Goal: Task Accomplishment & Management: Manage account settings

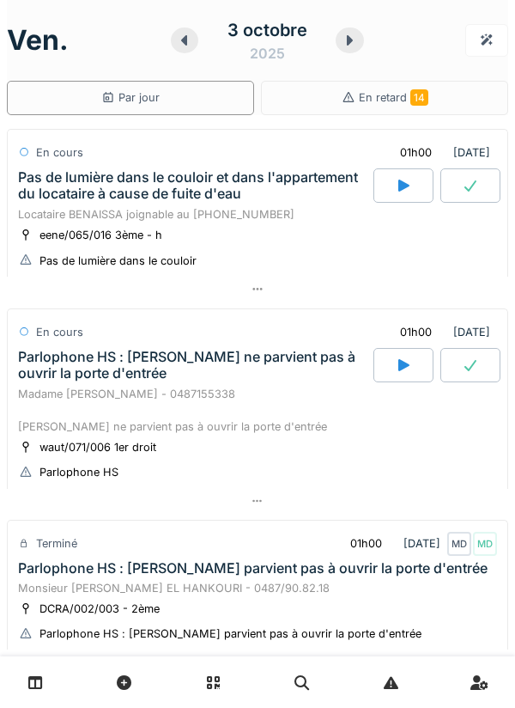
click at [360, 46] on div at bounding box center [349, 40] width 27 height 26
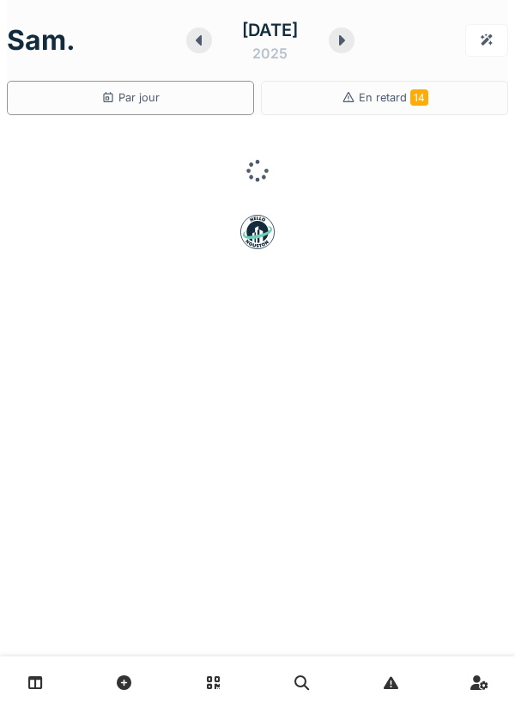
click at [340, 37] on div at bounding box center [342, 40] width 26 height 26
click at [350, 52] on div at bounding box center [339, 40] width 26 height 26
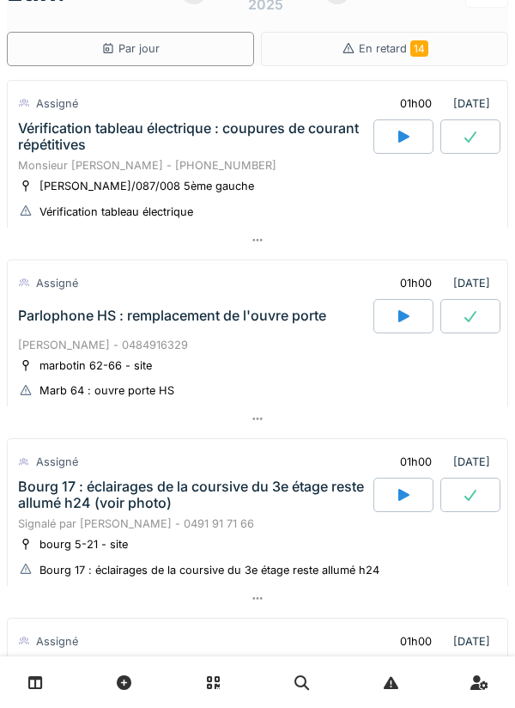
scroll to position [39, 0]
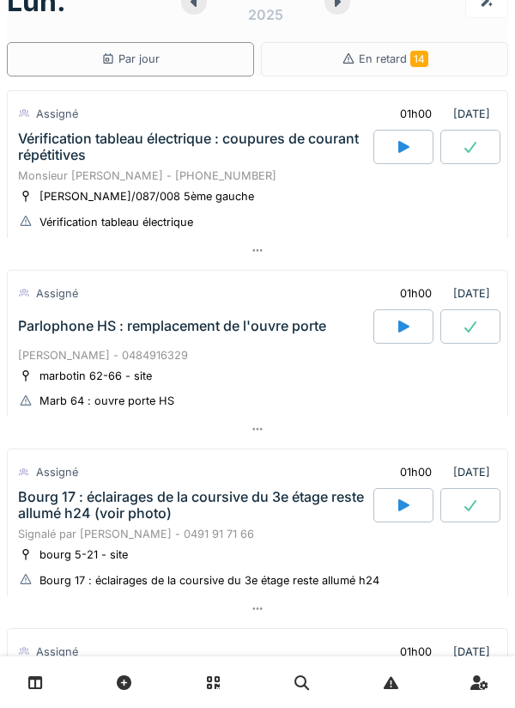
click at [397, 322] on icon at bounding box center [403, 327] width 17 height 14
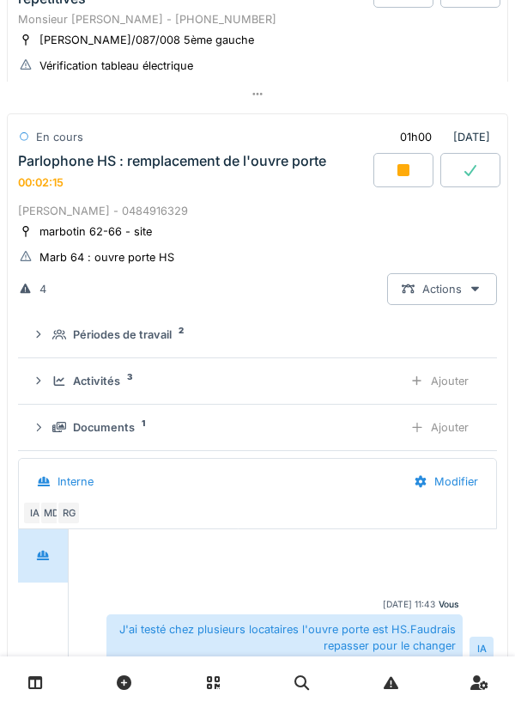
scroll to position [0, 0]
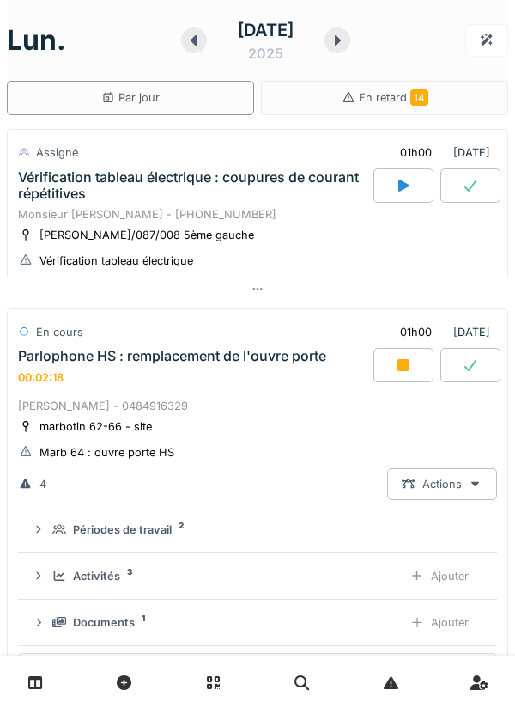
click at [187, 40] on icon at bounding box center [194, 40] width 17 height 14
click at [186, 46] on icon at bounding box center [194, 40] width 17 height 14
click at [181, 46] on div at bounding box center [194, 40] width 26 height 26
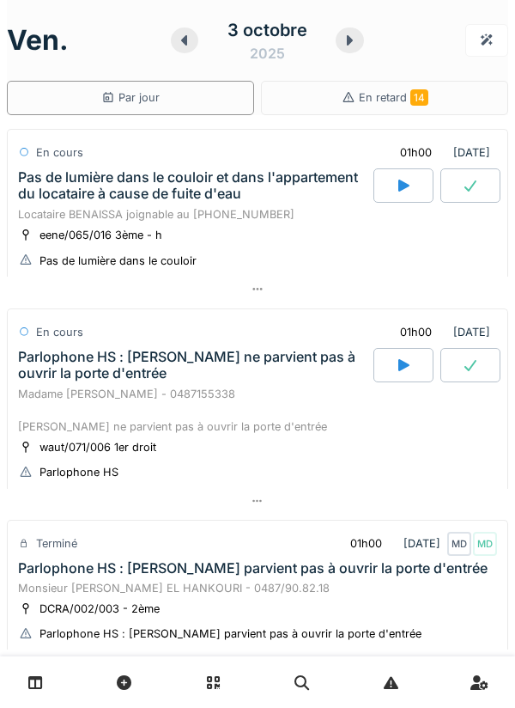
click at [348, 46] on icon at bounding box center [349, 40] width 17 height 14
click at [350, 42] on icon at bounding box center [349, 40] width 17 height 14
click at [350, 42] on icon at bounding box center [351, 40] width 6 height 10
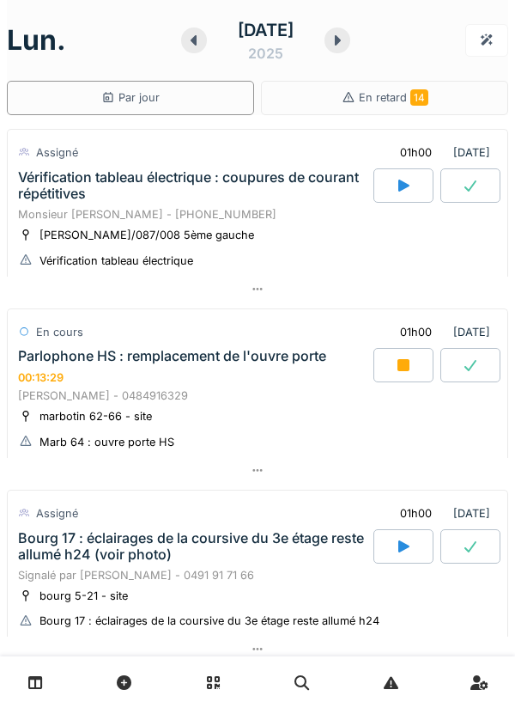
click at [398, 365] on icon at bounding box center [404, 365] width 12 height 12
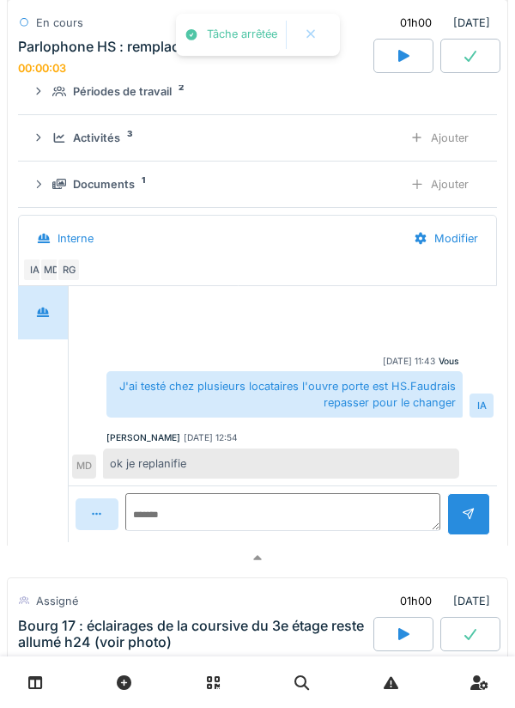
scroll to position [436, 0]
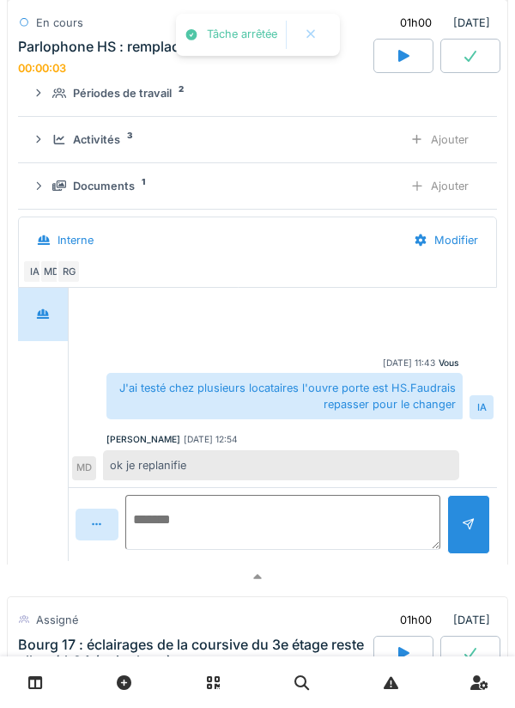
click at [307, 511] on textarea at bounding box center [282, 522] width 315 height 55
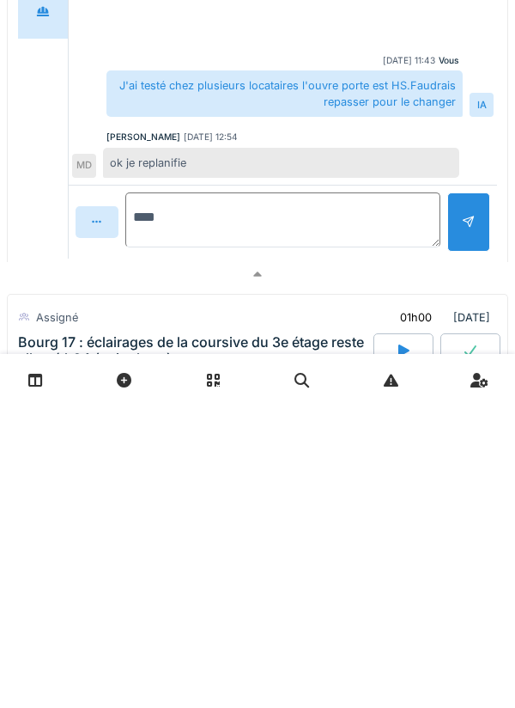
type textarea "*****"
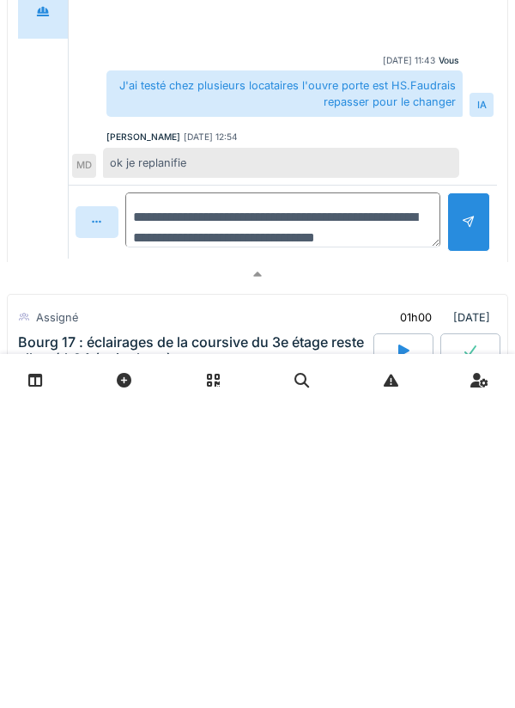
scroll to position [20, 0]
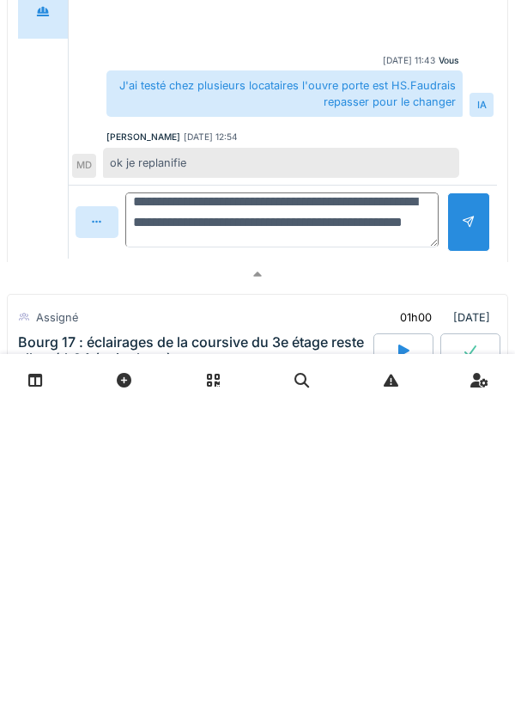
type textarea "**********"
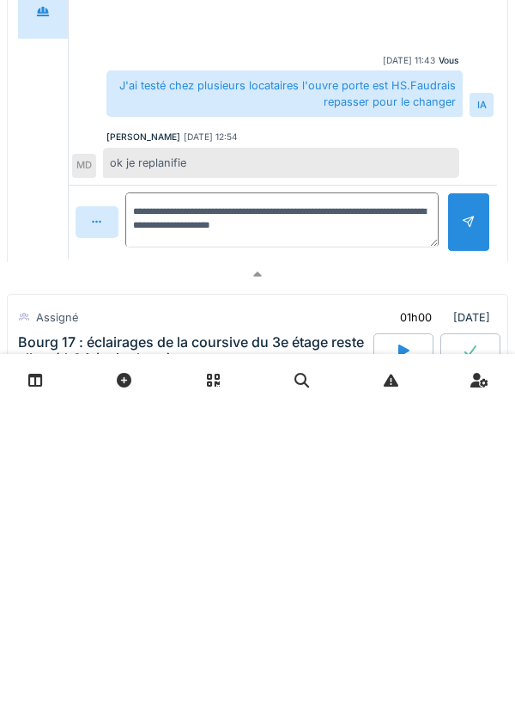
click at [459, 527] on div at bounding box center [468, 524] width 43 height 59
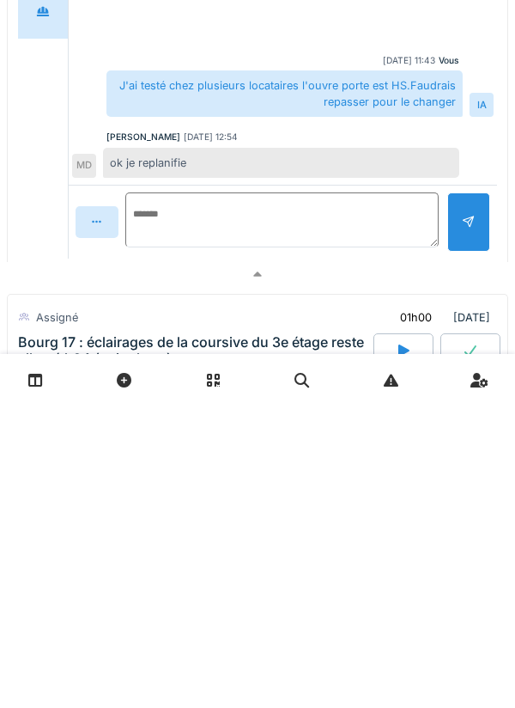
scroll to position [0, 0]
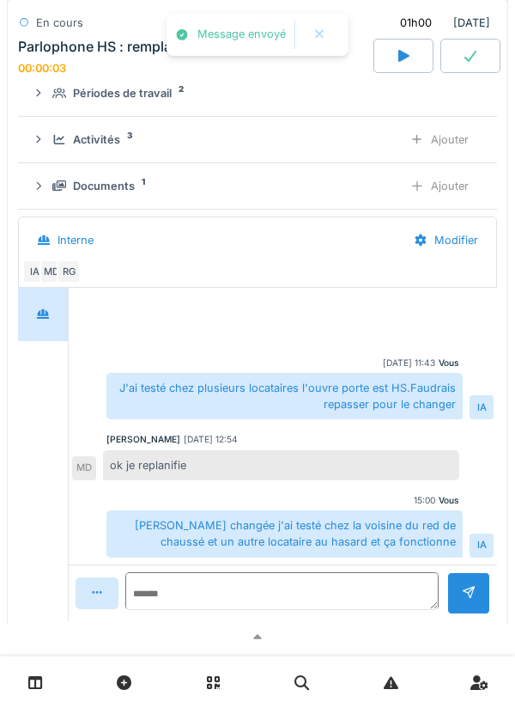
click at [344, 512] on div "Gâche changée j'ai testé chez la voisine du red de chaussé et un autre locatair…" at bounding box center [285, 533] width 356 height 46
click at [348, 588] on textarea at bounding box center [282, 591] width 314 height 38
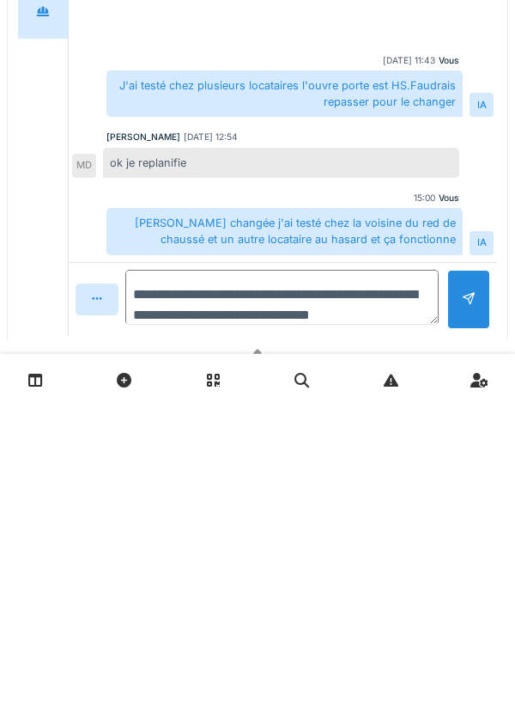
scroll to position [21, 0]
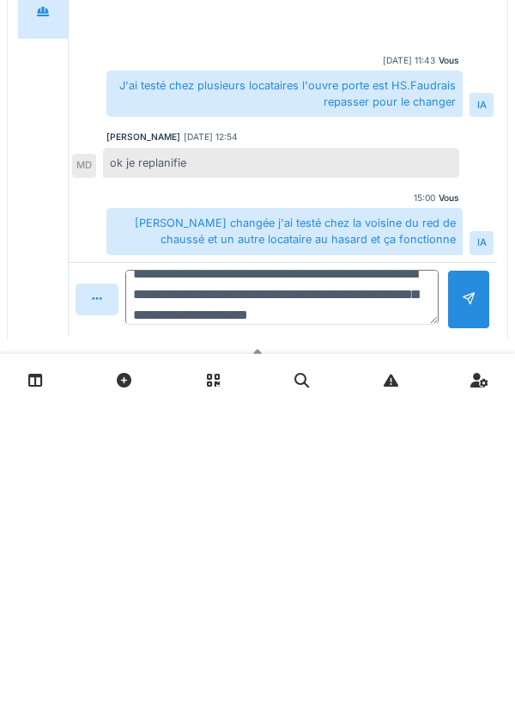
type textarea "**********"
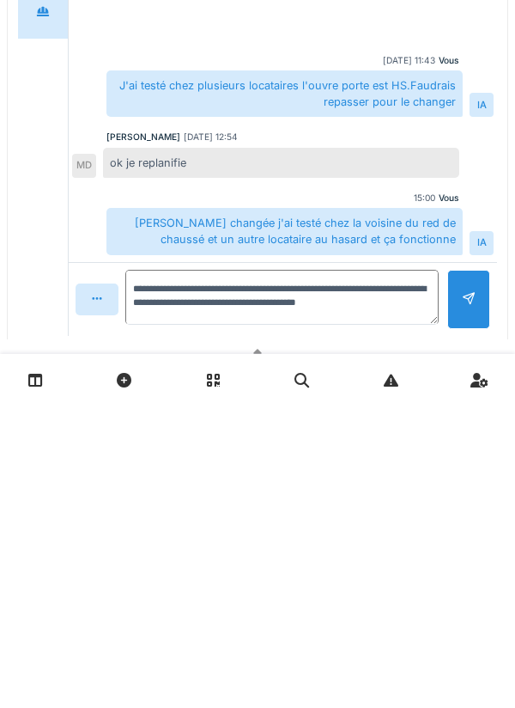
click at [479, 603] on div at bounding box center [468, 601] width 43 height 59
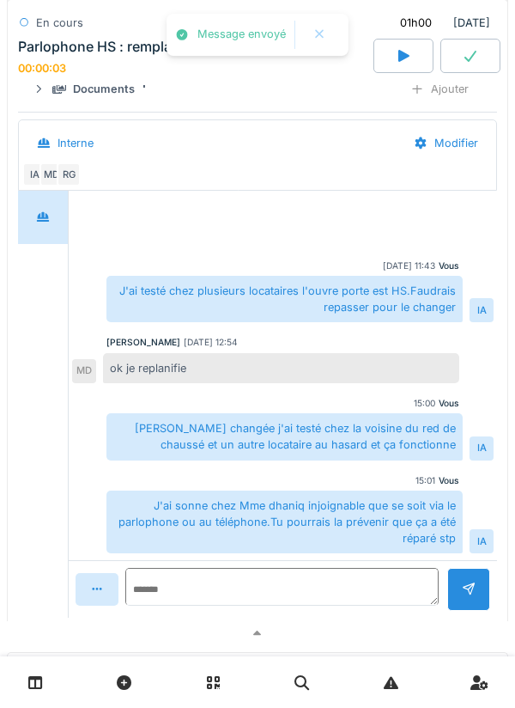
scroll to position [581, 0]
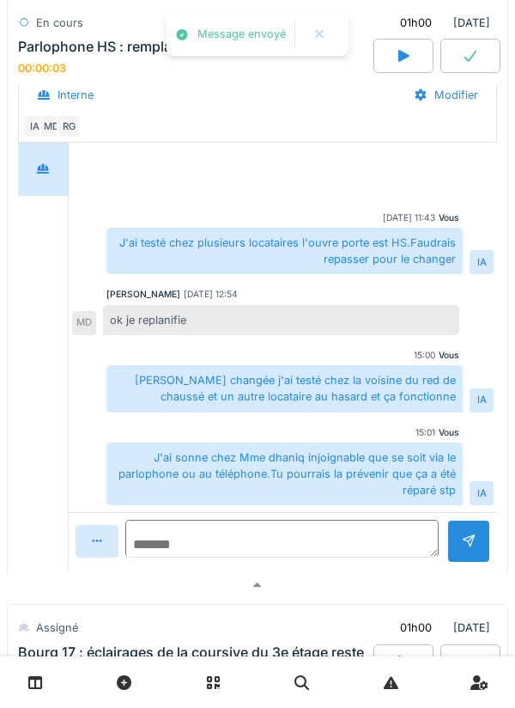
click at [335, 539] on textarea at bounding box center [282, 539] width 314 height 38
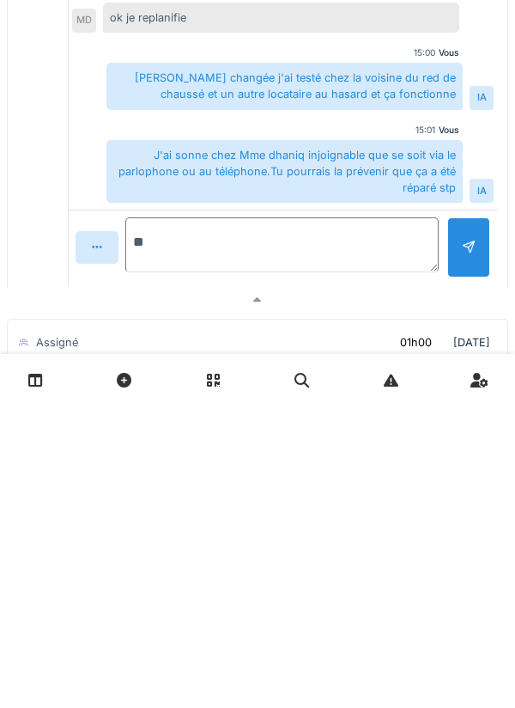
type textarea "*"
type textarea "******"
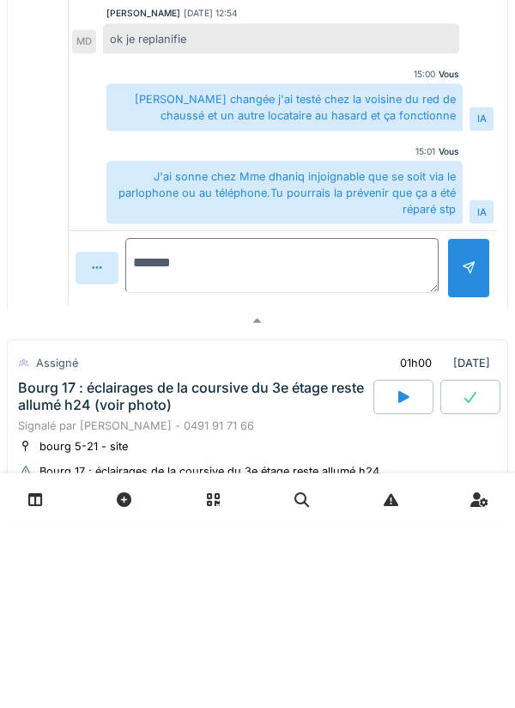
scroll to position [675, 0]
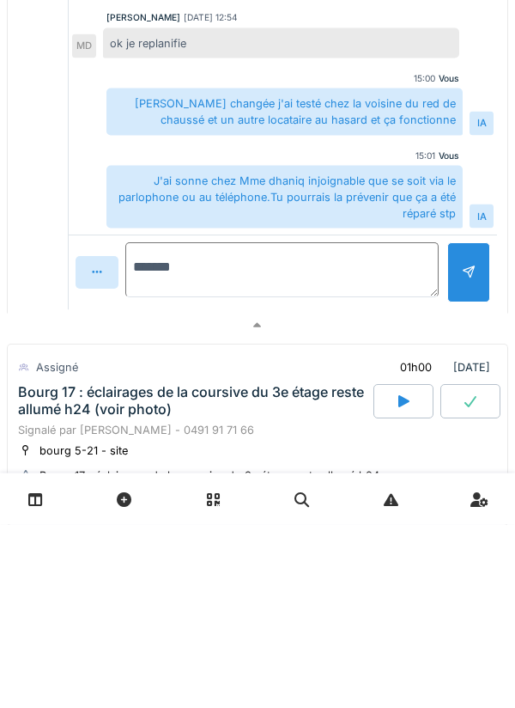
type textarea "*******"
click at [460, 458] on div at bounding box center [468, 455] width 43 height 59
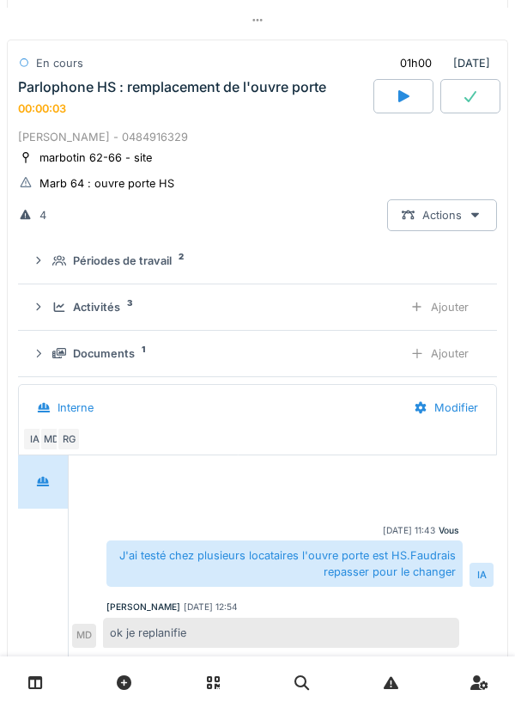
scroll to position [267, 0]
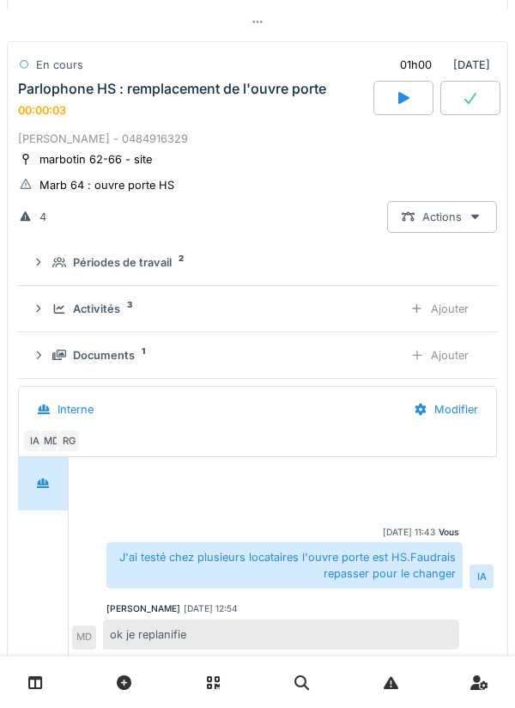
click at [53, 301] on div "Activités 3" at bounding box center [220, 309] width 337 height 16
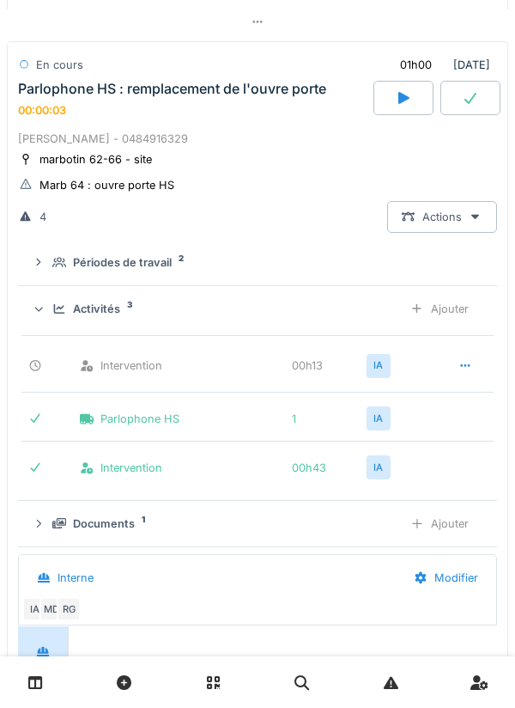
click at [461, 304] on div "Ajouter" at bounding box center [440, 309] width 88 height 32
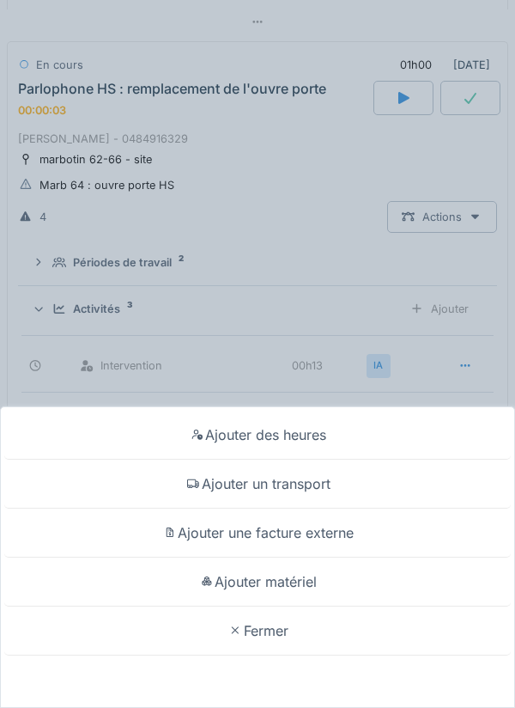
click at [341, 584] on div "Ajouter matériel" at bounding box center [257, 581] width 507 height 49
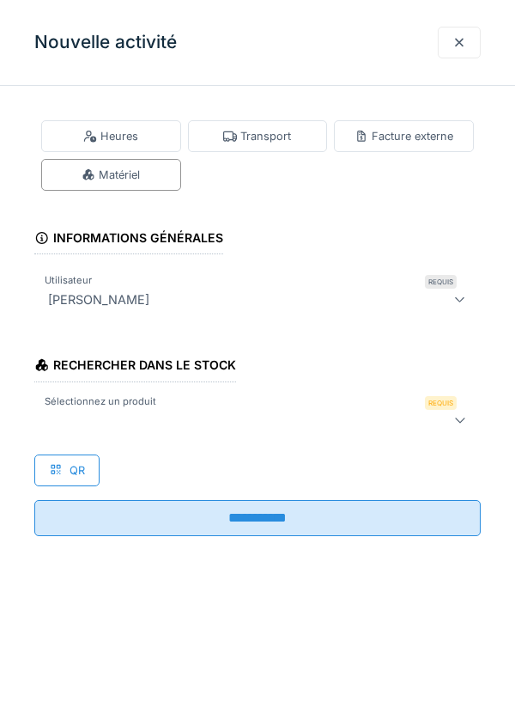
click at [306, 418] on div at bounding box center [229, 420] width 376 height 21
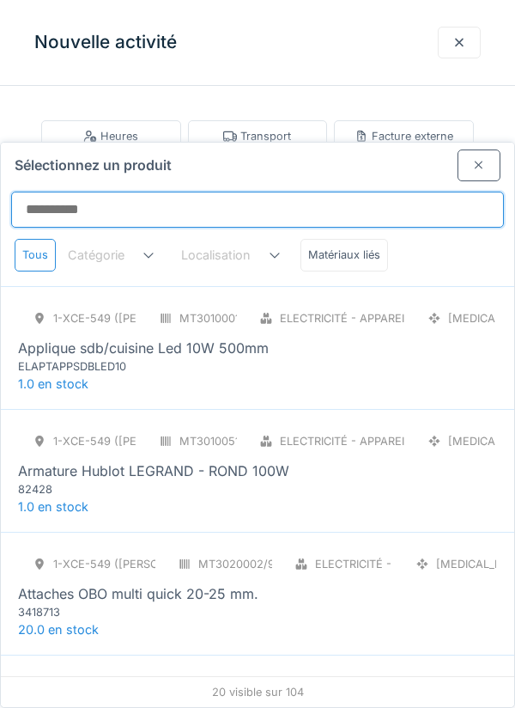
click at [308, 192] on input "Sélectionnez un produit" at bounding box center [257, 210] width 493 height 36
type input "*"
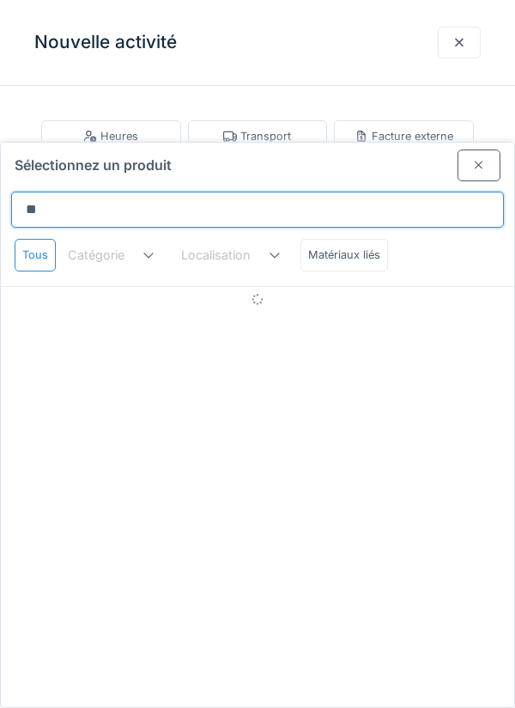
type input "***"
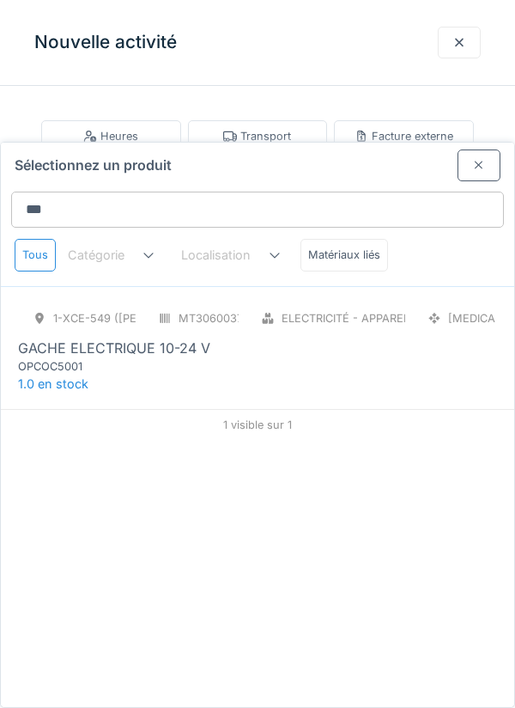
click at [49, 358] on div "OPCOC5001" at bounding box center [121, 366] width 206 height 16
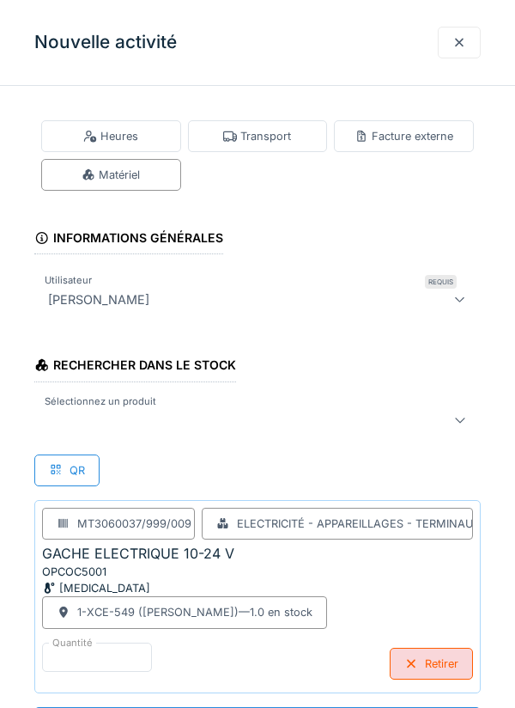
scroll to position [1, 0]
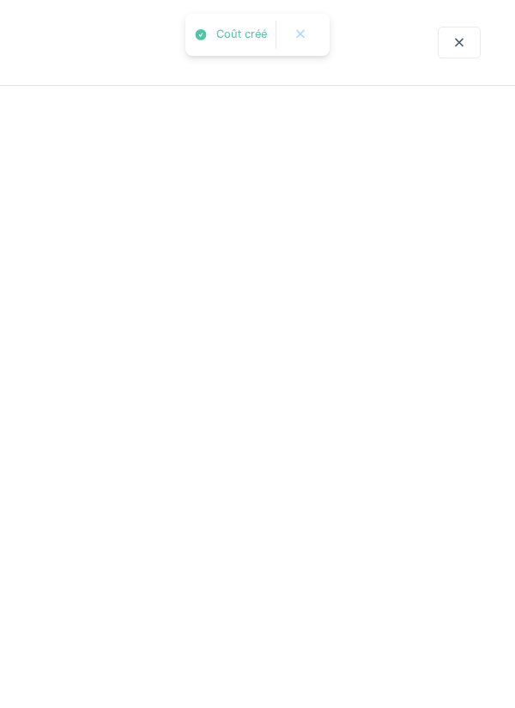
scroll to position [0, 0]
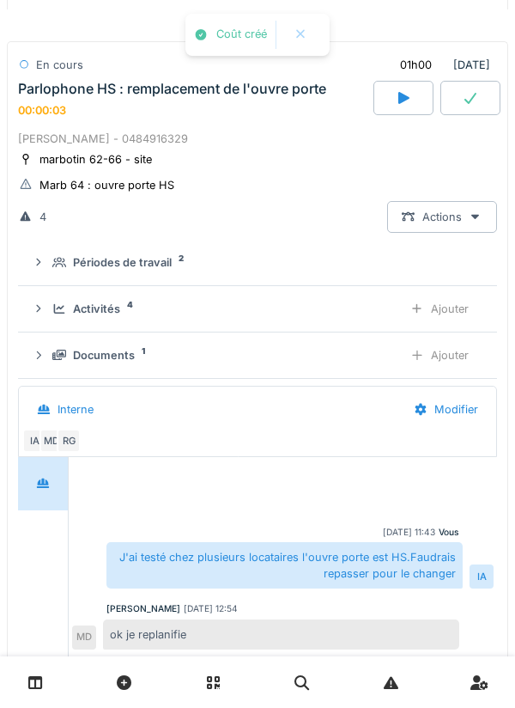
click at [65, 307] on icon at bounding box center [59, 308] width 14 height 11
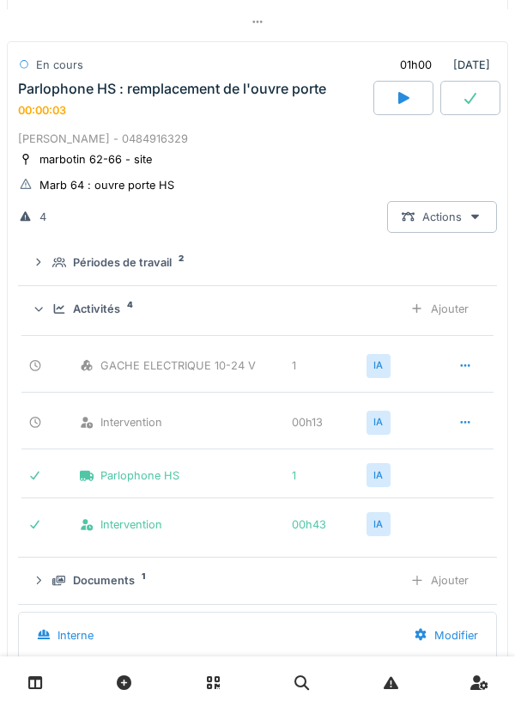
click at [62, 310] on icon at bounding box center [59, 308] width 11 height 9
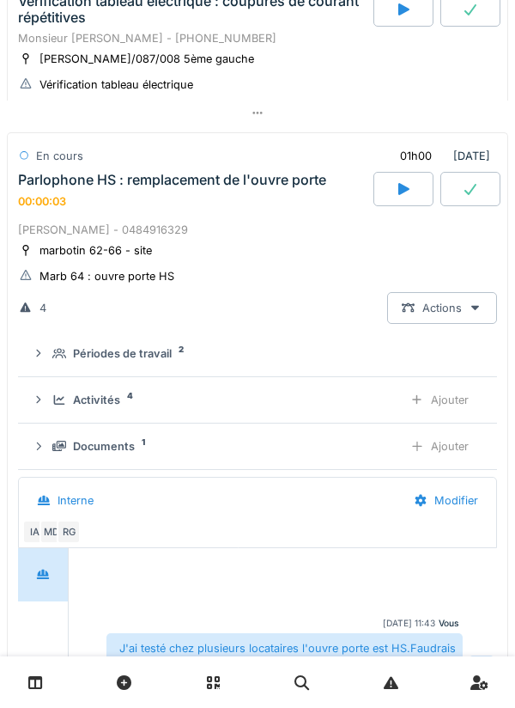
scroll to position [96, 0]
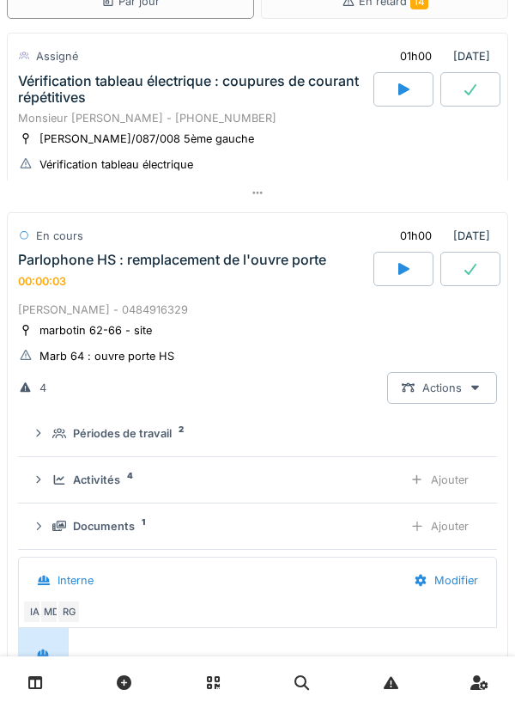
click at [81, 281] on div "Parlophone HS : remplacement de l'ouvre porte 00:00:03" at bounding box center [194, 270] width 359 height 37
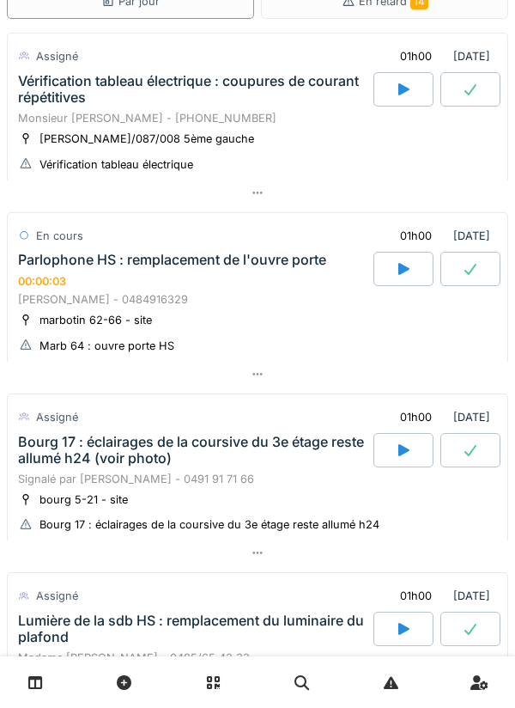
scroll to position [0, 0]
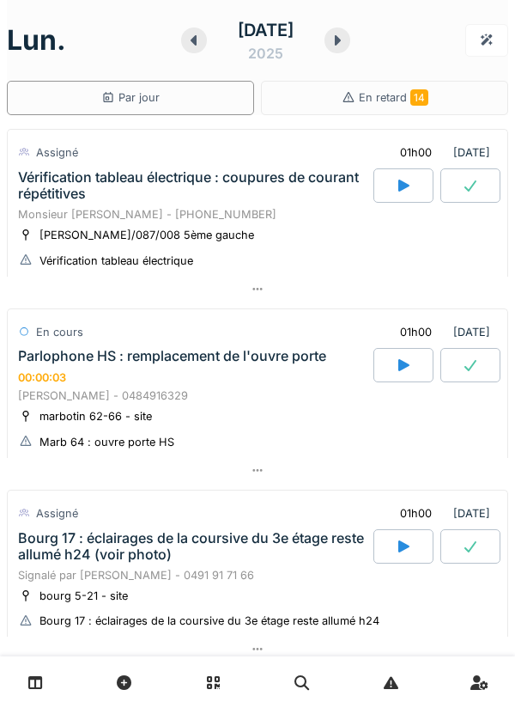
click at [64, 375] on div "00:00:03" at bounding box center [42, 377] width 48 height 13
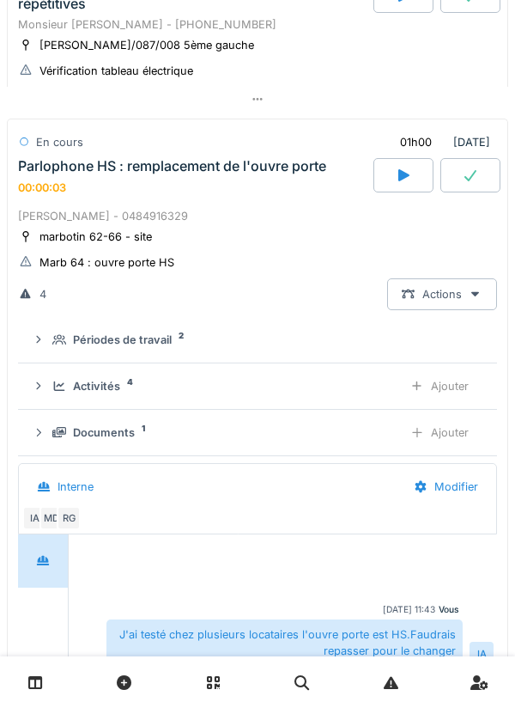
scroll to position [240, 0]
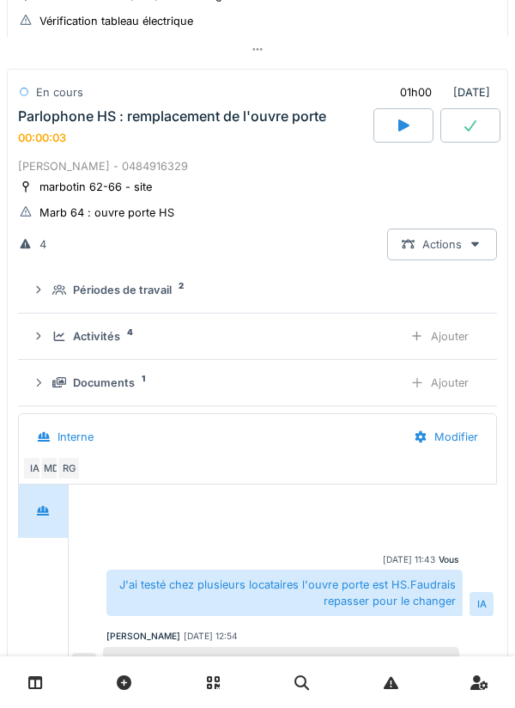
click at [53, 344] on div "Activités 4" at bounding box center [220, 336] width 337 height 16
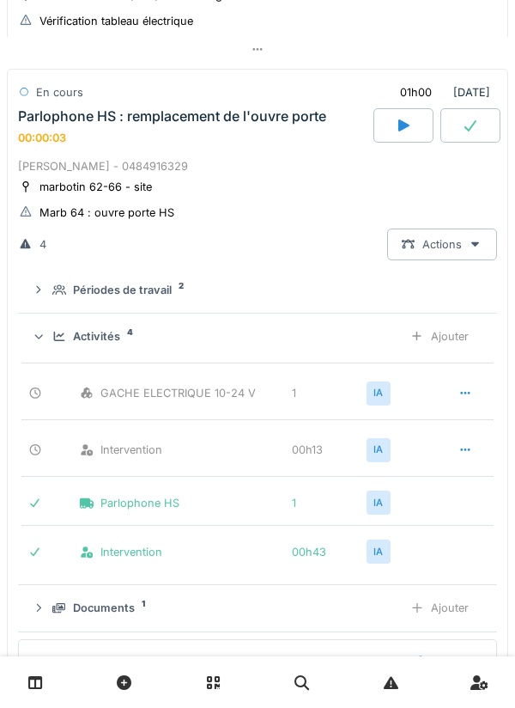
click at [51, 341] on div "Activités 4 Ajouter" at bounding box center [258, 336] width 452 height 32
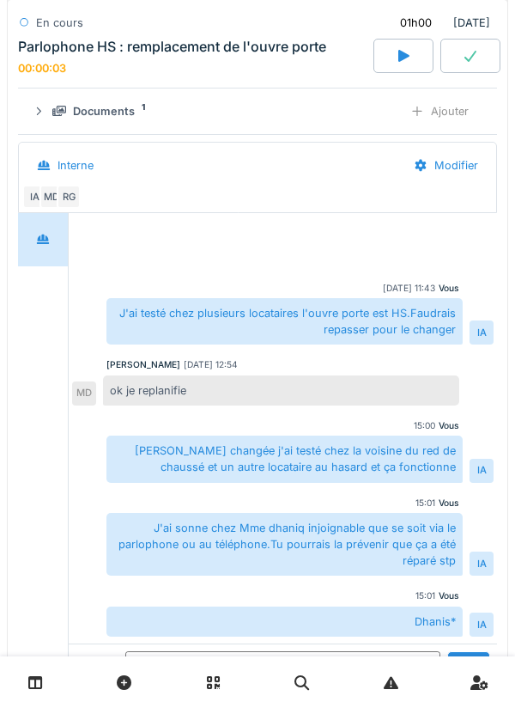
scroll to position [513, 0]
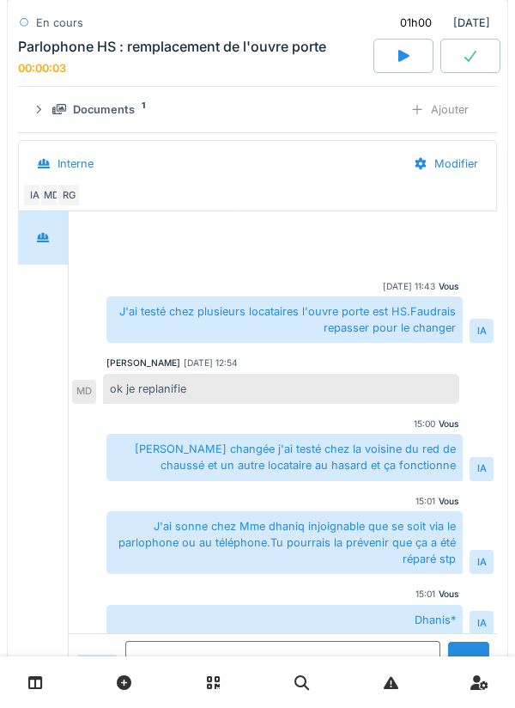
click at [309, 678] on textarea at bounding box center [282, 668] width 315 height 55
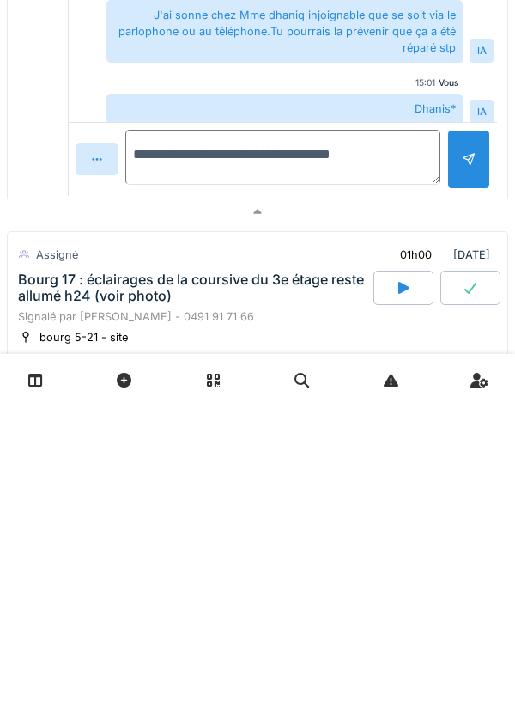
scroll to position [731, 0]
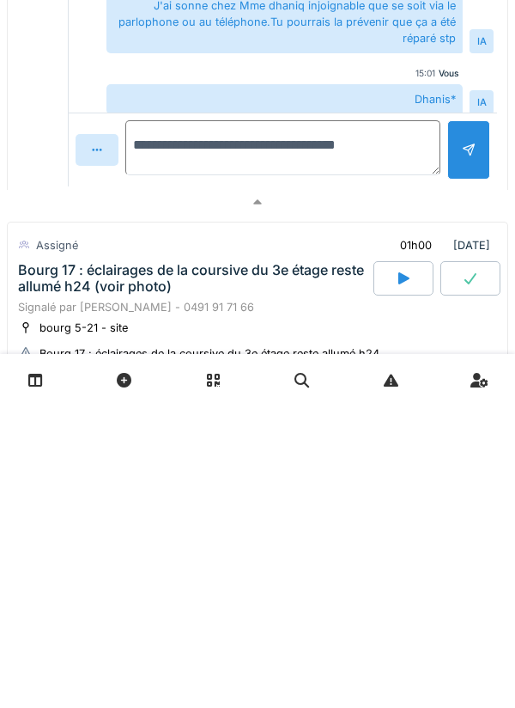
type textarea "**********"
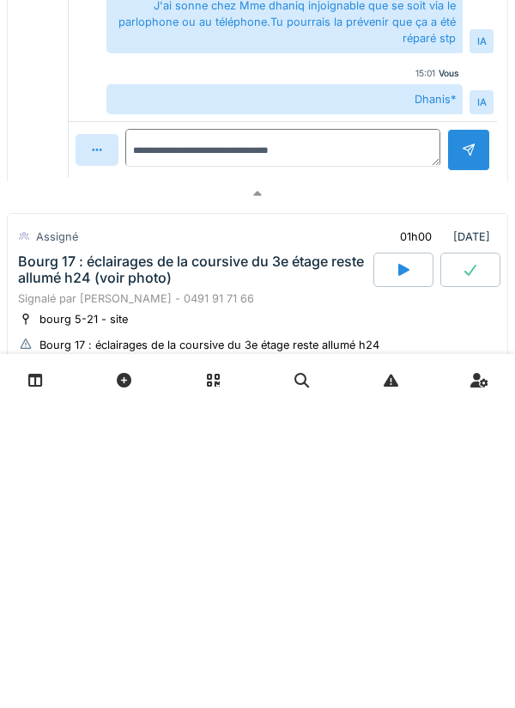
click at [466, 450] on div at bounding box center [469, 452] width 14 height 16
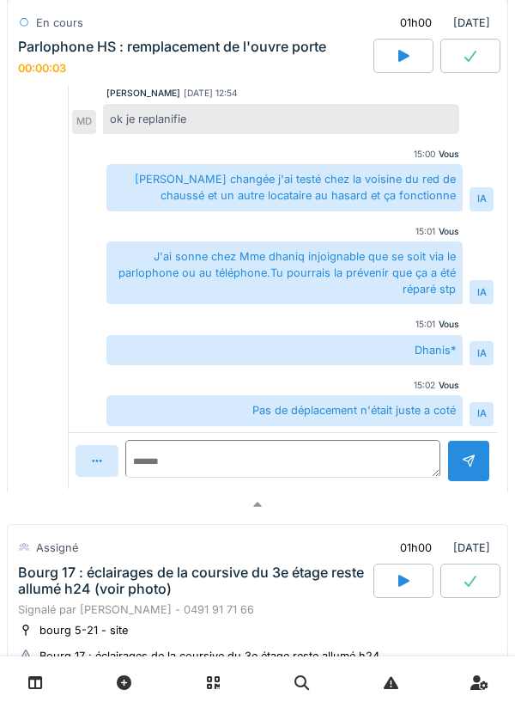
scroll to position [764, 0]
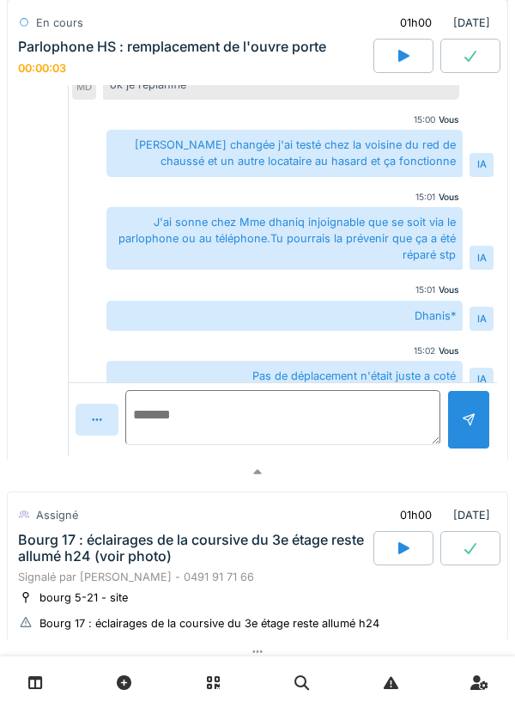
click at [350, 429] on textarea at bounding box center [282, 417] width 315 height 55
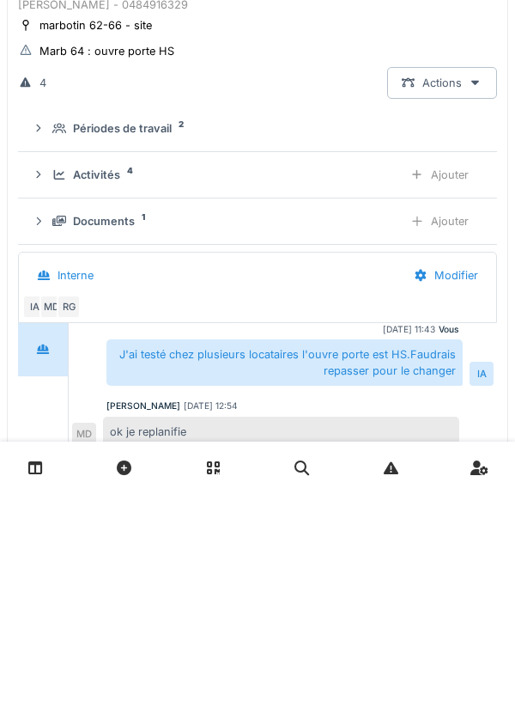
scroll to position [180, 0]
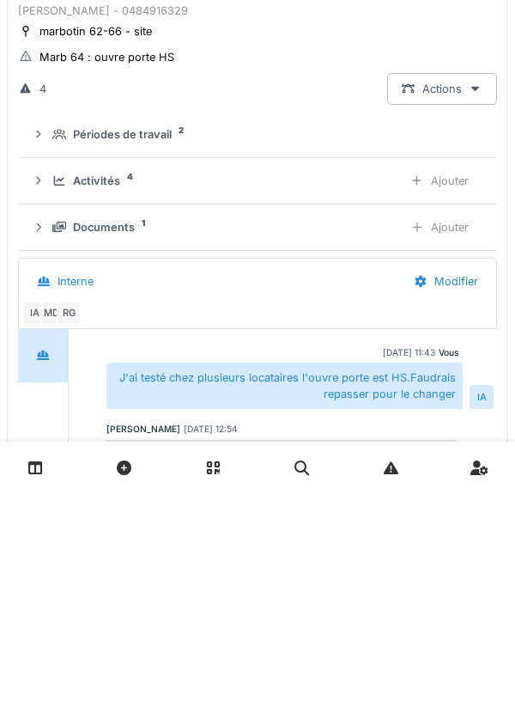
click at [47, 393] on div "Activités 4 Ajouter" at bounding box center [258, 396] width 452 height 32
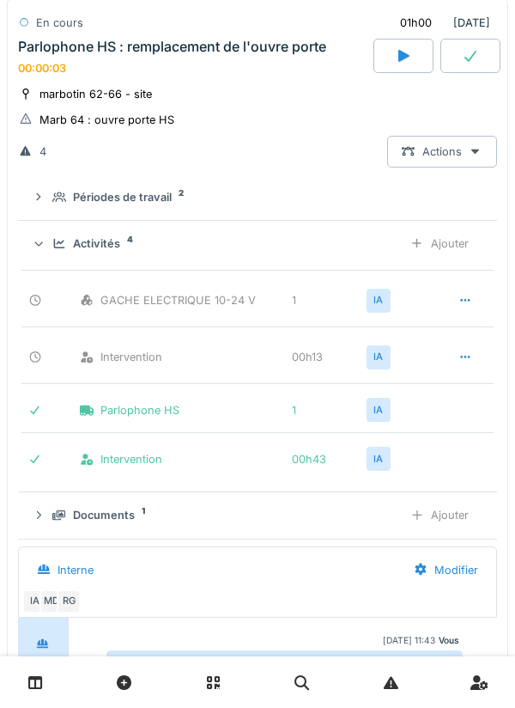
scroll to position [330, 0]
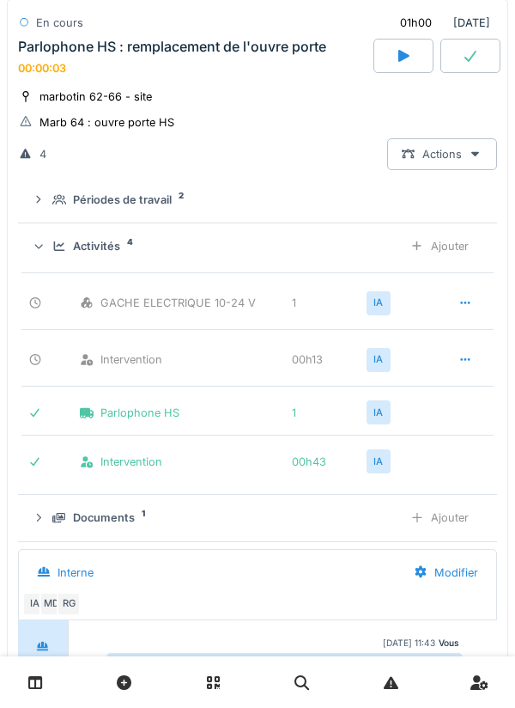
click at [58, 519] on icon at bounding box center [59, 518] width 14 height 10
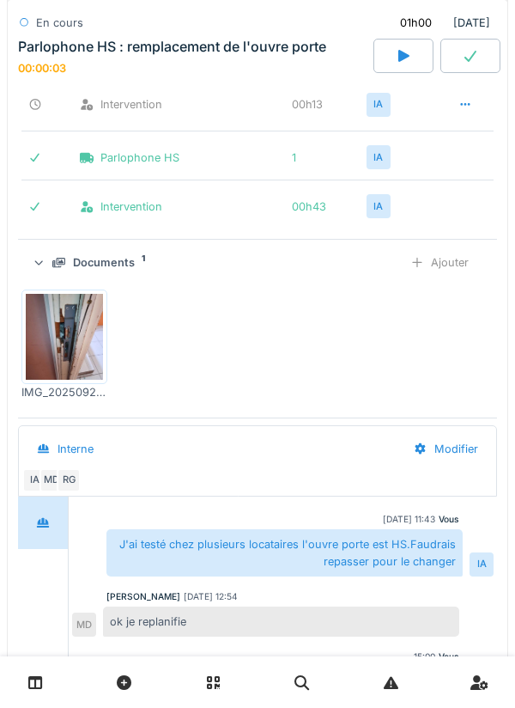
scroll to position [588, 0]
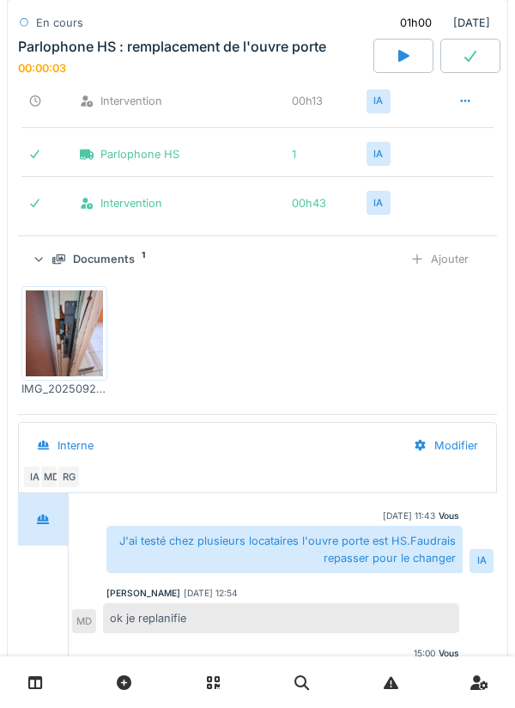
click at [464, 266] on div "Ajouter" at bounding box center [440, 259] width 88 height 32
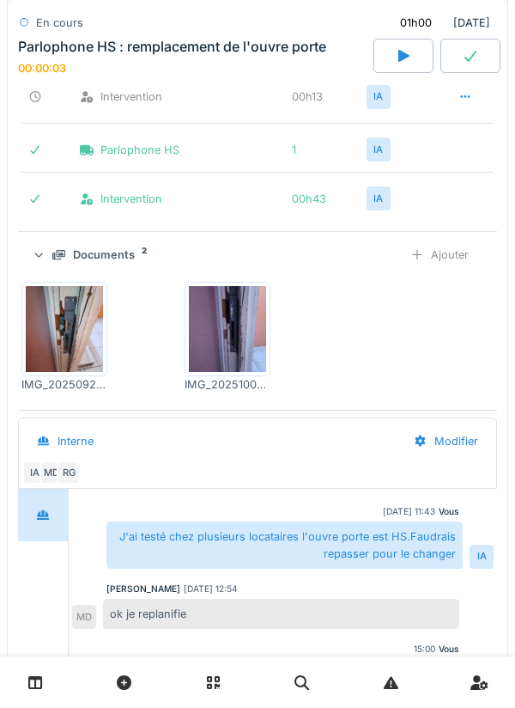
scroll to position [566, 0]
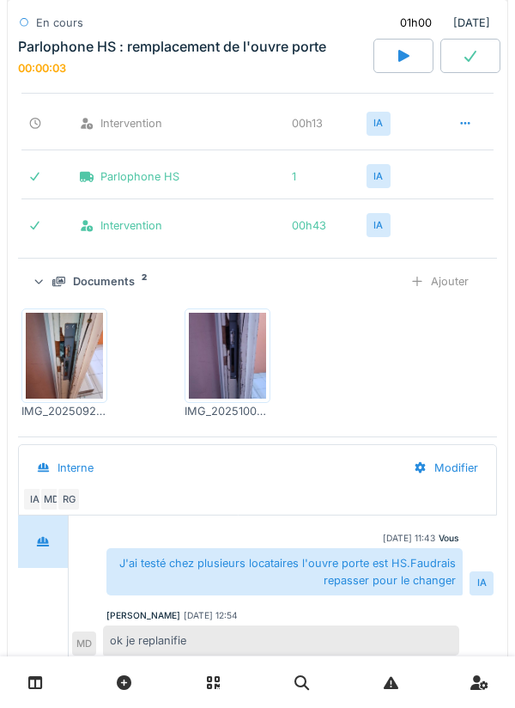
click at [50, 281] on div "Documents 2 Ajouter" at bounding box center [258, 281] width 452 height 32
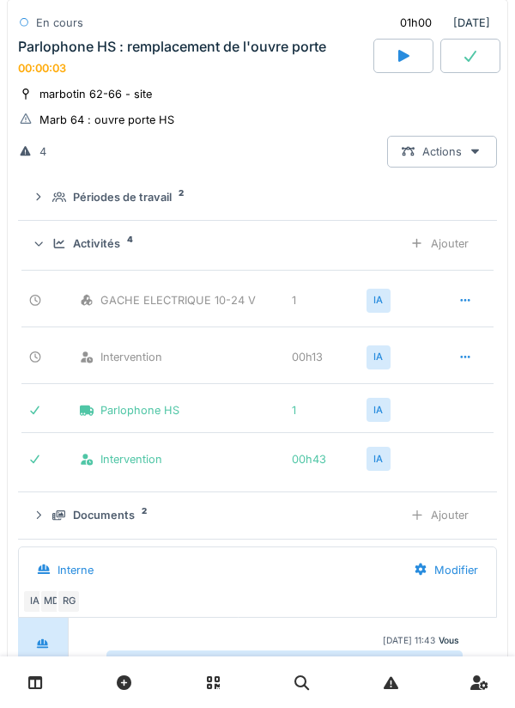
scroll to position [326, 0]
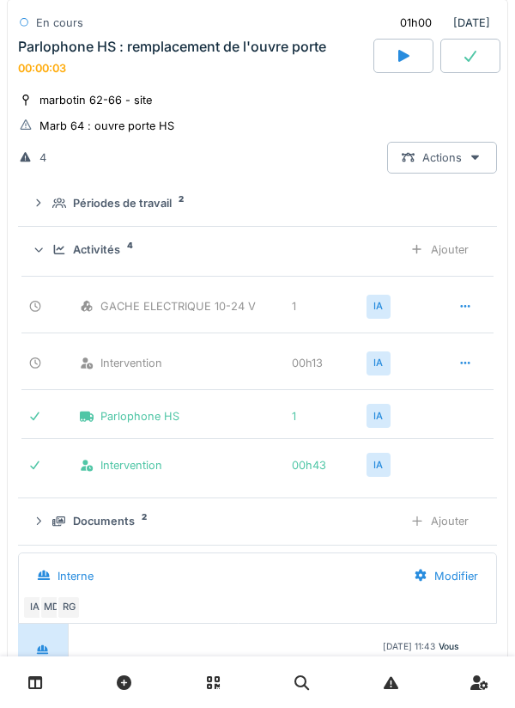
click at [52, 253] on div "Activités 4 Ajouter" at bounding box center [258, 250] width 452 height 32
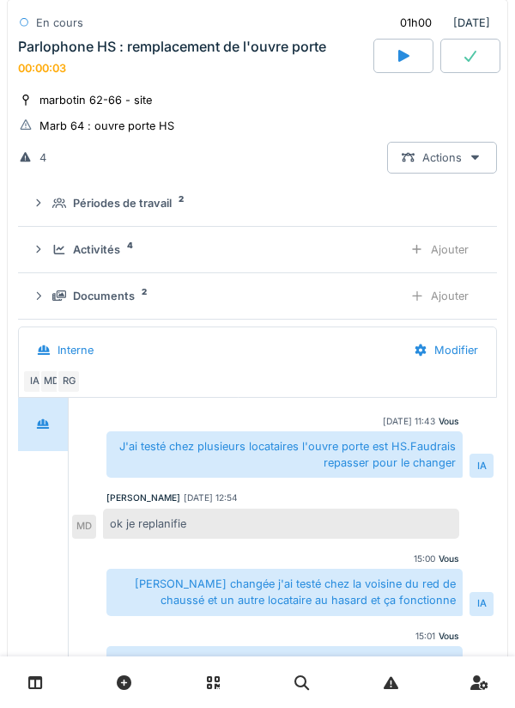
click at [48, 197] on div "Périodes de travail 2" at bounding box center [258, 203] width 452 height 16
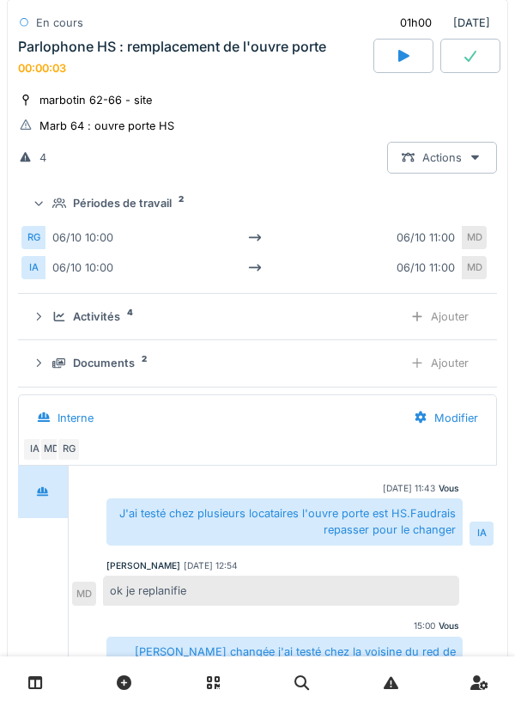
click at [58, 189] on summary "Périodes de travail 2" at bounding box center [258, 203] width 466 height 32
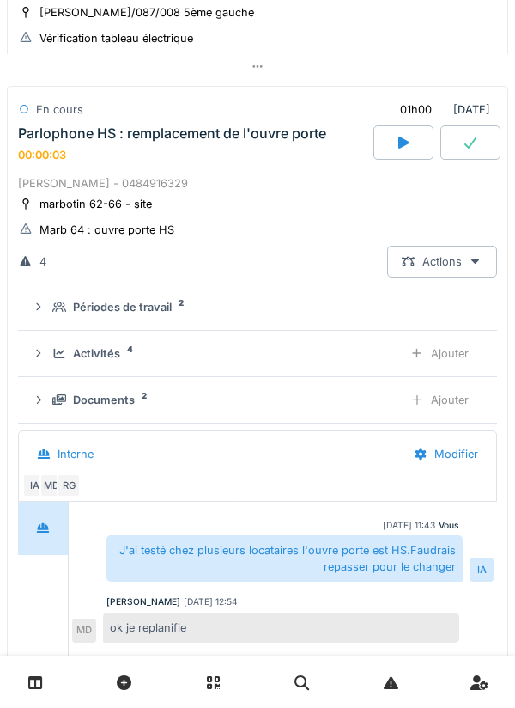
scroll to position [176, 0]
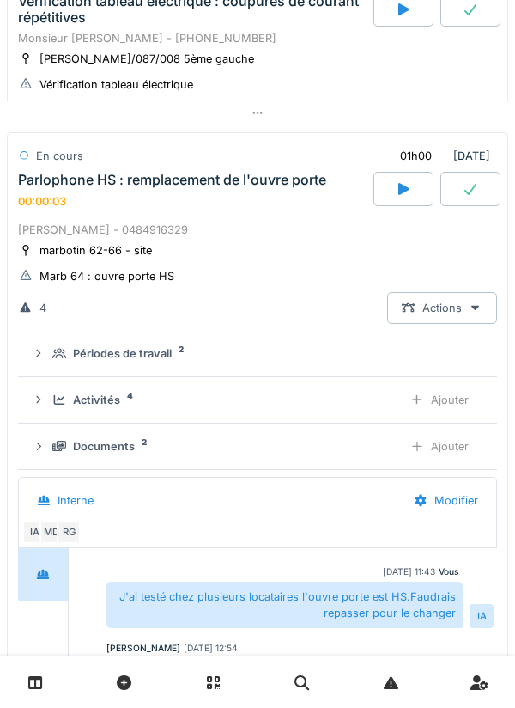
click at [62, 234] on div "Estelle Dhanis - 0484916329" at bounding box center [257, 230] width 479 height 16
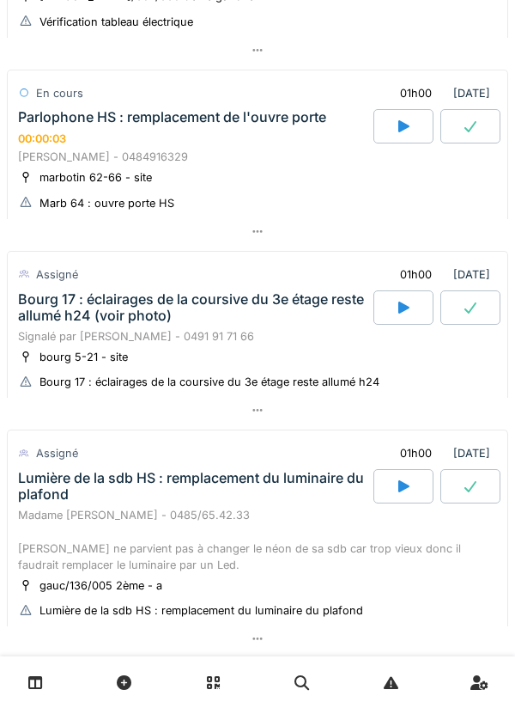
scroll to position [290, 0]
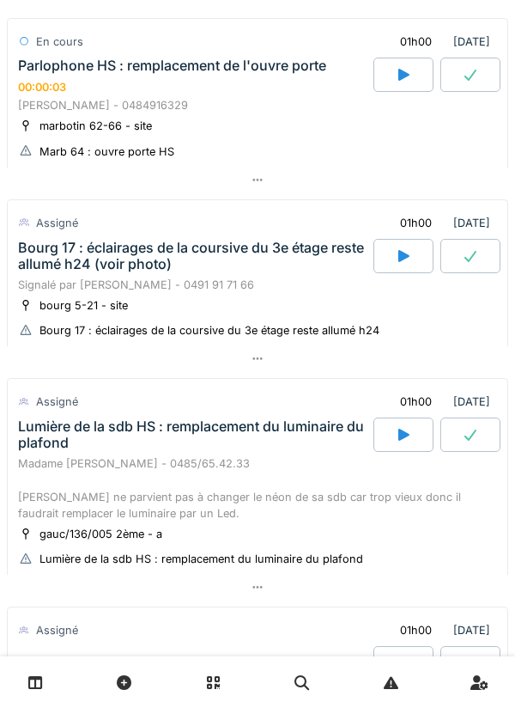
click at [463, 74] on icon at bounding box center [470, 75] width 17 height 14
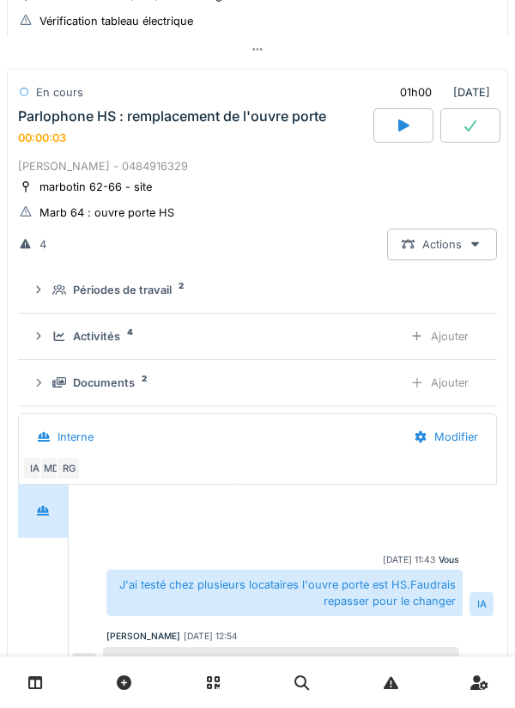
scroll to position [53, 0]
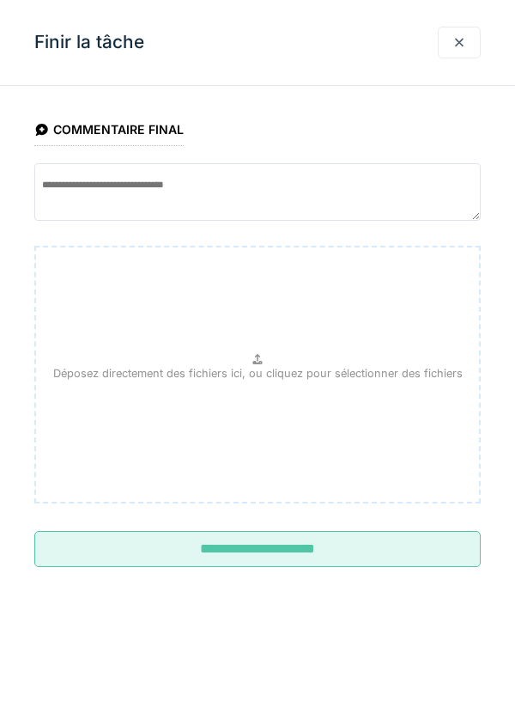
click at [336, 545] on input "**********" at bounding box center [257, 549] width 447 height 36
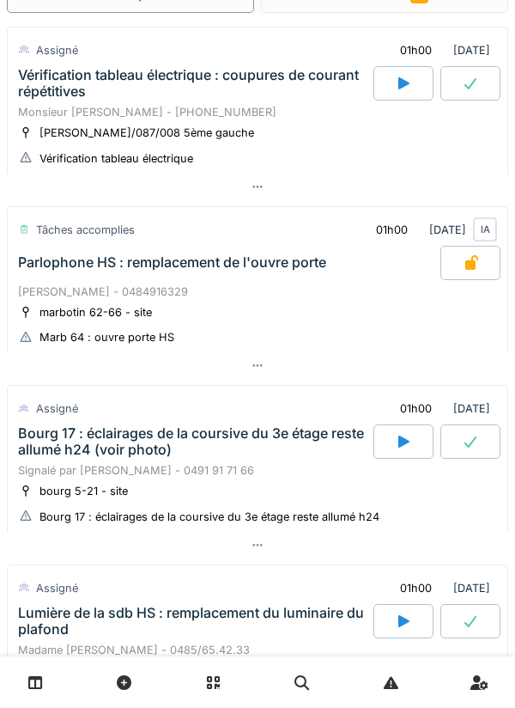
scroll to position [0, 0]
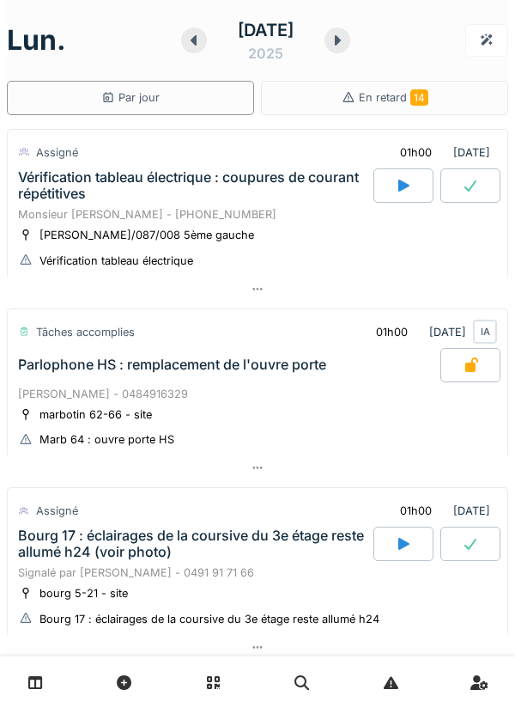
click at [192, 49] on div at bounding box center [194, 40] width 26 height 26
click at [191, 42] on icon at bounding box center [195, 40] width 17 height 14
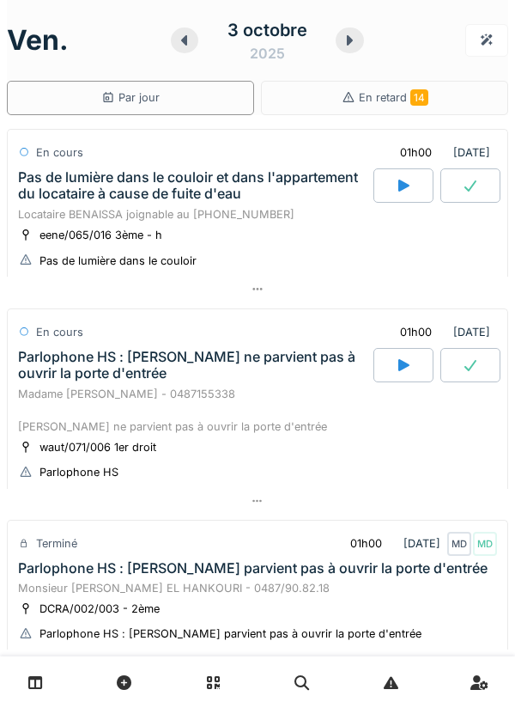
click at [53, 211] on div "Locataire BENAISSA joignable au [PHONE_NUMBER]" at bounding box center [257, 214] width 479 height 16
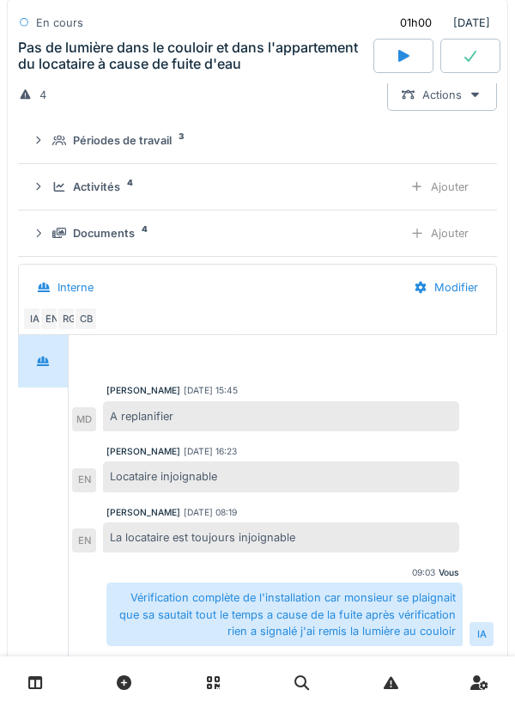
scroll to position [209, 0]
click at [45, 192] on div at bounding box center [39, 186] width 14 height 16
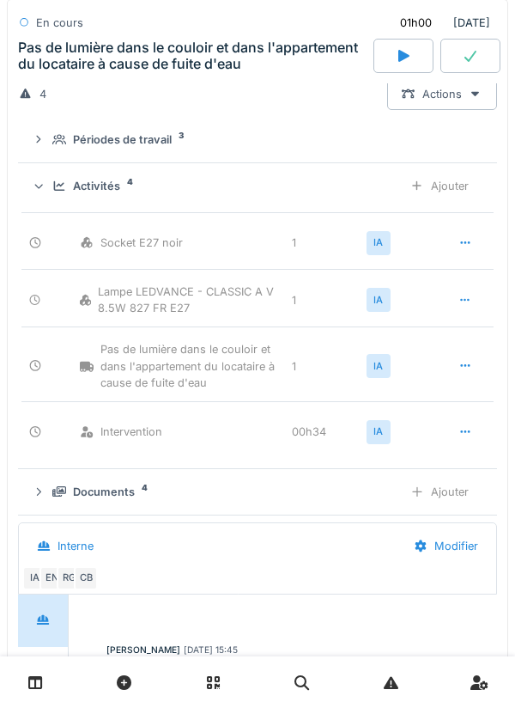
click at [43, 180] on icon at bounding box center [38, 186] width 11 height 14
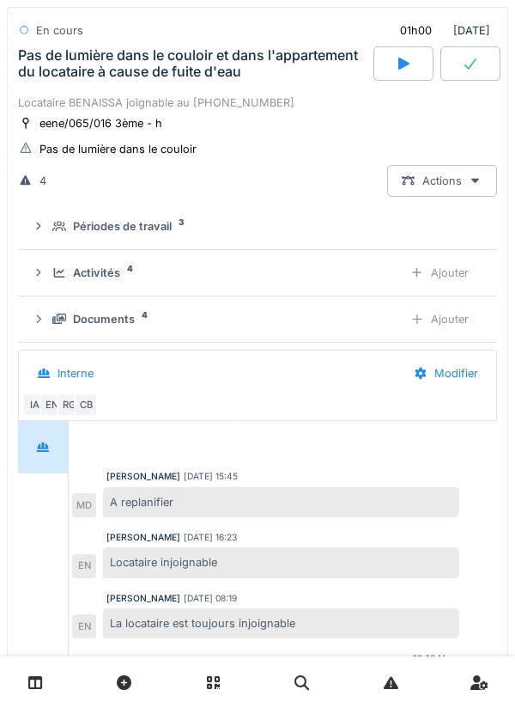
scroll to position [125, 0]
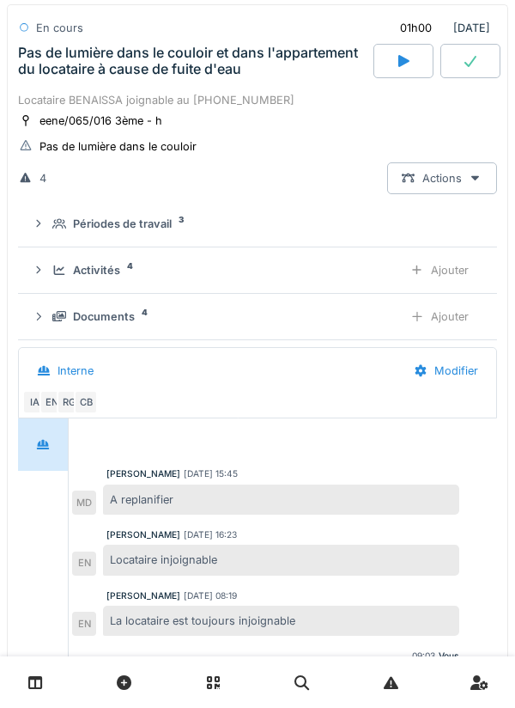
click at [39, 143] on div "Pas de lumière dans le couloir" at bounding box center [108, 146] width 180 height 18
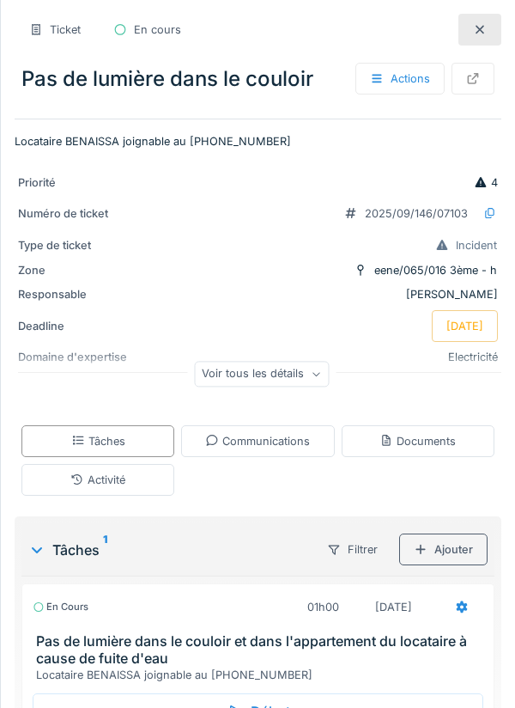
click at [472, 31] on div at bounding box center [480, 30] width 43 height 32
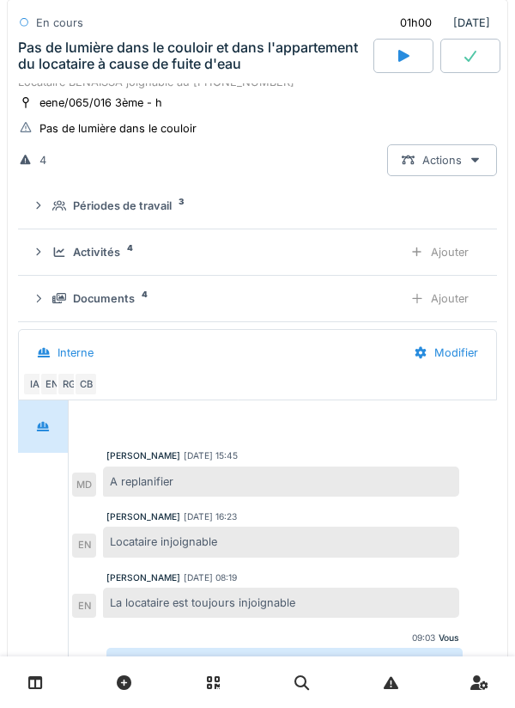
scroll to position [78, 0]
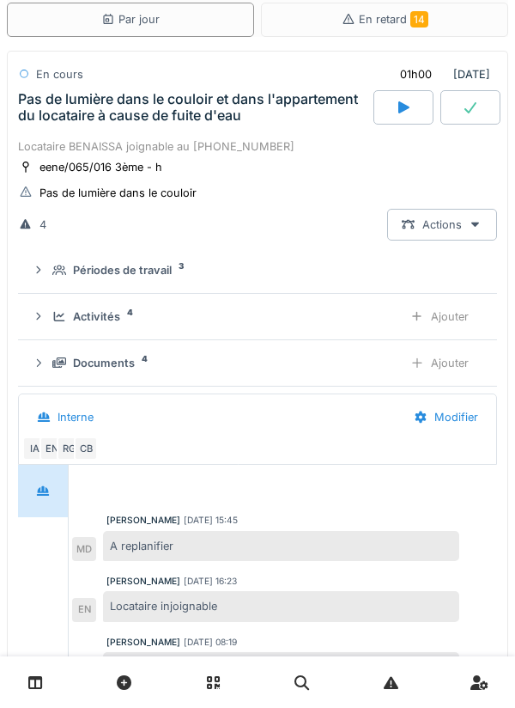
click at [216, 141] on div "Locataire BENAISSA joignable au [PHONE_NUMBER]" at bounding box center [257, 146] width 479 height 16
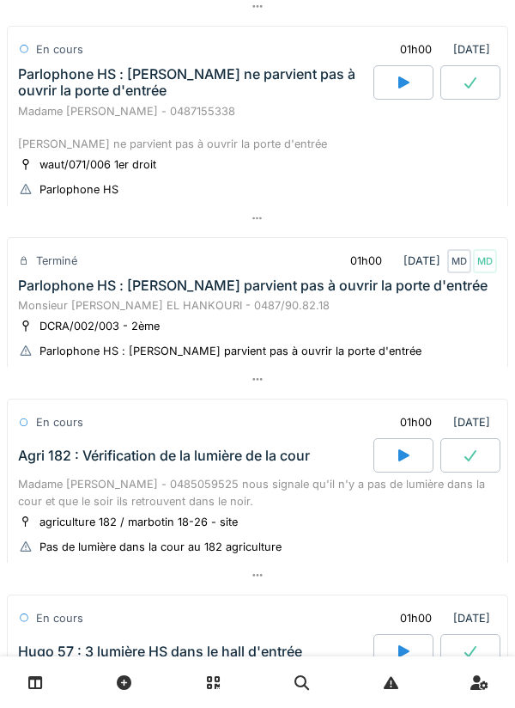
click at [248, 104] on div "Madame [PERSON_NAME] - 0487155338 [PERSON_NAME] ne parvient pas à ouvrir la por…" at bounding box center [257, 128] width 479 height 50
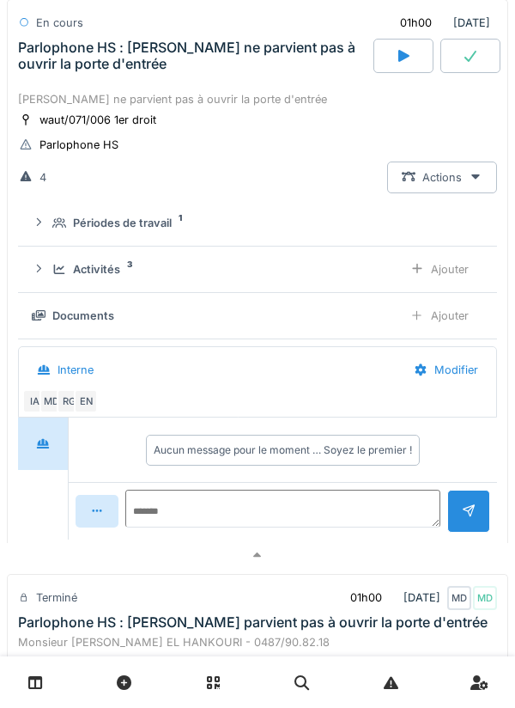
scroll to position [345, 0]
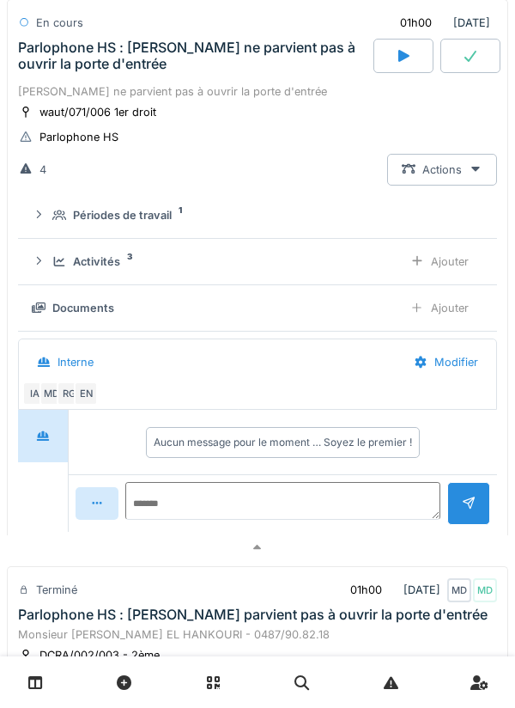
click at [63, 265] on icon at bounding box center [59, 261] width 14 height 11
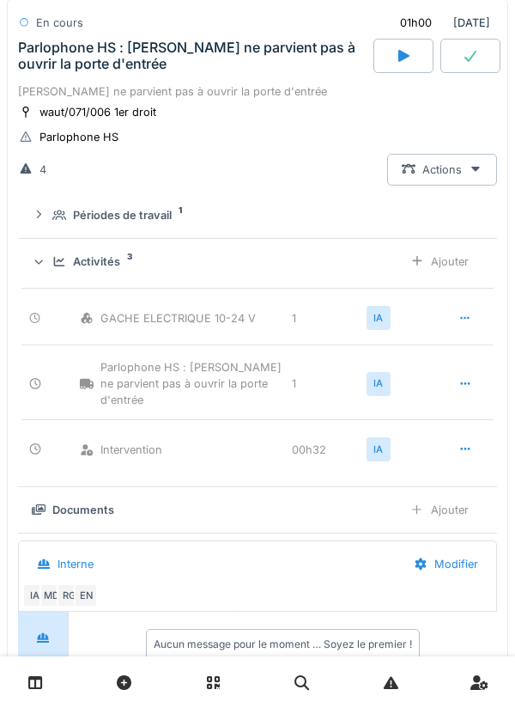
click at [46, 259] on div at bounding box center [38, 261] width 16 height 14
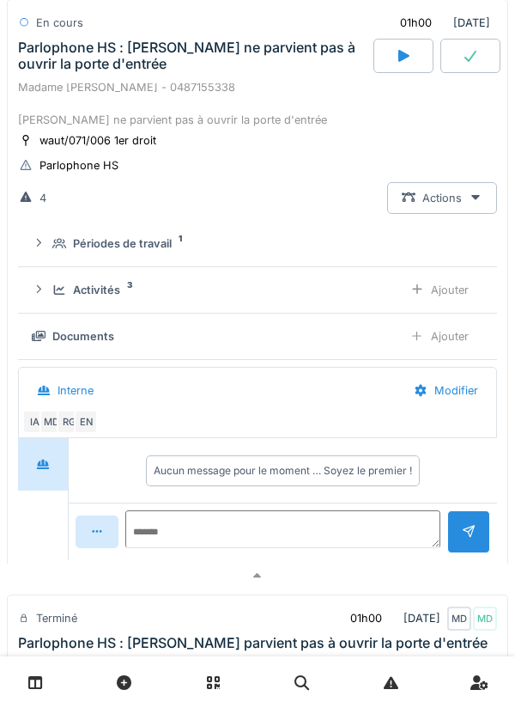
scroll to position [332, 0]
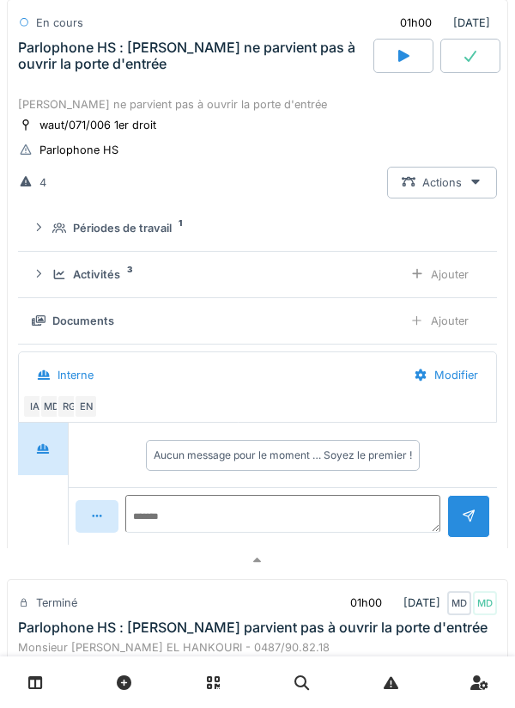
click at [461, 321] on div "Ajouter" at bounding box center [440, 321] width 88 height 32
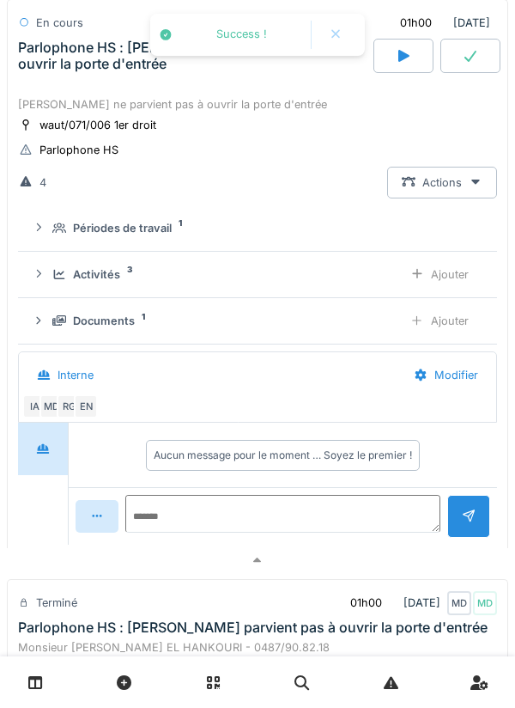
click at [57, 320] on icon at bounding box center [59, 320] width 14 height 11
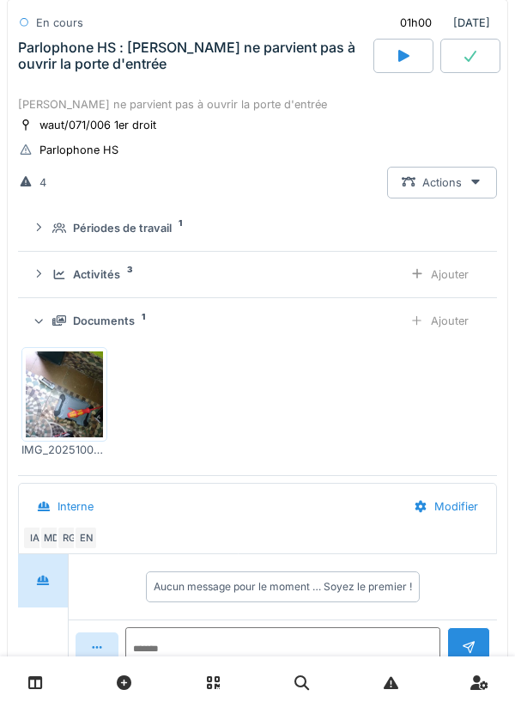
click at [453, 327] on div "Ajouter" at bounding box center [440, 321] width 88 height 32
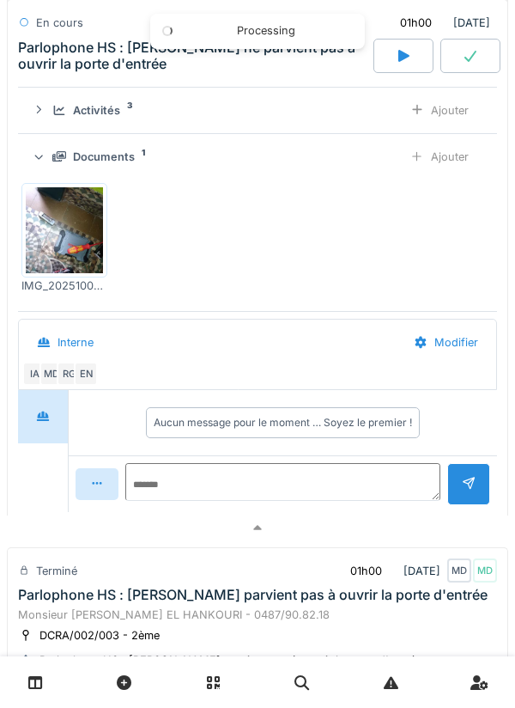
scroll to position [564, 0]
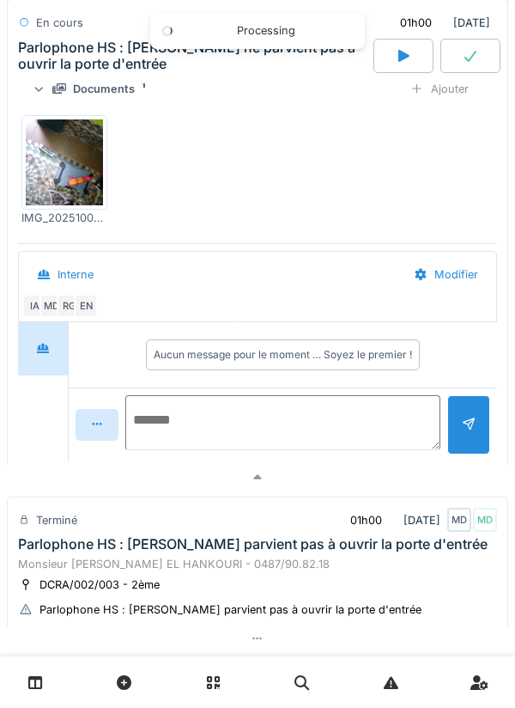
click at [346, 399] on textarea at bounding box center [282, 422] width 315 height 55
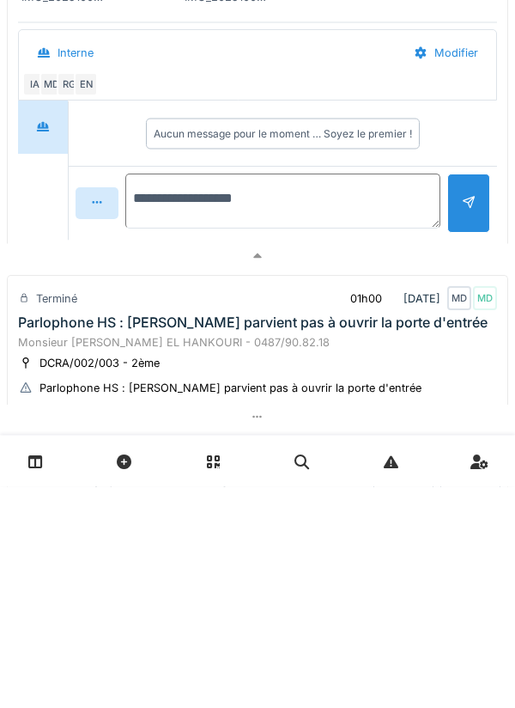
type textarea "**********"
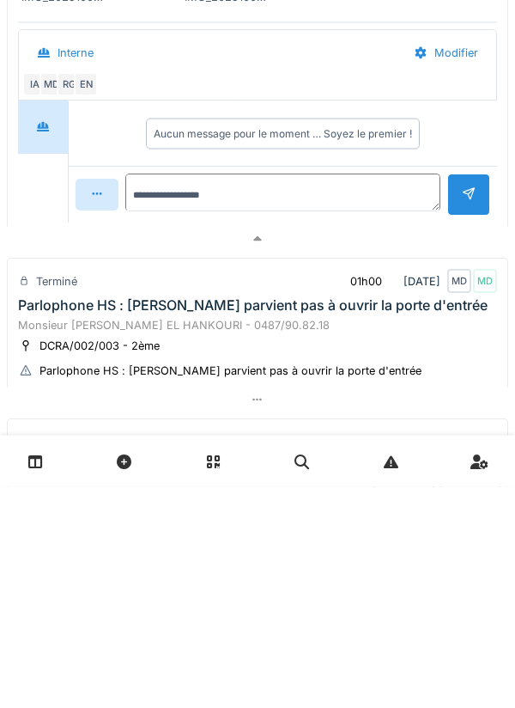
click at [471, 424] on div at bounding box center [469, 416] width 14 height 16
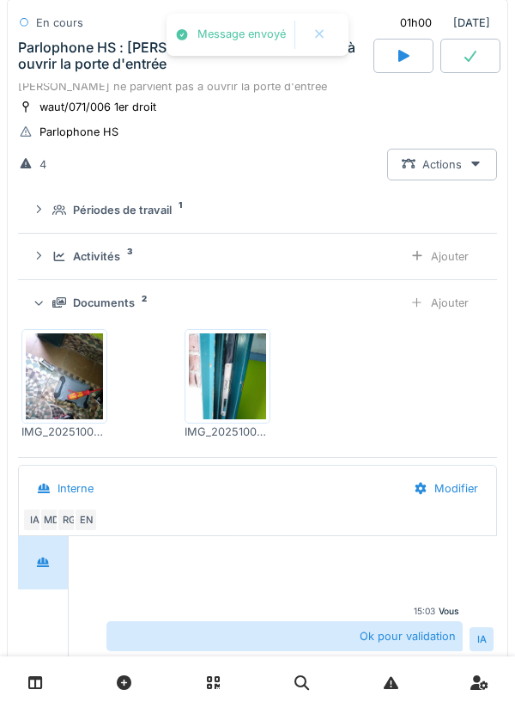
scroll to position [354, 0]
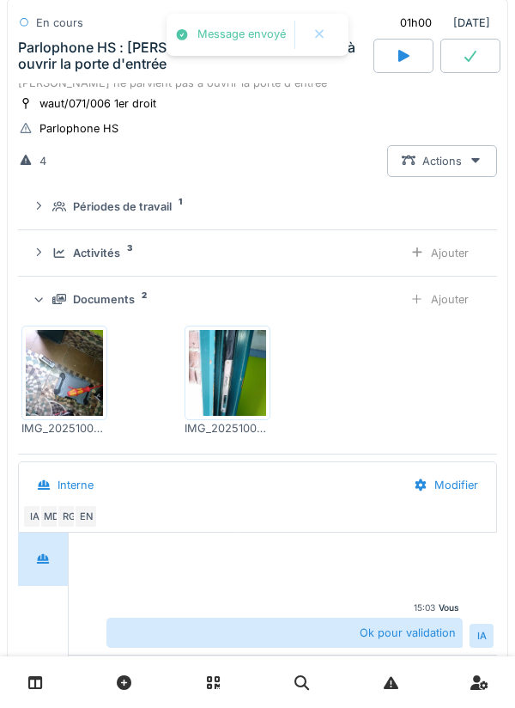
click at [52, 330] on div at bounding box center [64, 373] width 86 height 94
click at [50, 314] on div "Documents 2 Ajouter" at bounding box center [258, 299] width 452 height 32
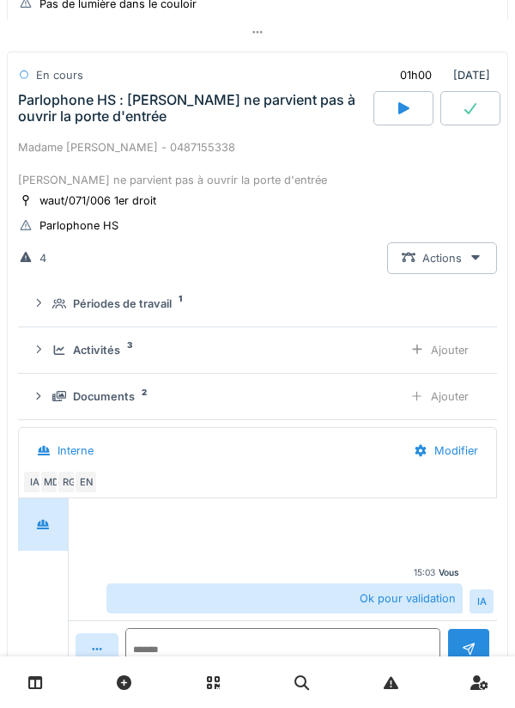
scroll to position [252, 0]
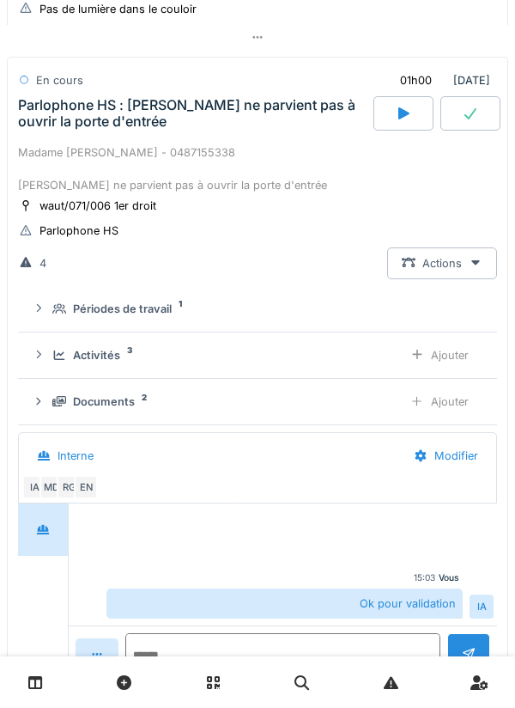
click at [471, 118] on icon at bounding box center [471, 113] width 12 height 11
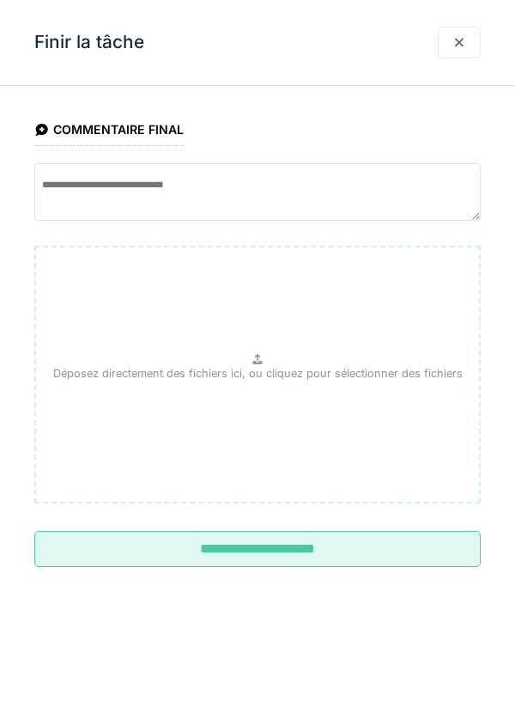
click at [390, 563] on input "**********" at bounding box center [257, 549] width 447 height 36
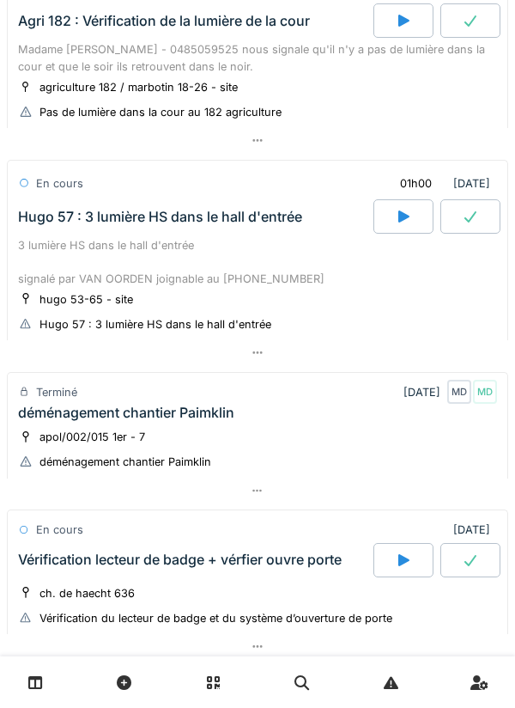
click at [388, 210] on div at bounding box center [404, 216] width 60 height 34
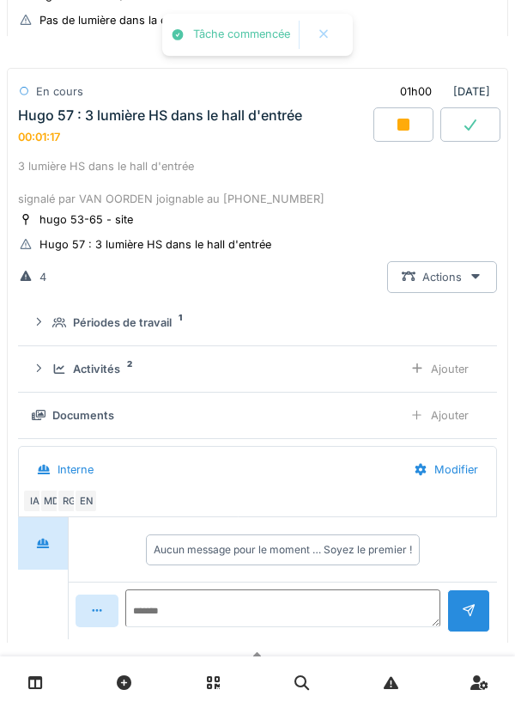
scroll to position [812, 0]
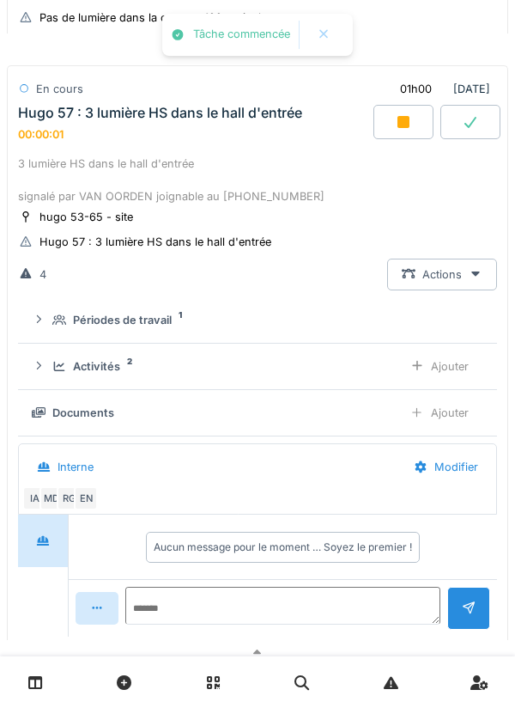
click at [56, 366] on icon at bounding box center [59, 366] width 14 height 11
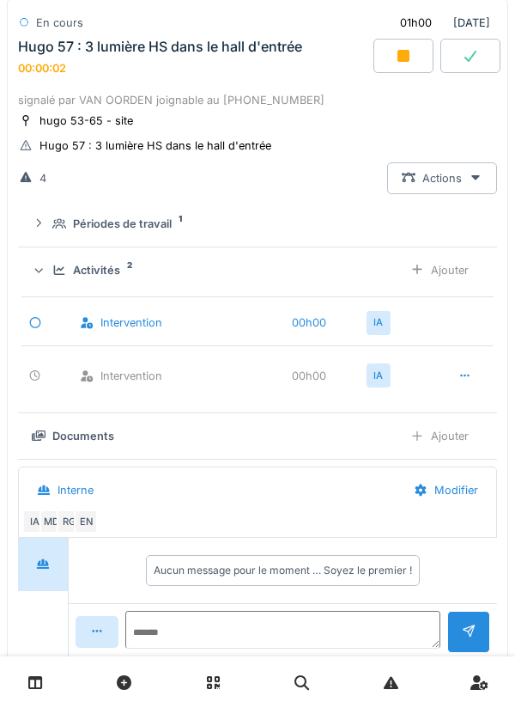
scroll to position [913, 0]
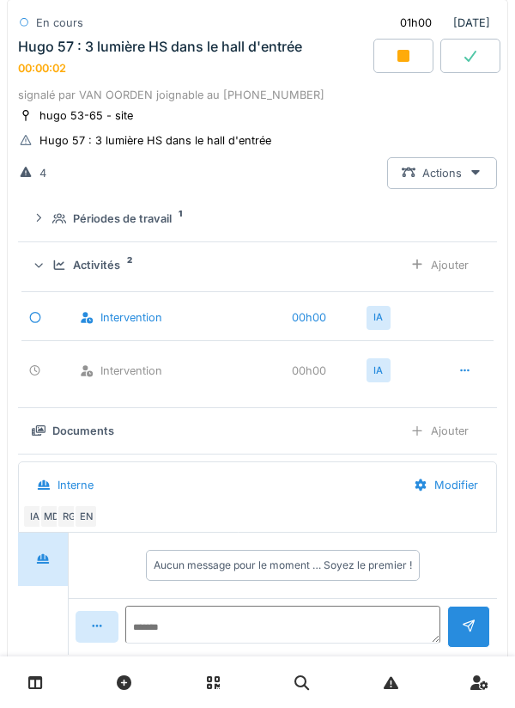
click at [466, 379] on div at bounding box center [466, 370] width 14 height 16
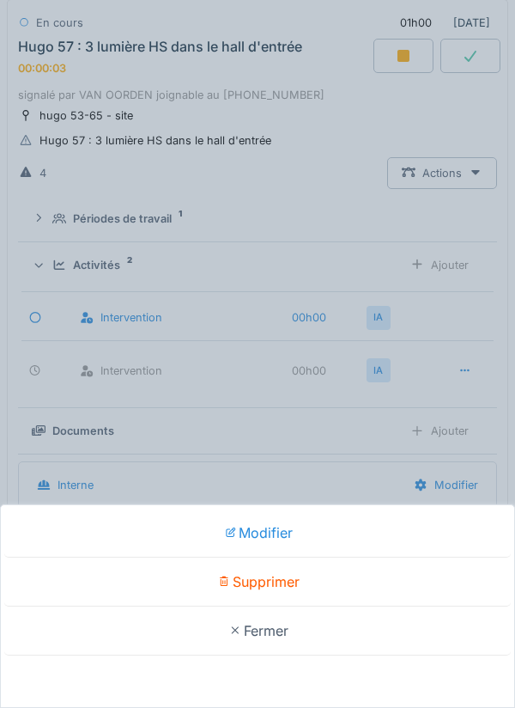
click at [353, 580] on div "Supprimer" at bounding box center [257, 581] width 507 height 49
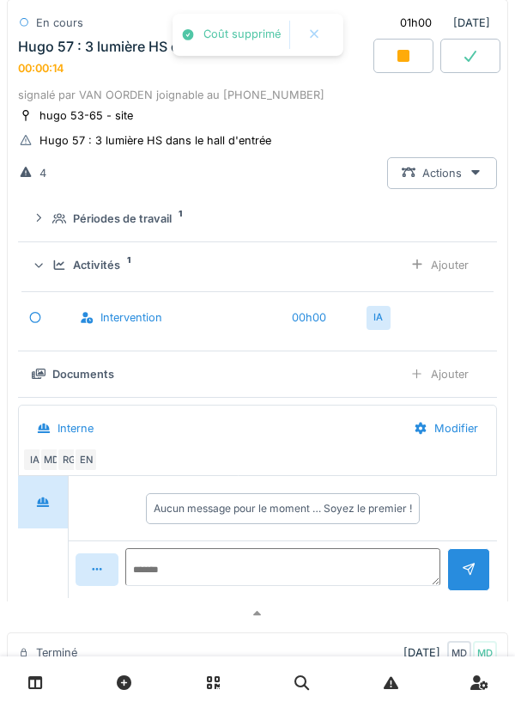
click at [461, 271] on div "Ajouter" at bounding box center [440, 265] width 88 height 32
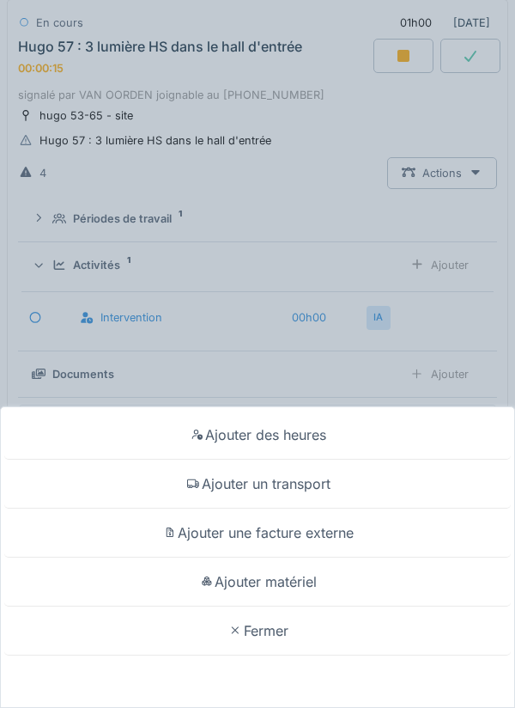
click at [316, 478] on div "Ajouter un transport" at bounding box center [257, 484] width 507 height 49
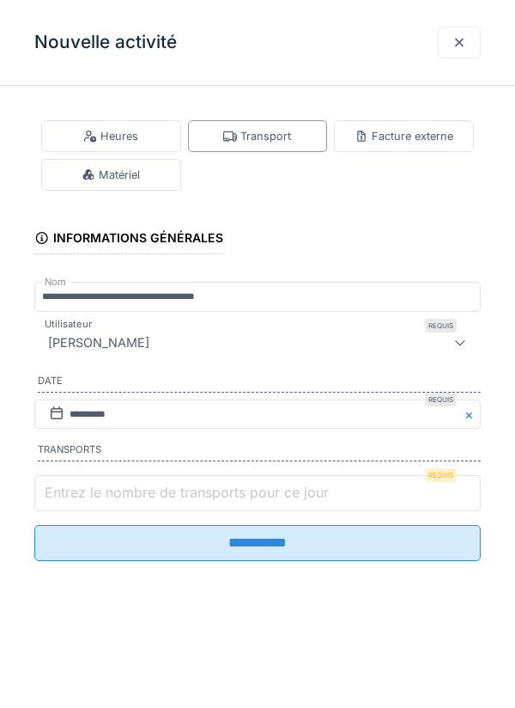
click at [214, 483] on input "Entrez le nombre de transports pour ce jour" at bounding box center [257, 493] width 447 height 36
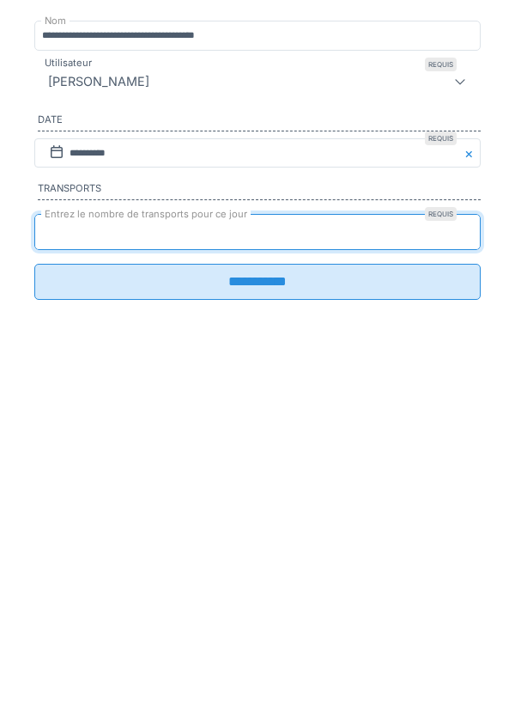
type input "*"
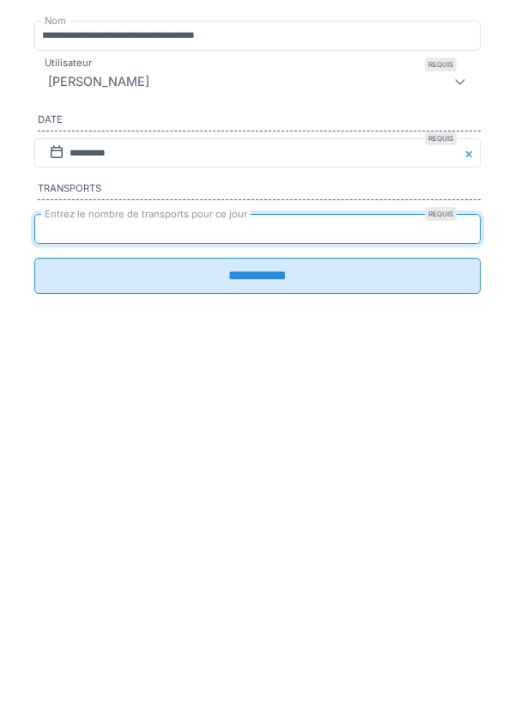
click at [320, 550] on input "**********" at bounding box center [257, 537] width 447 height 36
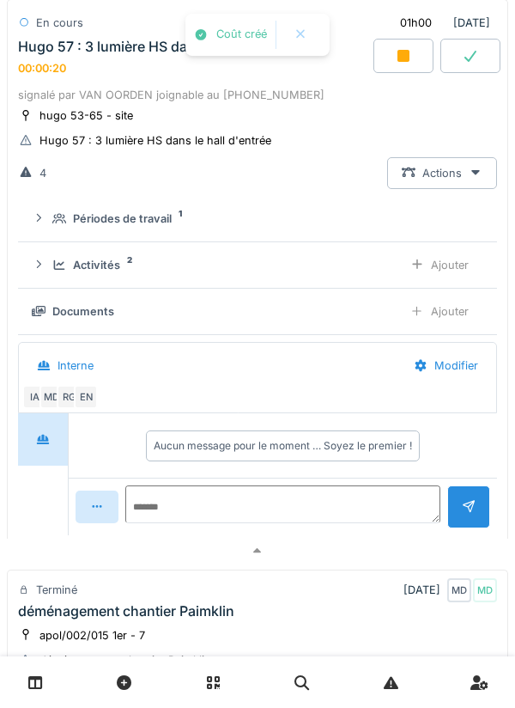
click at [53, 231] on summary "Périodes de travail 1" at bounding box center [258, 219] width 466 height 32
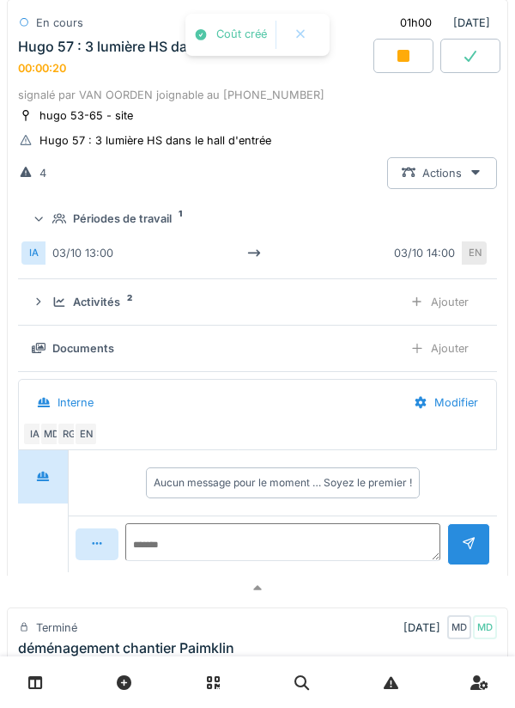
click at [43, 224] on icon at bounding box center [38, 218] width 11 height 14
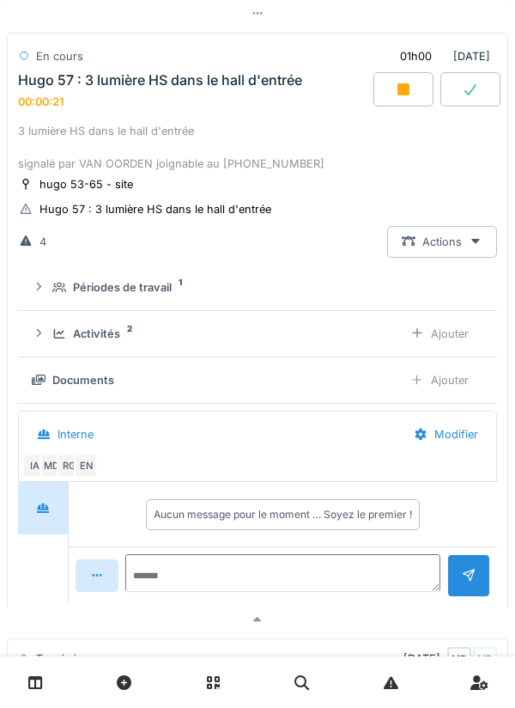
scroll to position [837, 0]
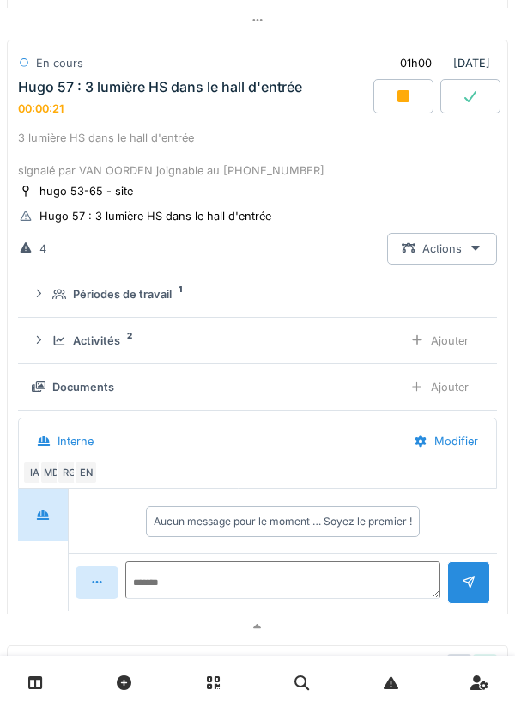
click at [51, 155] on div "3 lumière HS dans [PERSON_NAME] d'entrée signalé par VAN OORDEN joignable au [P…" at bounding box center [257, 155] width 479 height 50
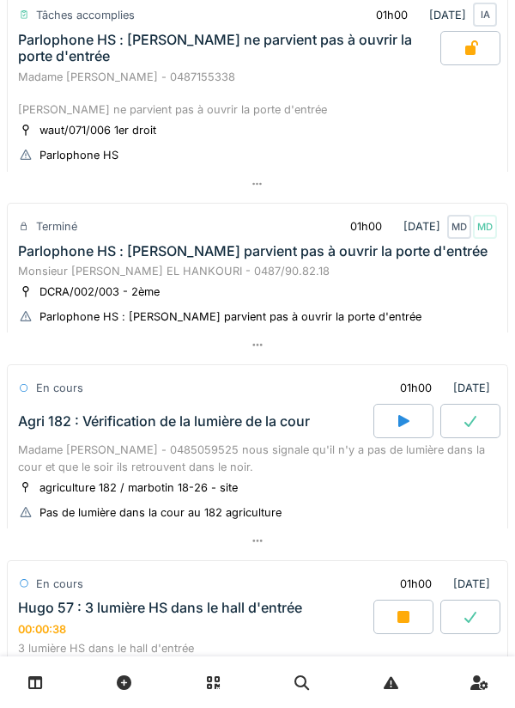
scroll to position [0, 0]
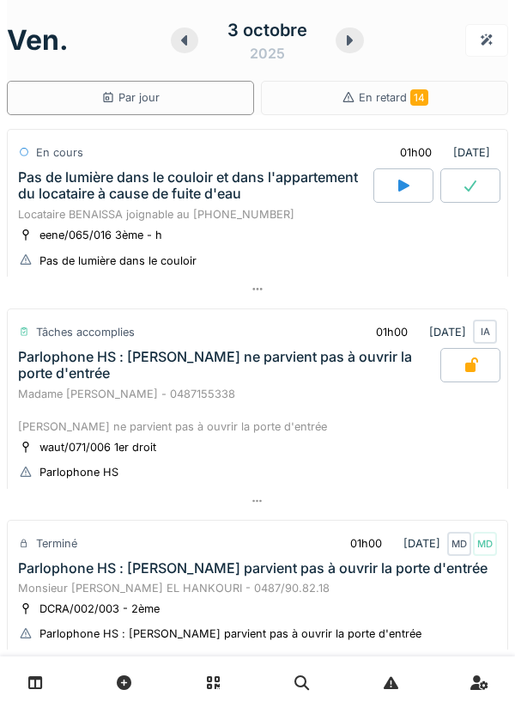
click at [473, 180] on icon at bounding box center [470, 186] width 17 height 14
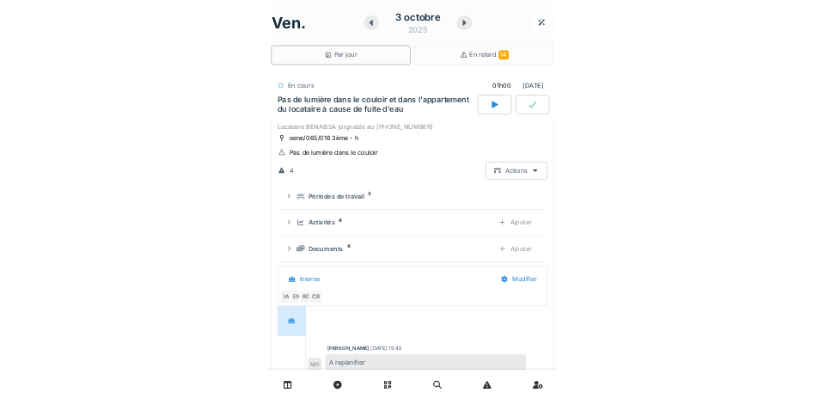
scroll to position [21, 0]
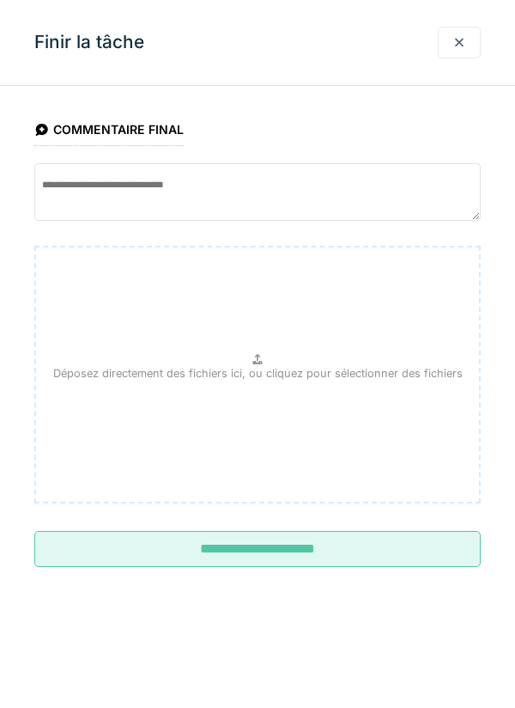
click at [350, 542] on input "**********" at bounding box center [257, 549] width 447 height 36
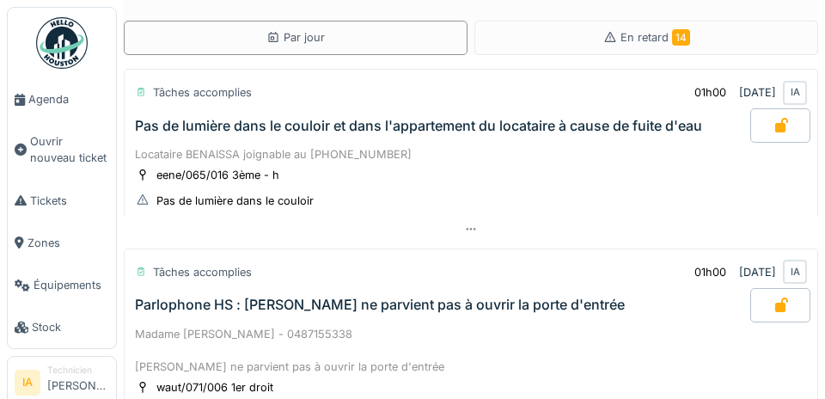
click at [204, 131] on div "Pas de lumière dans le couloir et dans l'appartement du locataire à cause de fu…" at bounding box center [418, 126] width 567 height 16
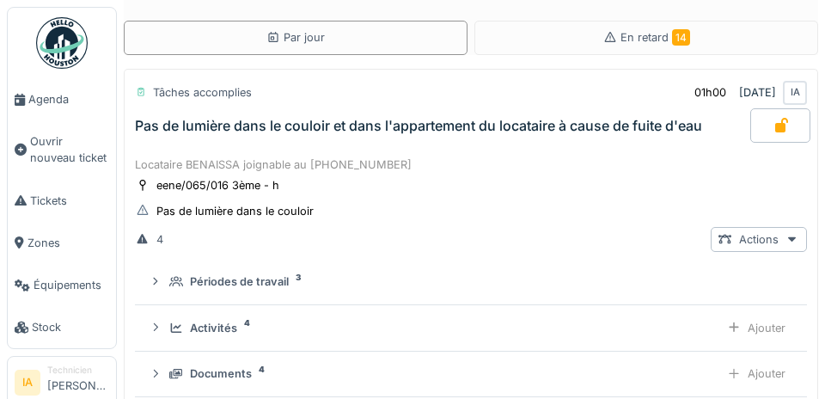
scroll to position [220, 0]
click at [217, 136] on div "Pas de lumière dans le couloir et dans l'appartement du locataire à cause de fu…" at bounding box center [440, 125] width 618 height 34
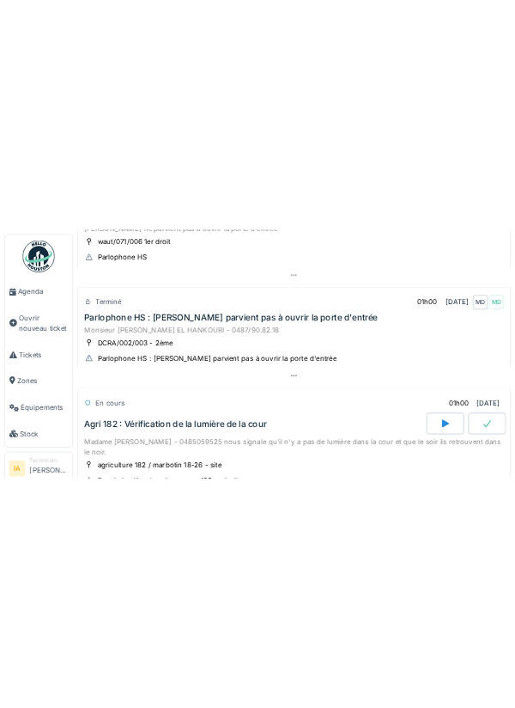
scroll to position [430, 0]
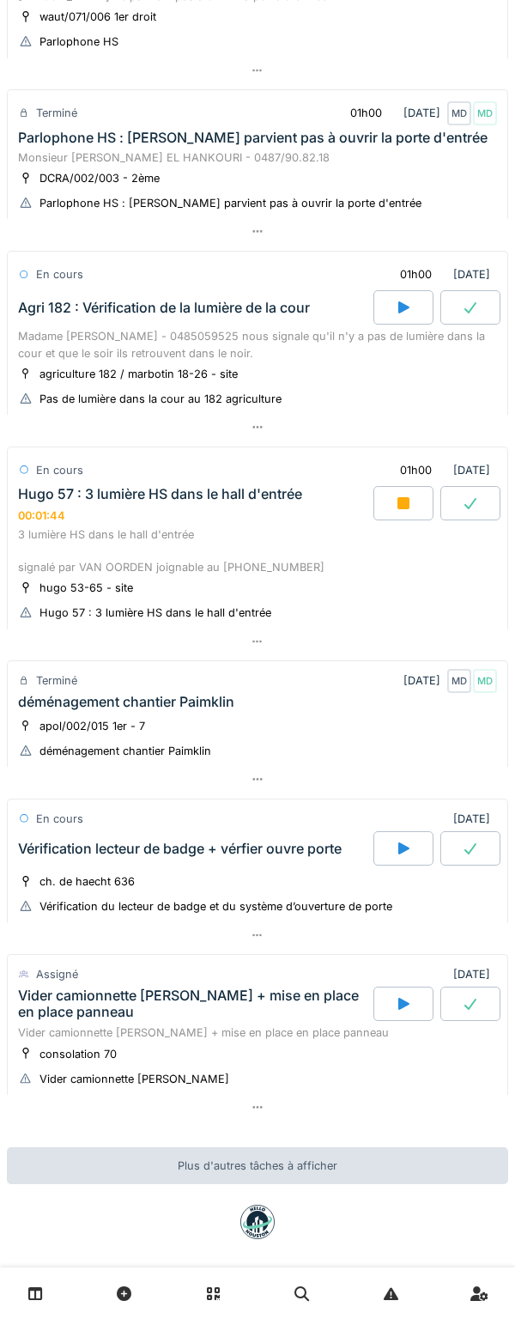
click at [234, 523] on div "Hugo 57 : 3 lumière HS dans le hall d'entrée 00:01:44" at bounding box center [194, 504] width 359 height 37
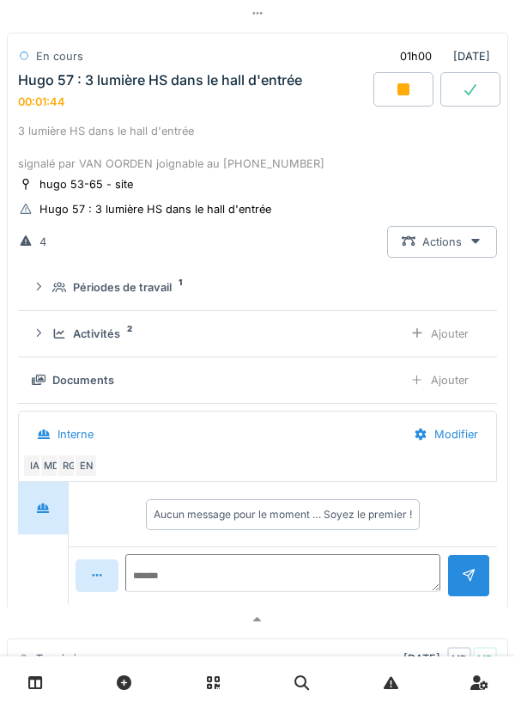
scroll to position [879, 0]
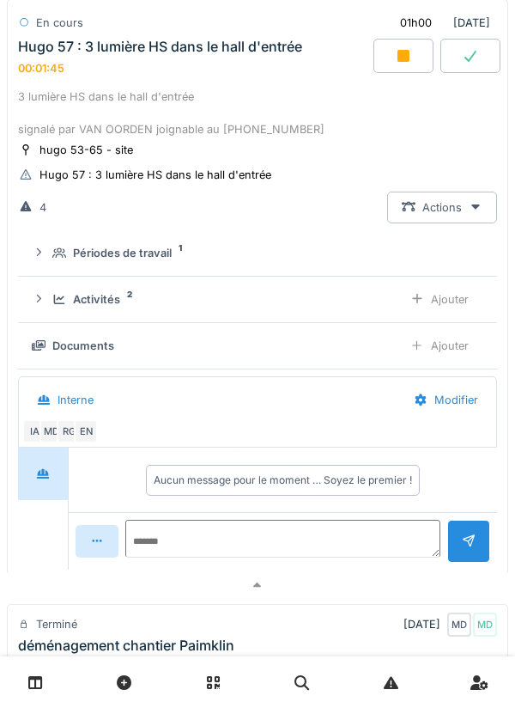
click at [138, 269] on summary "Périodes de travail 1" at bounding box center [258, 253] width 466 height 32
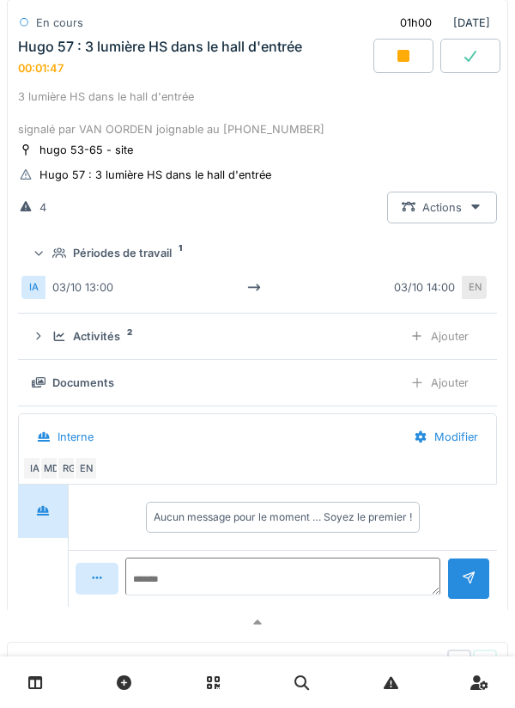
click at [118, 351] on div "Activités 2 Ajouter" at bounding box center [258, 336] width 452 height 32
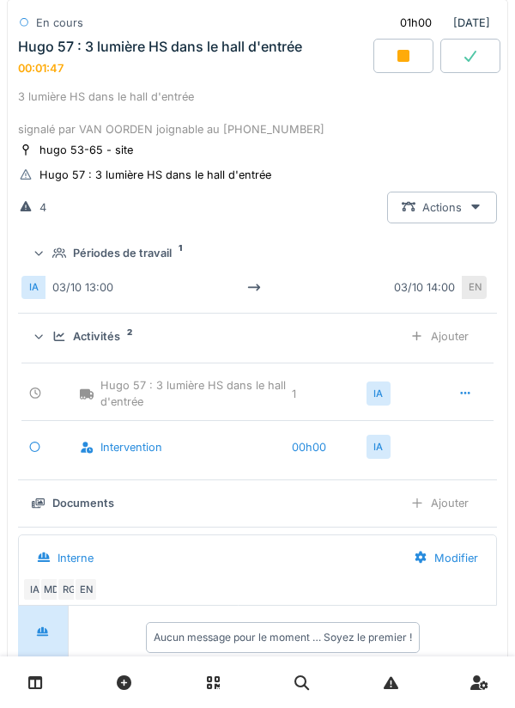
click at [118, 344] on div "Activités" at bounding box center [96, 336] width 47 height 16
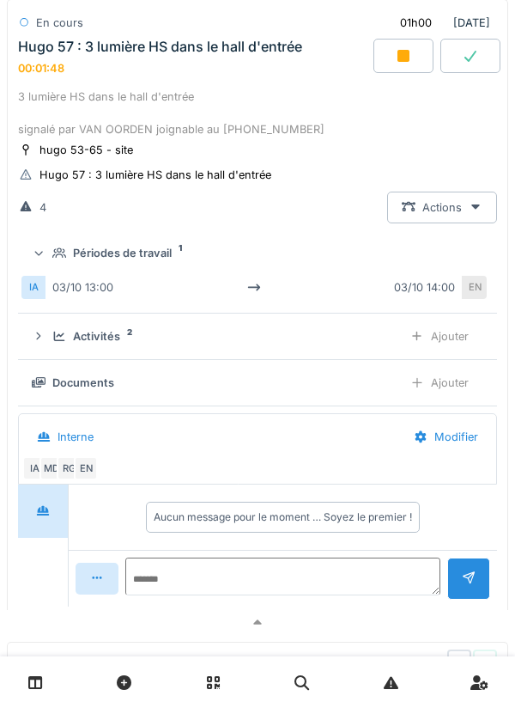
click at [154, 265] on summary "Périodes de travail 1" at bounding box center [258, 253] width 466 height 32
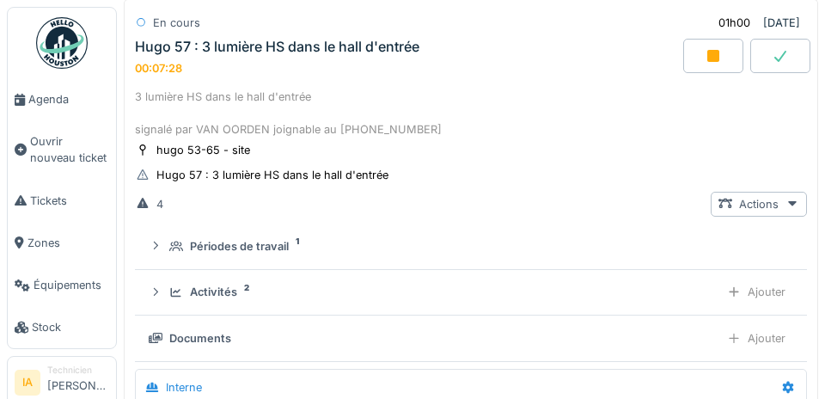
click at [346, 49] on div "Hugo 57 : 3 lumière HS dans le hall d'entrée 00:07:28" at bounding box center [406, 57] width 551 height 37
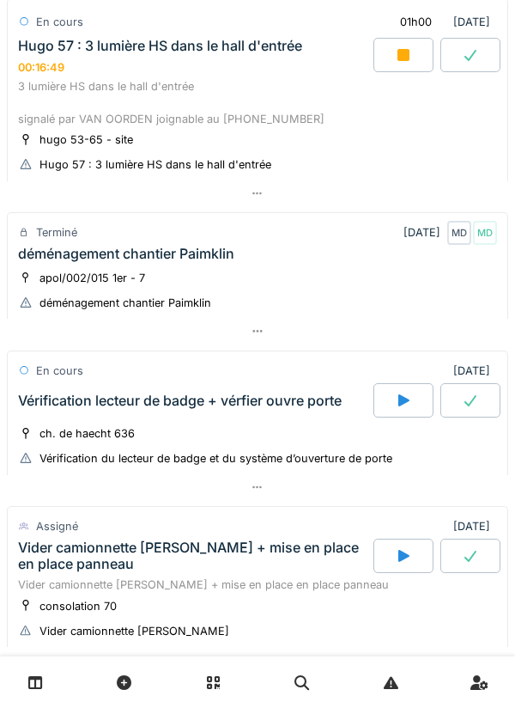
click at [190, 65] on div "Hugo 57 : 3 lumière HS dans le hall d'entrée 00:16:49" at bounding box center [194, 56] width 359 height 37
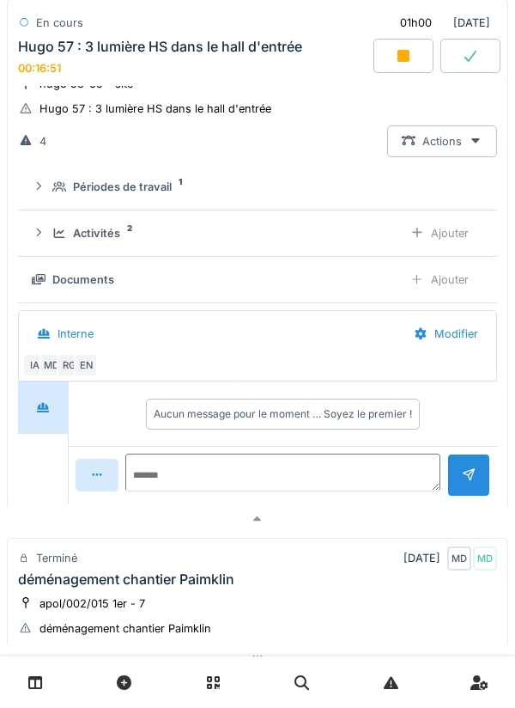
scroll to position [1016, 0]
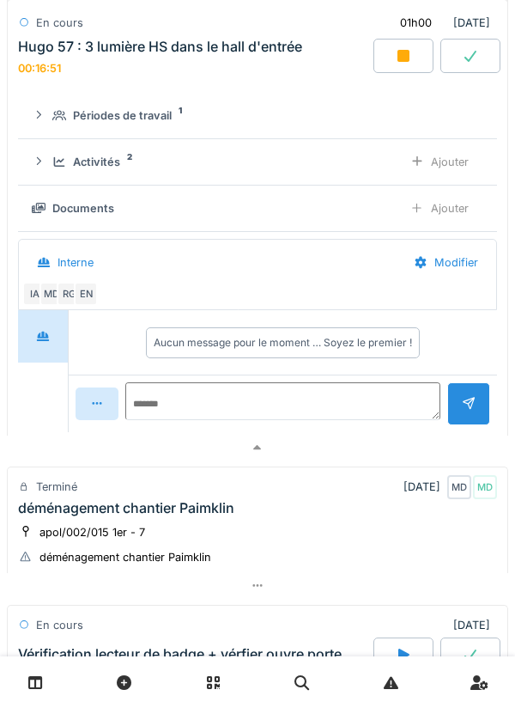
click at [120, 158] on div "Activités 2" at bounding box center [220, 162] width 337 height 16
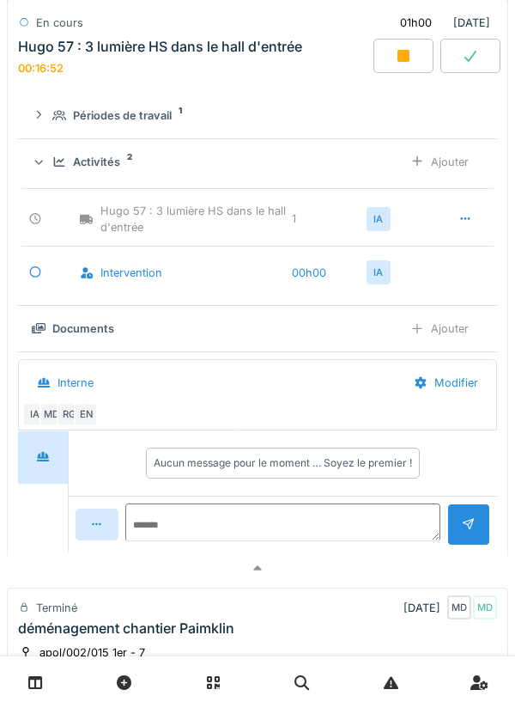
click at [468, 172] on div "Ajouter" at bounding box center [440, 162] width 88 height 32
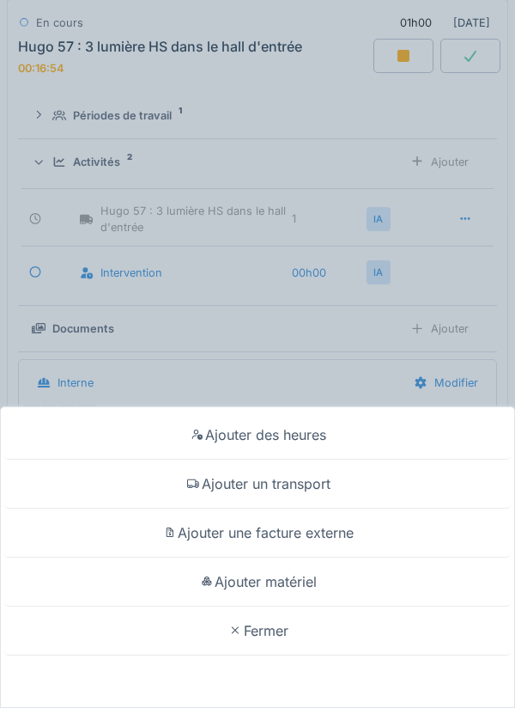
click at [336, 581] on div "Ajouter matériel" at bounding box center [257, 581] width 507 height 49
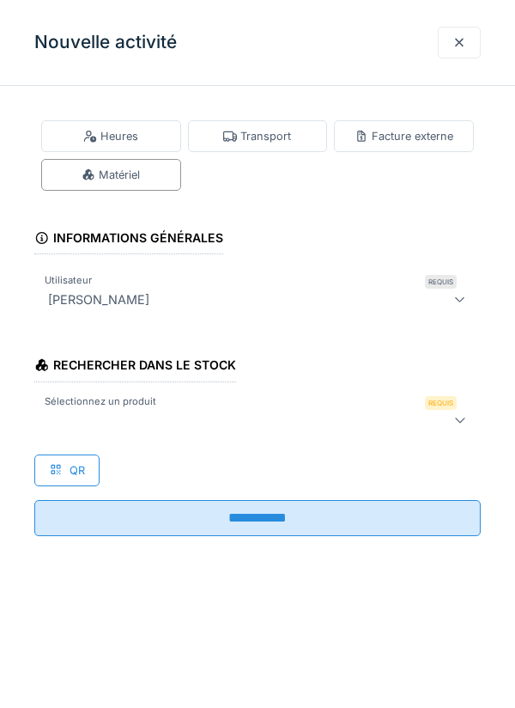
click at [312, 405] on div at bounding box center [257, 420] width 447 height 34
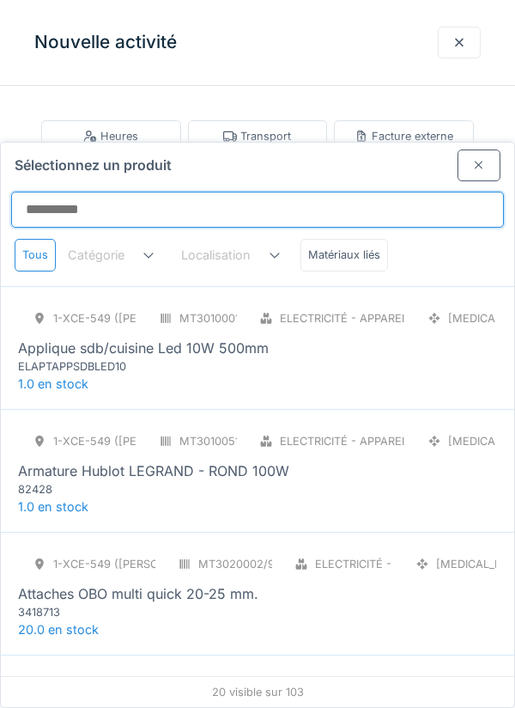
click at [313, 192] on input "Sélectionnez un produit" at bounding box center [257, 210] width 493 height 36
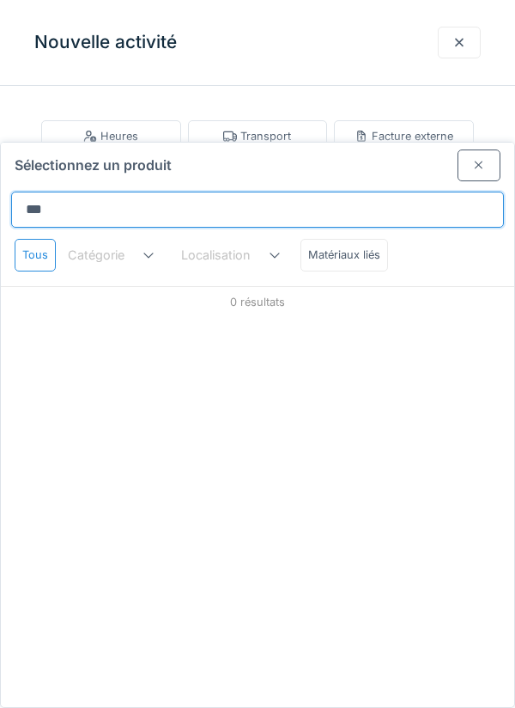
type input "**"
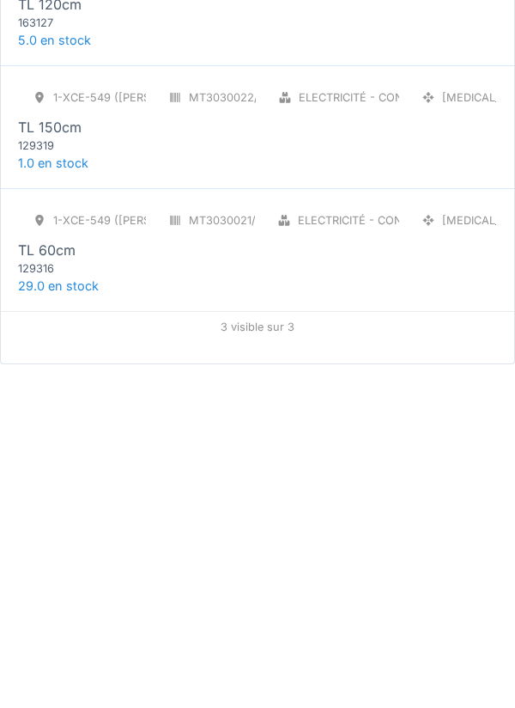
click at [287, 555] on div "1-XCE-549 (ROBERT) MT3030021/999/009 Electricité - Consommables PCE TL 60cm 129…" at bounding box center [258, 593] width 514 height 123
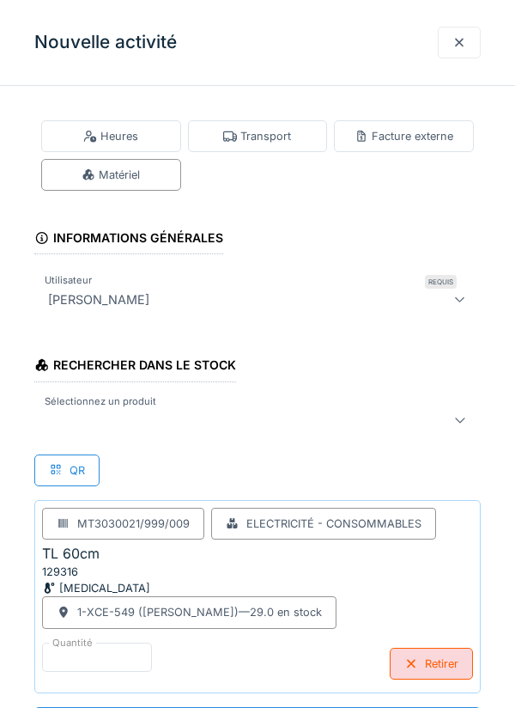
scroll to position [1, 0]
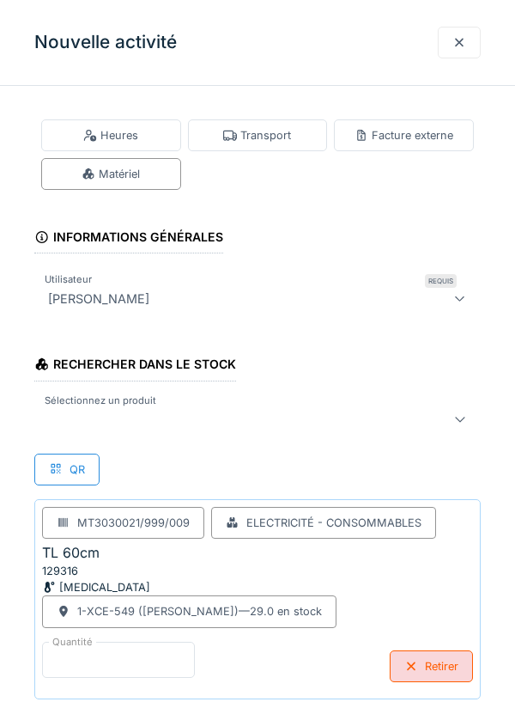
click at [184, 654] on input "*" at bounding box center [118, 660] width 153 height 36
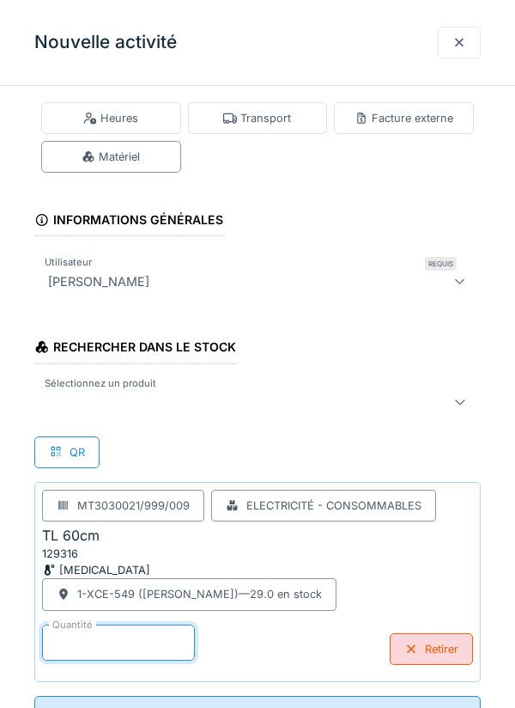
scroll to position [0, 0]
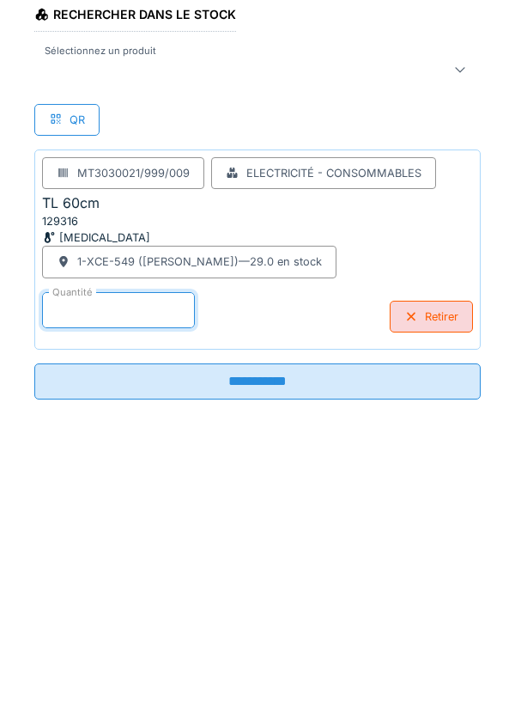
type input "*"
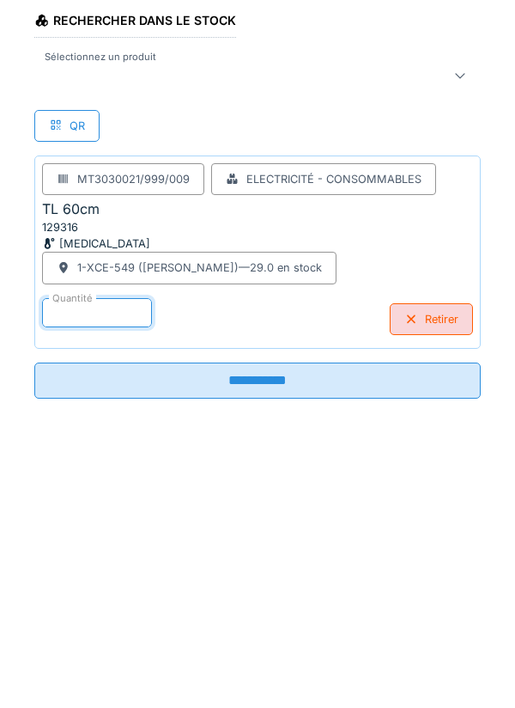
click at [350, 649] on input "**********" at bounding box center [257, 642] width 447 height 36
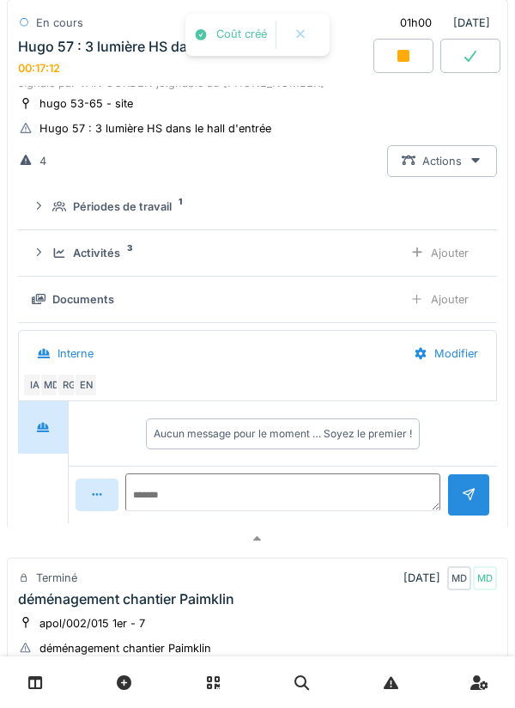
scroll to position [907, 0]
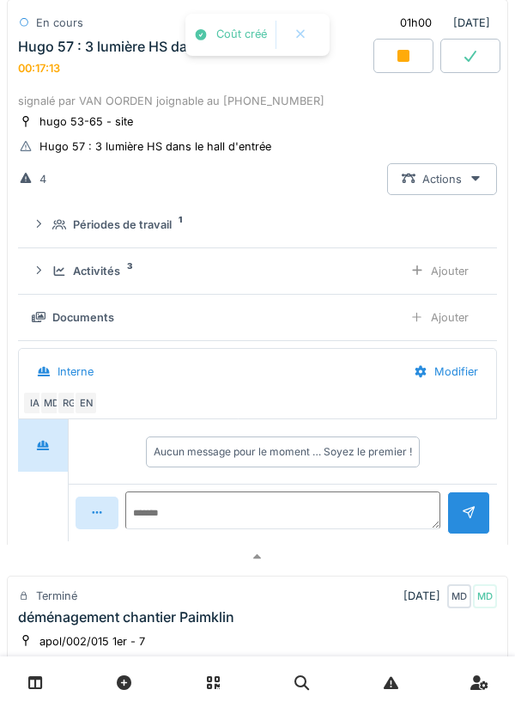
click at [56, 262] on div "Activités 3 Ajouter" at bounding box center [258, 271] width 452 height 32
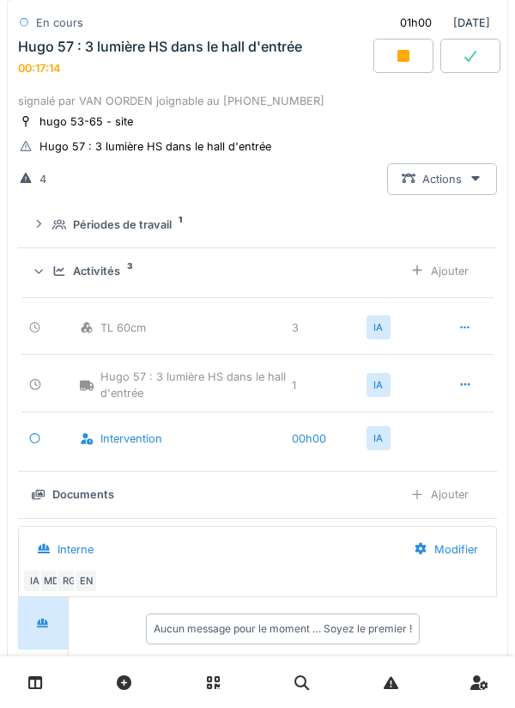
click at [55, 265] on div "Activités 3 Ajouter" at bounding box center [258, 271] width 452 height 32
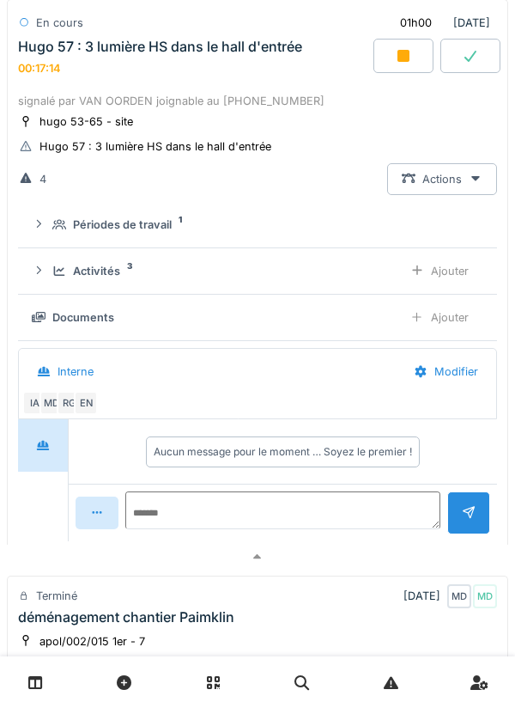
click at [446, 325] on div "Ajouter" at bounding box center [440, 317] width 88 height 32
click at [123, 276] on div "Activités 3" at bounding box center [220, 271] width 337 height 16
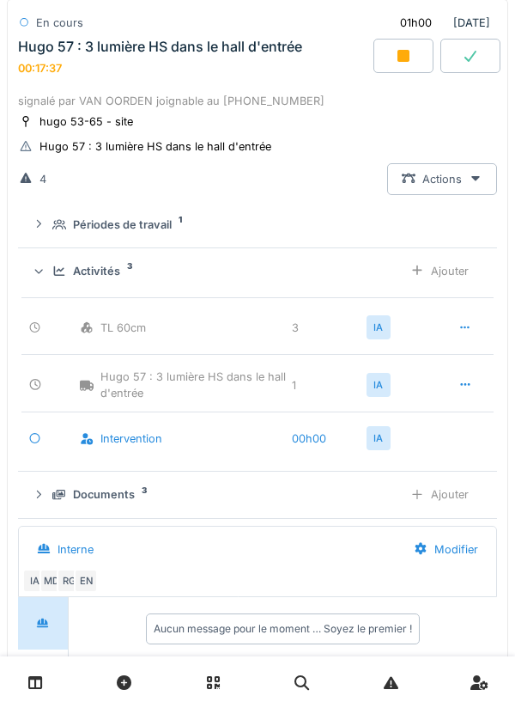
click at [121, 272] on div "Activités 3" at bounding box center [220, 271] width 337 height 16
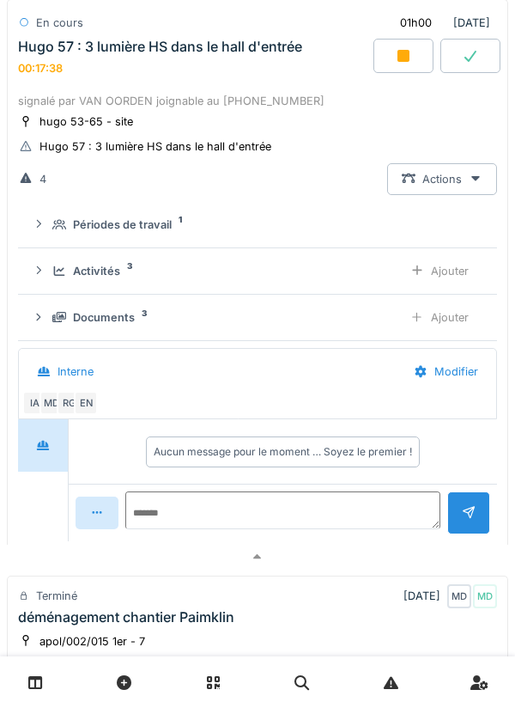
scroll to position [896, 0]
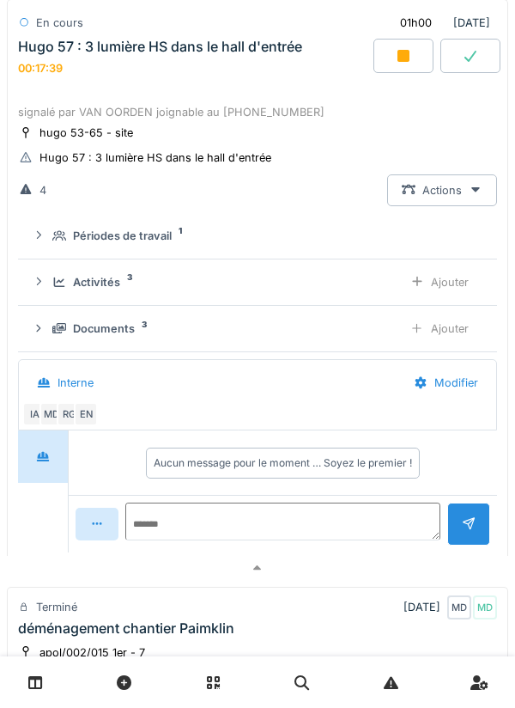
click at [121, 320] on div "Documents 3 Ajouter" at bounding box center [258, 329] width 452 height 32
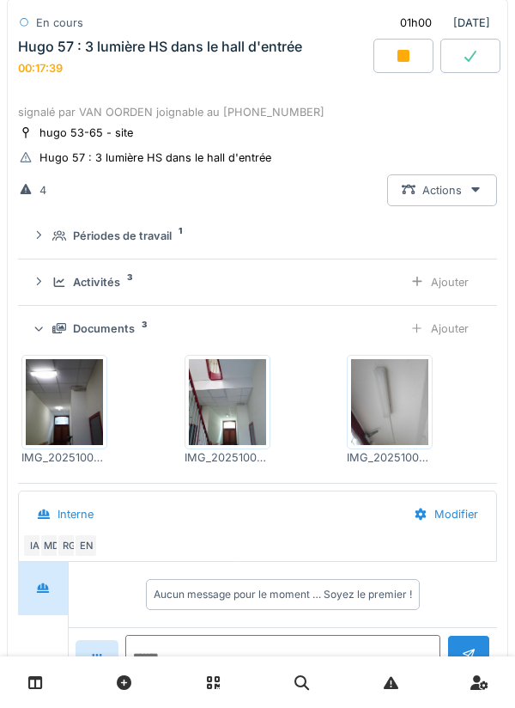
click at [137, 330] on div "Documents 3" at bounding box center [220, 328] width 337 height 16
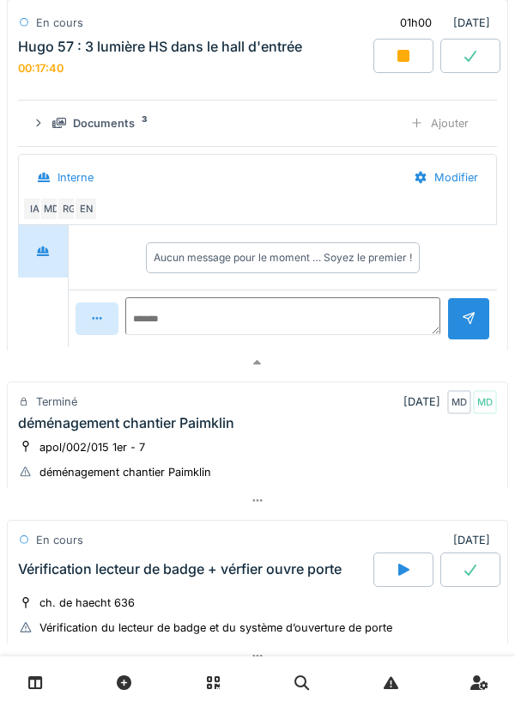
scroll to position [1101, 0]
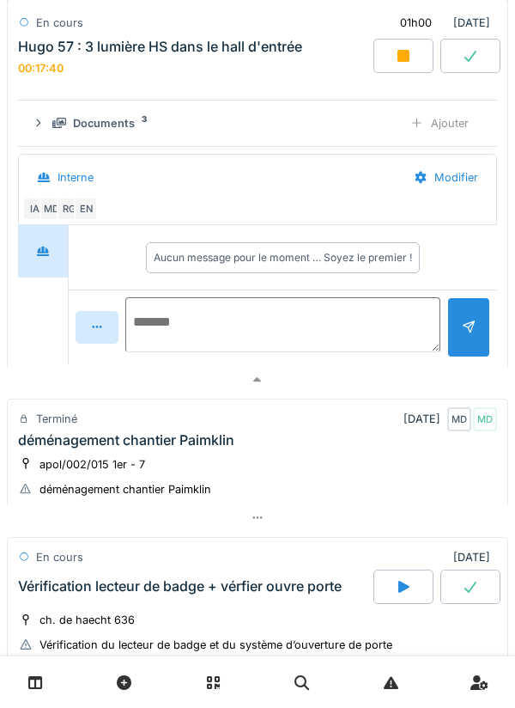
click at [301, 323] on textarea at bounding box center [282, 324] width 315 height 55
click at [437, 352] on textarea "**********" at bounding box center [282, 324] width 315 height 55
type textarea "**********"
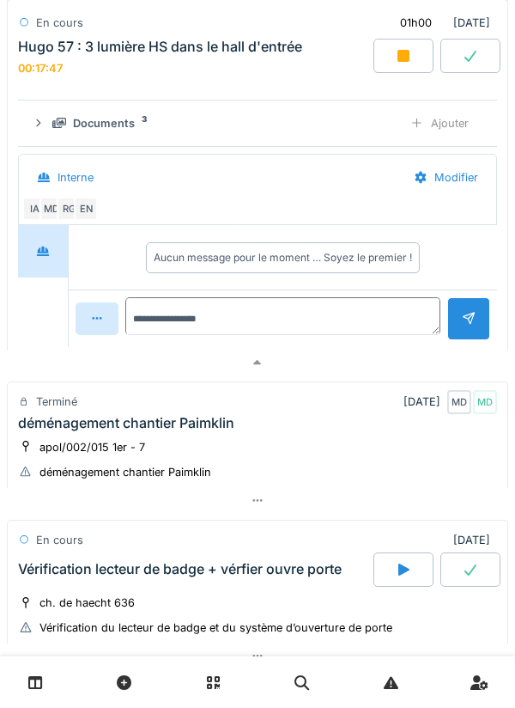
click at [472, 326] on div at bounding box center [469, 318] width 14 height 16
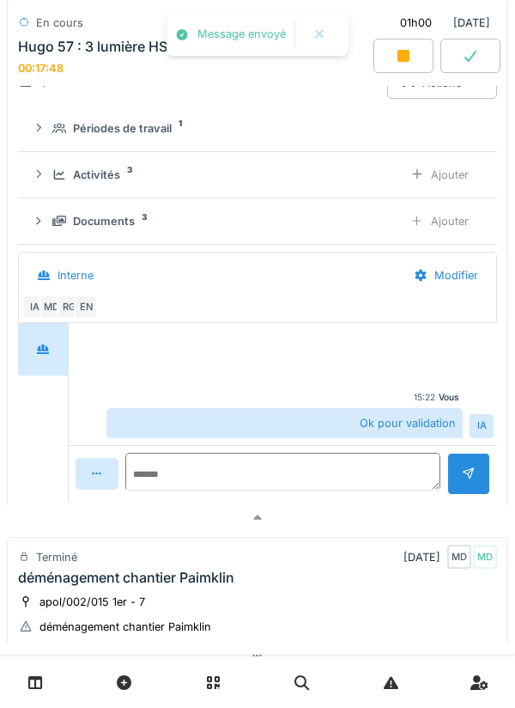
scroll to position [924, 0]
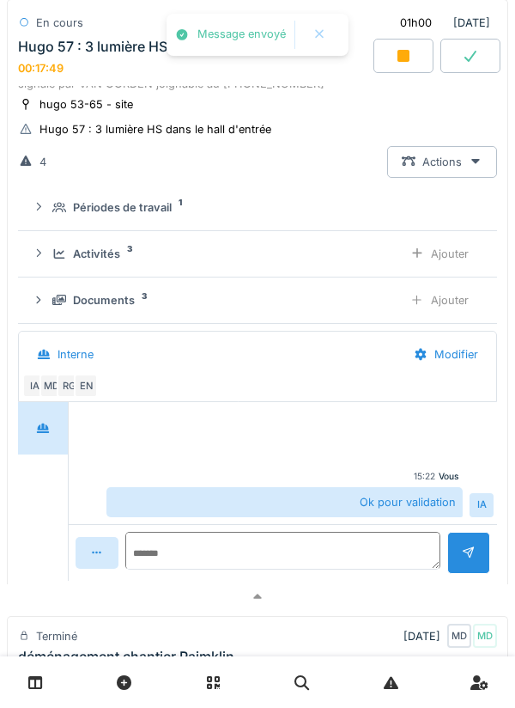
click at [57, 270] on div "Activités 3 Ajouter" at bounding box center [258, 254] width 452 height 32
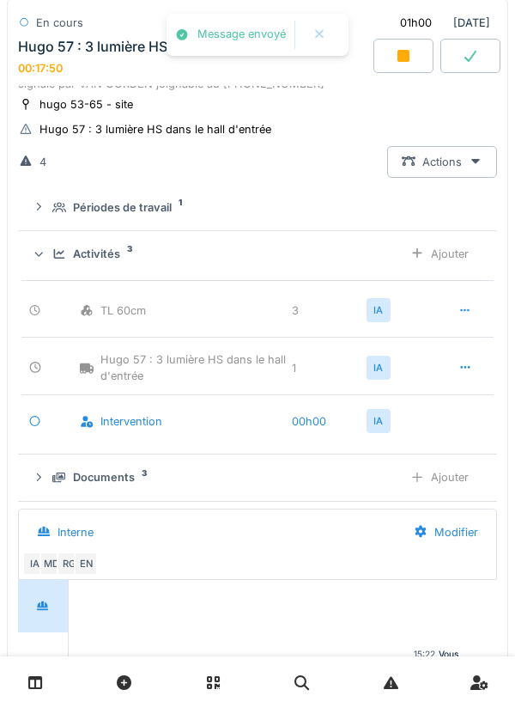
click at [46, 260] on div at bounding box center [38, 254] width 16 height 14
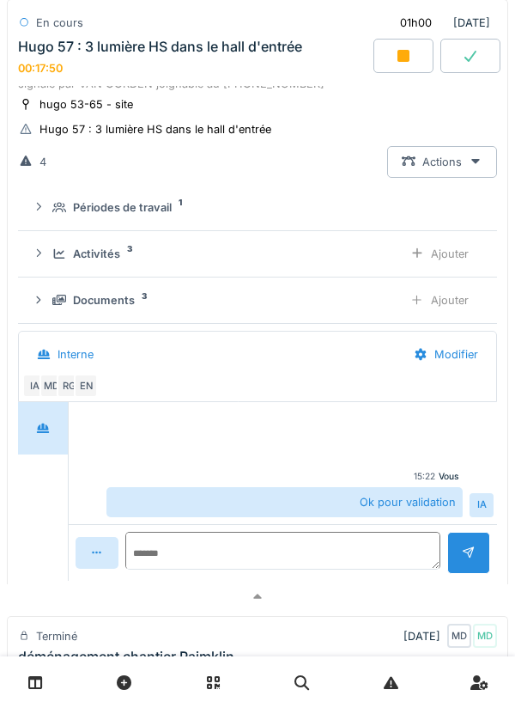
click at [46, 305] on icon at bounding box center [39, 300] width 14 height 11
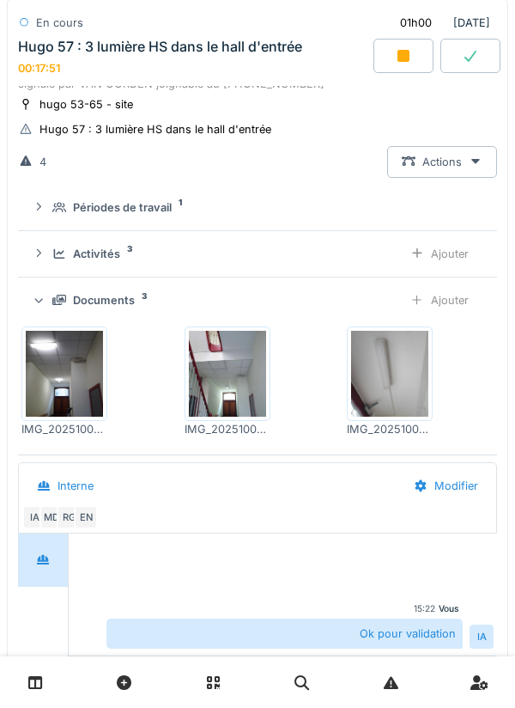
click at [46, 301] on div at bounding box center [38, 300] width 16 height 14
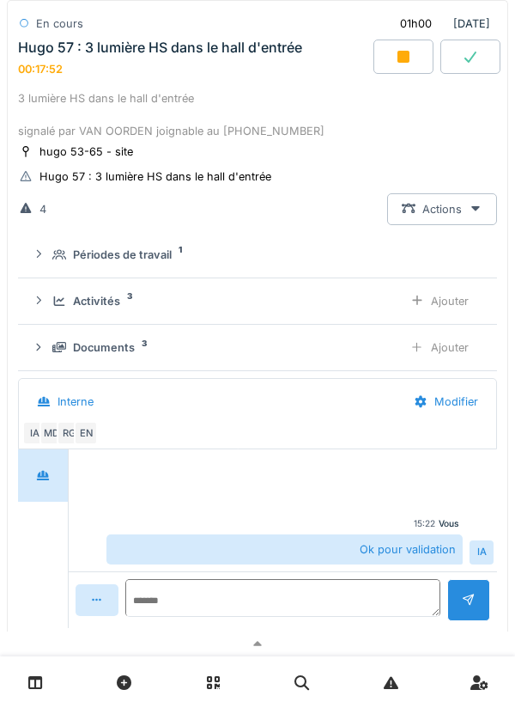
scroll to position [867, 0]
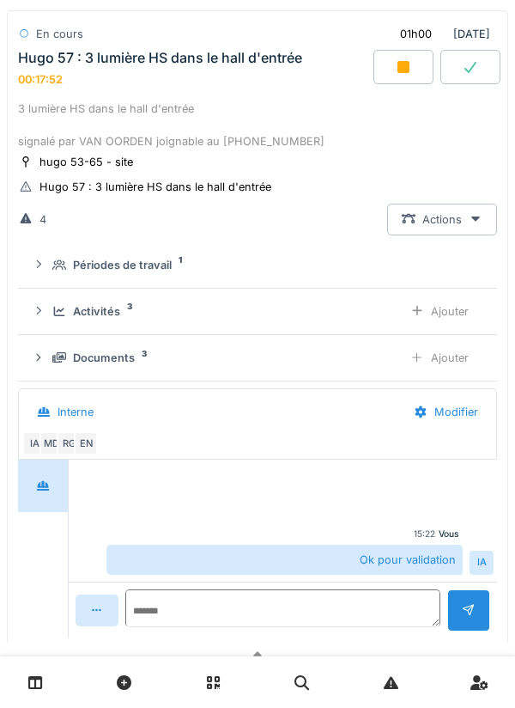
click at [387, 82] on div at bounding box center [404, 67] width 60 height 34
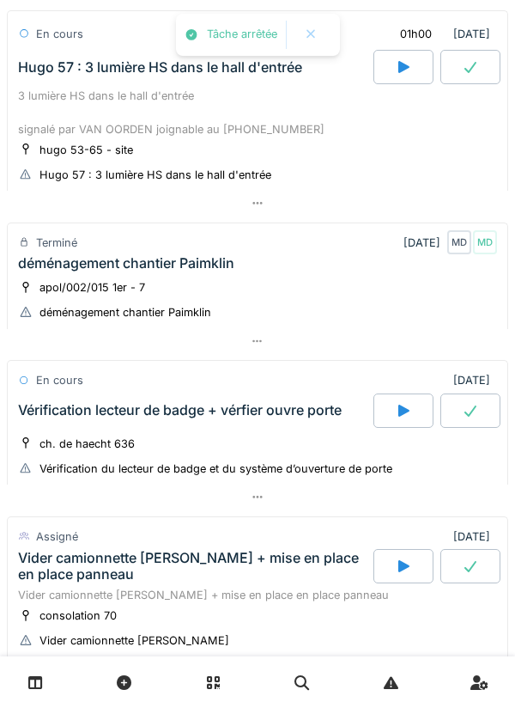
click at [460, 76] on div at bounding box center [471, 67] width 60 height 34
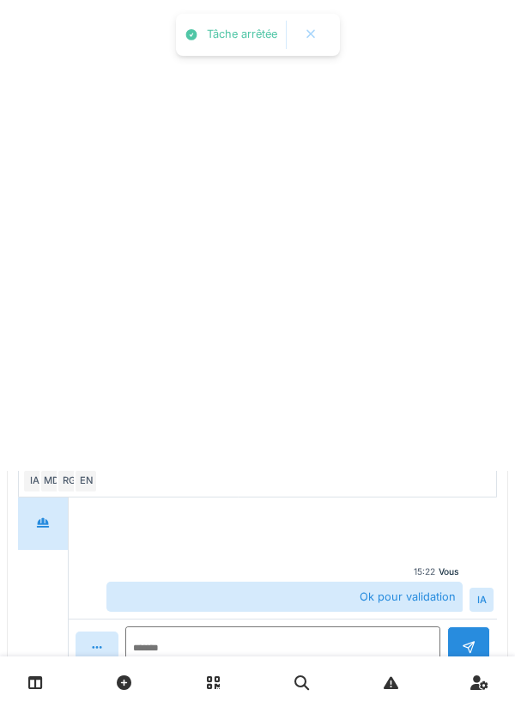
scroll to position [812, 0]
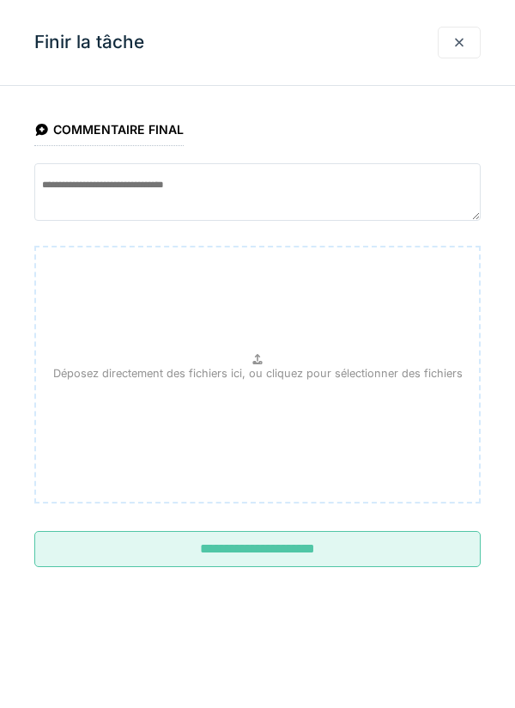
click at [362, 559] on input "**********" at bounding box center [257, 549] width 447 height 36
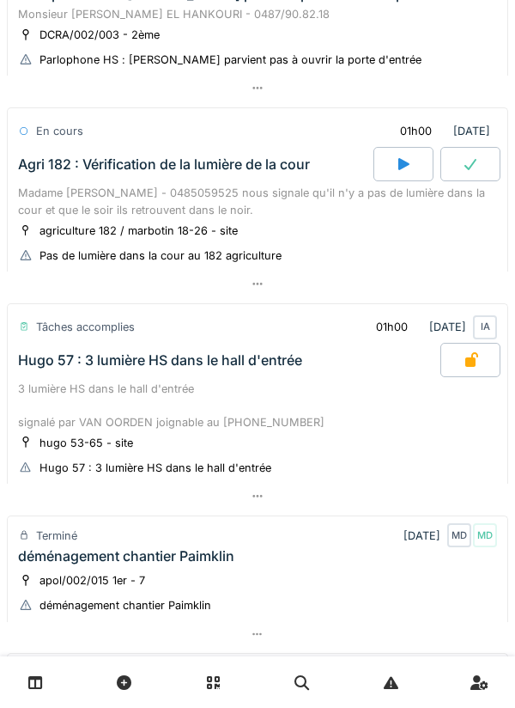
scroll to position [592, 0]
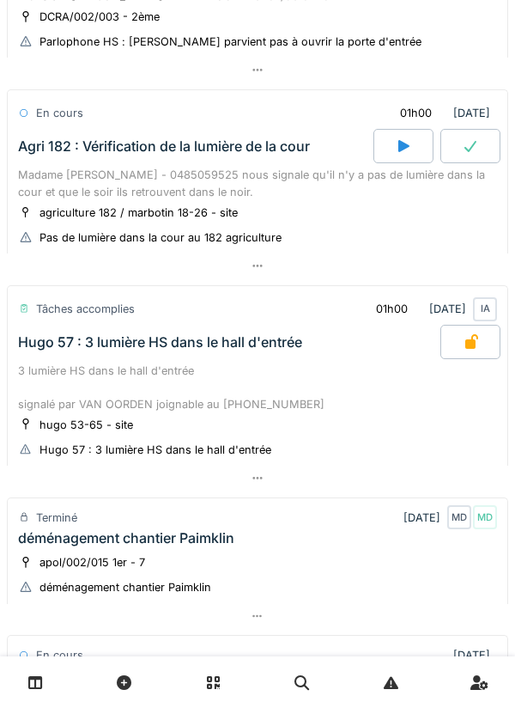
click at [59, 147] on div "Agri 182 : Vérification de la lumière de la cour" at bounding box center [164, 146] width 292 height 16
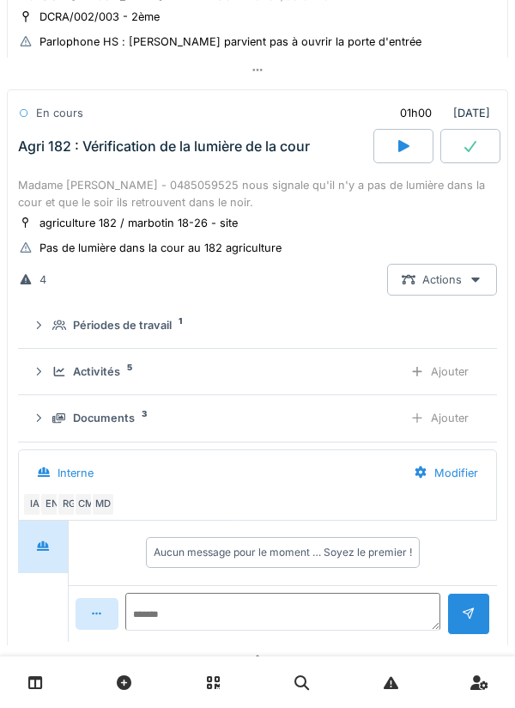
scroll to position [615, 0]
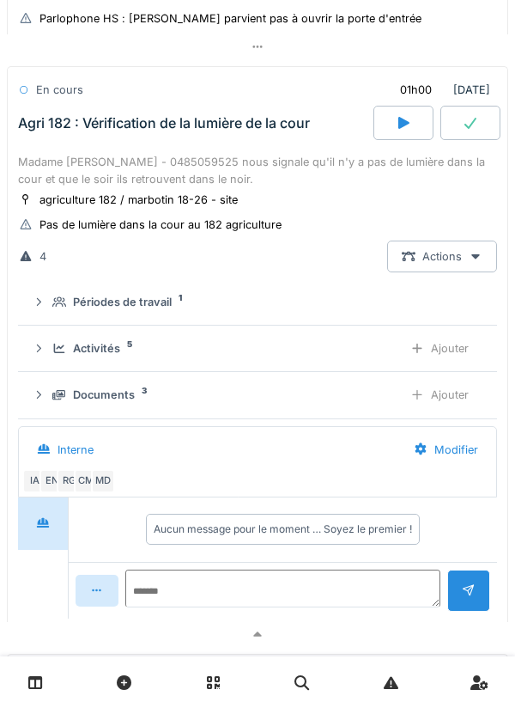
click at [57, 338] on div "Activités 5 Ajouter" at bounding box center [258, 348] width 452 height 32
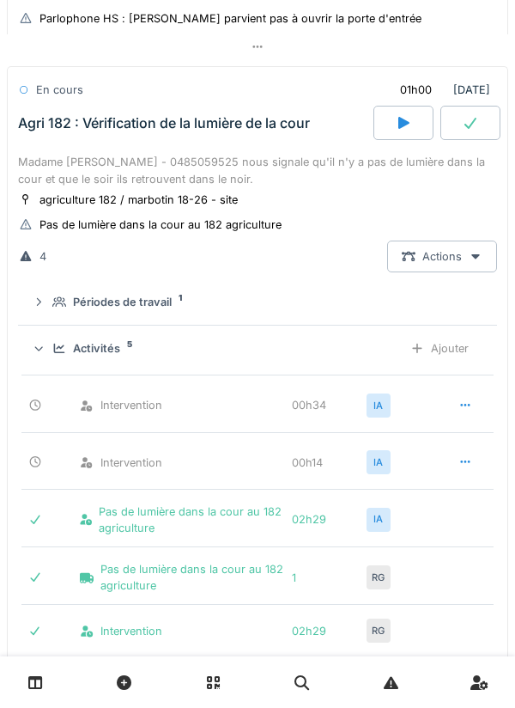
click at [53, 339] on div "Activités 5 Ajouter" at bounding box center [258, 348] width 452 height 32
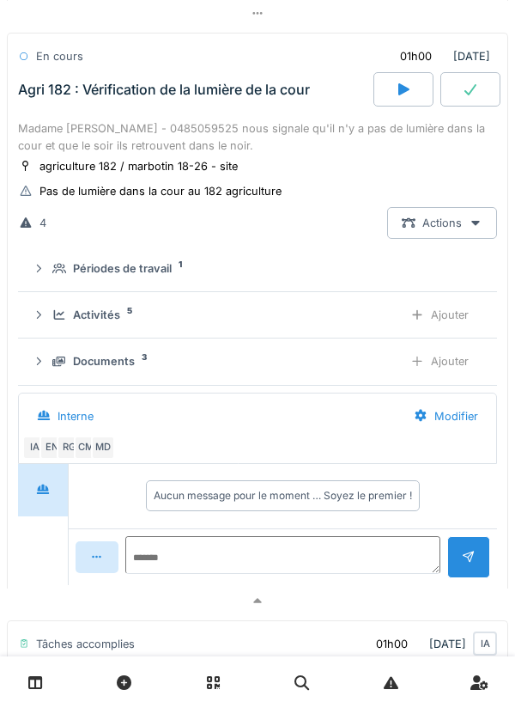
scroll to position [697, 0]
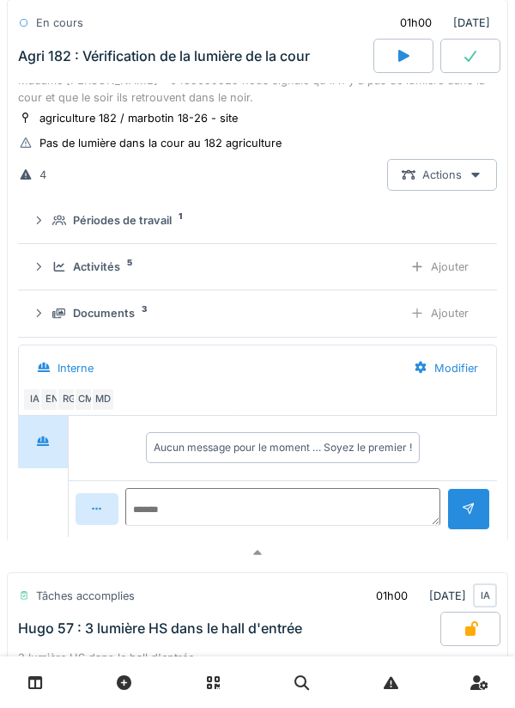
click at [40, 301] on div "Documents 3 Ajouter" at bounding box center [258, 313] width 452 height 32
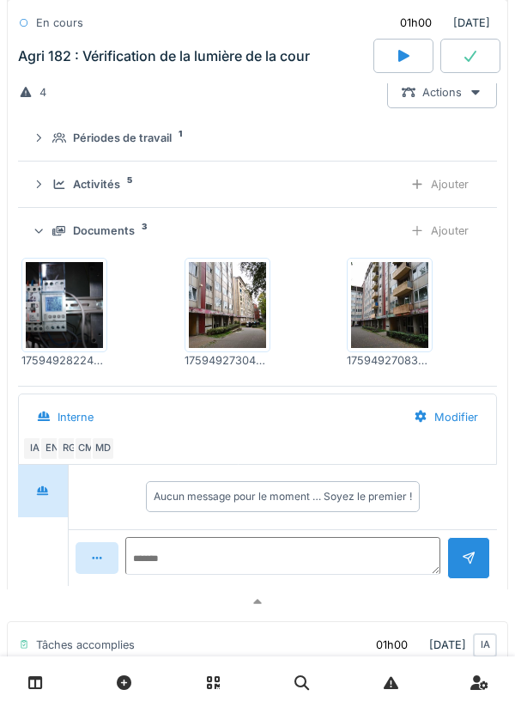
scroll to position [794, 0]
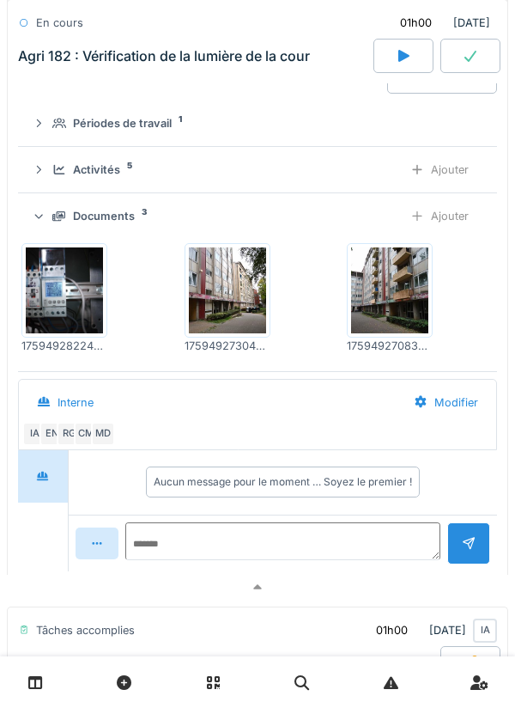
click at [451, 230] on div "Ajouter" at bounding box center [440, 216] width 88 height 32
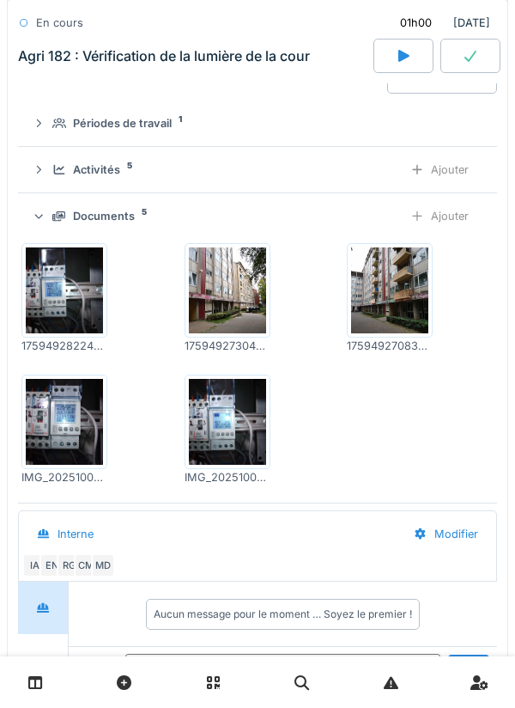
click at [51, 219] on div "Documents 5 Ajouter" at bounding box center [258, 216] width 452 height 32
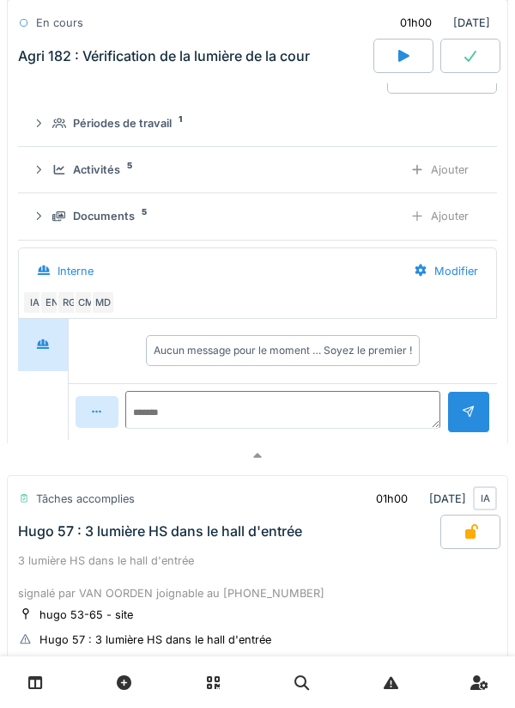
click at [51, 178] on div "Activités 5 Ajouter" at bounding box center [258, 170] width 452 height 32
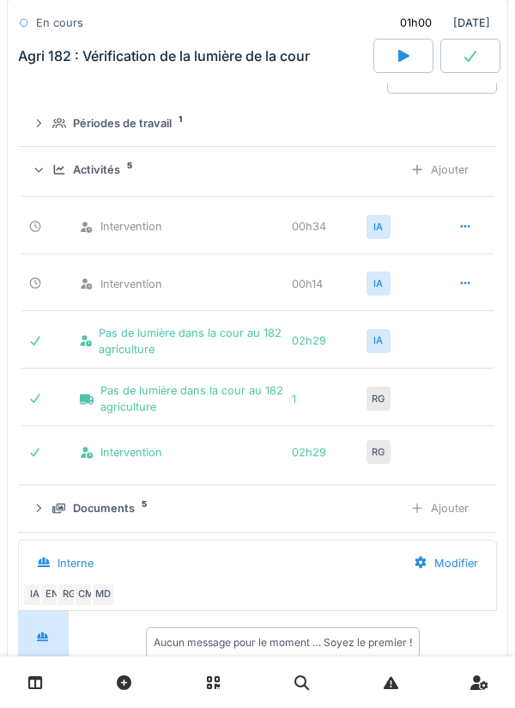
click at [58, 173] on icon at bounding box center [59, 169] width 11 height 9
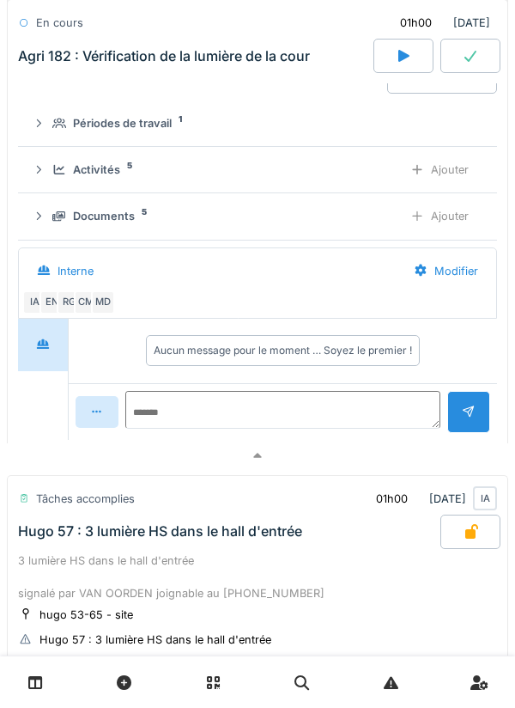
click at [55, 129] on icon at bounding box center [59, 123] width 14 height 11
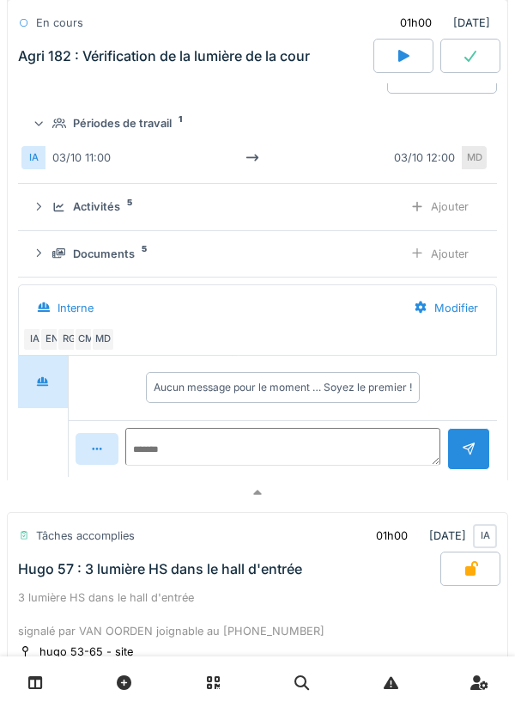
click at [64, 125] on icon at bounding box center [59, 123] width 14 height 11
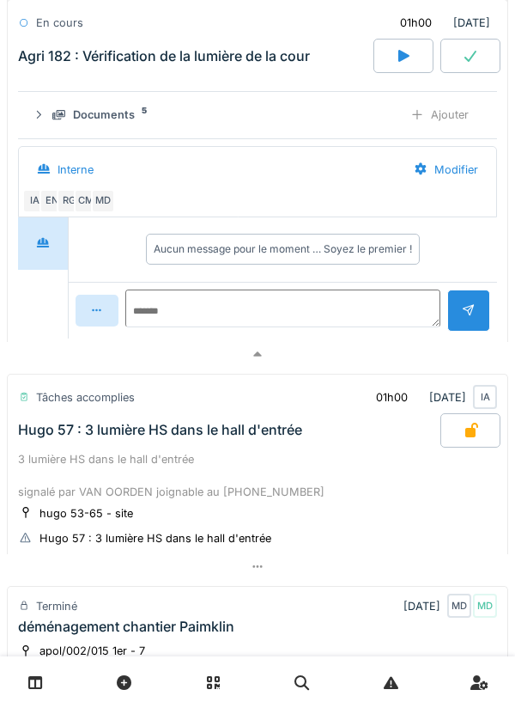
scroll to position [897, 0]
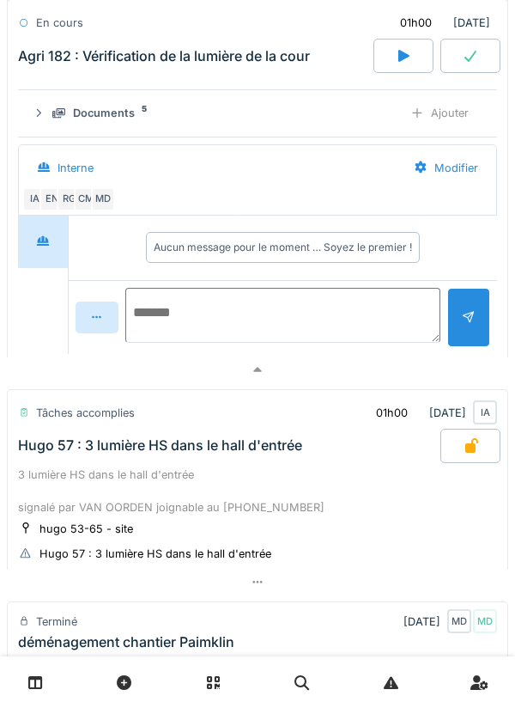
click at [303, 315] on textarea at bounding box center [282, 315] width 315 height 55
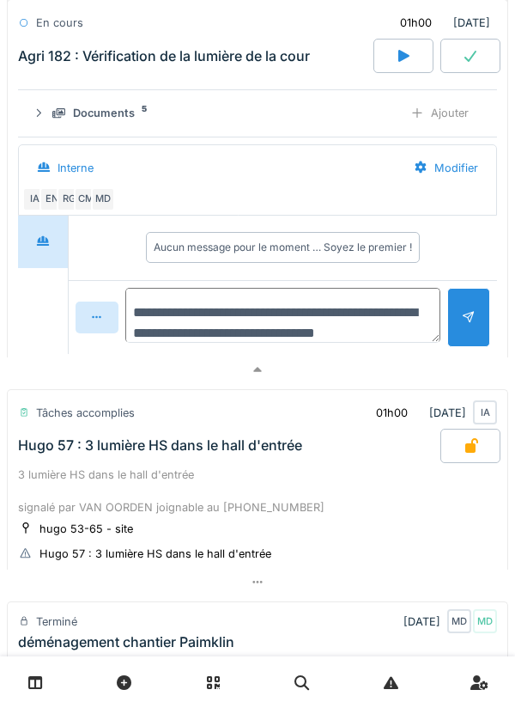
scroll to position [21, 0]
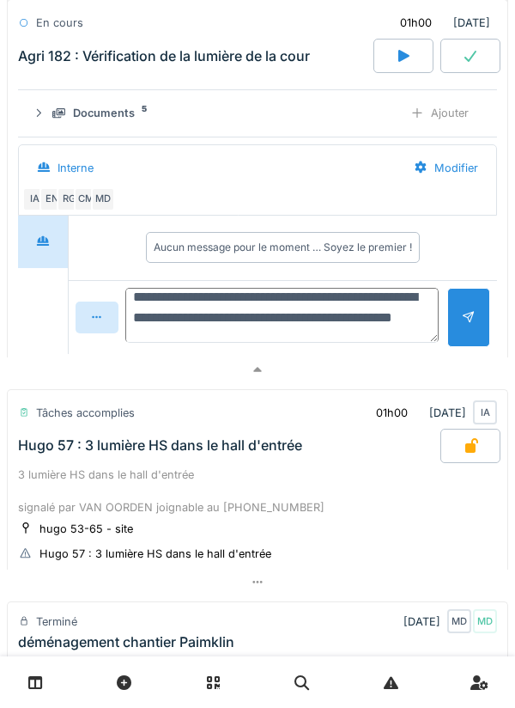
type textarea "**********"
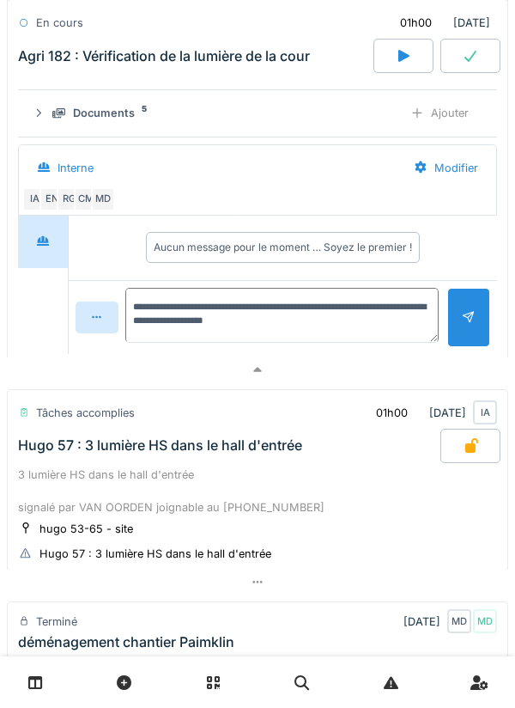
click at [455, 307] on div at bounding box center [468, 317] width 43 height 59
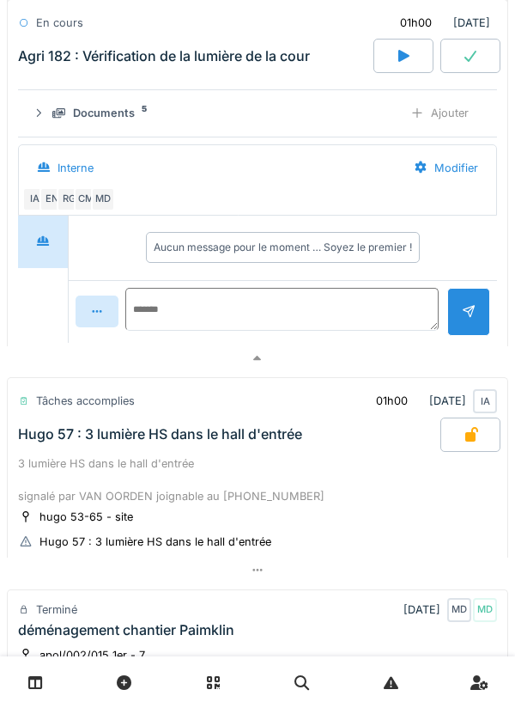
scroll to position [0, 0]
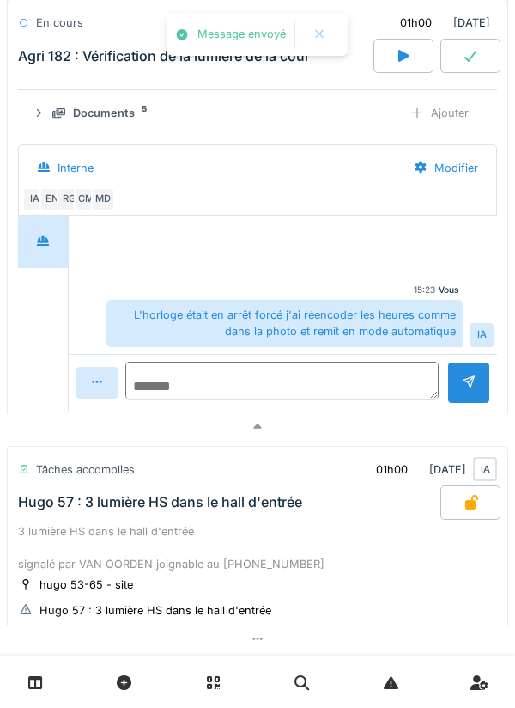
click at [323, 388] on textarea at bounding box center [282, 381] width 314 height 38
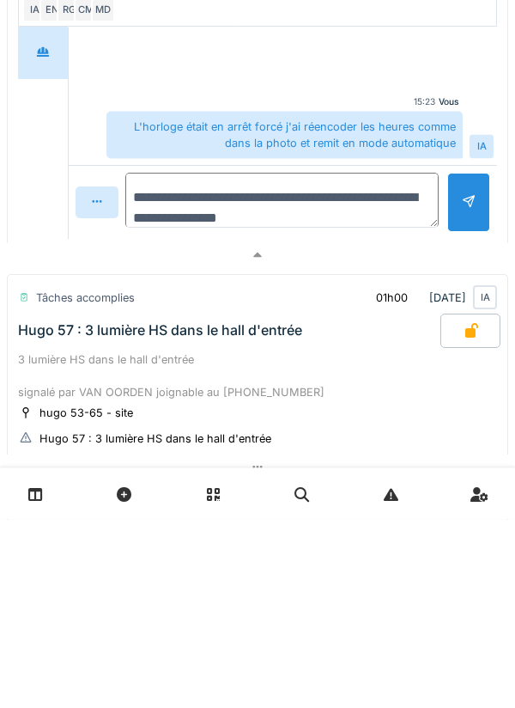
type textarea "**********"
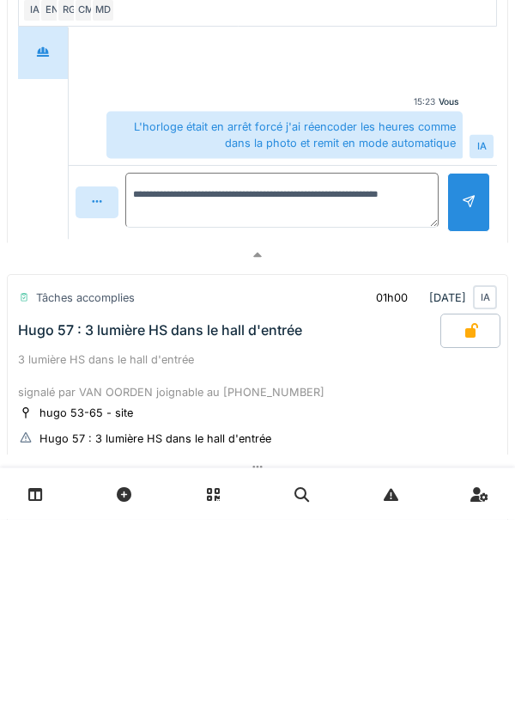
click at [458, 399] on div at bounding box center [468, 391] width 43 height 59
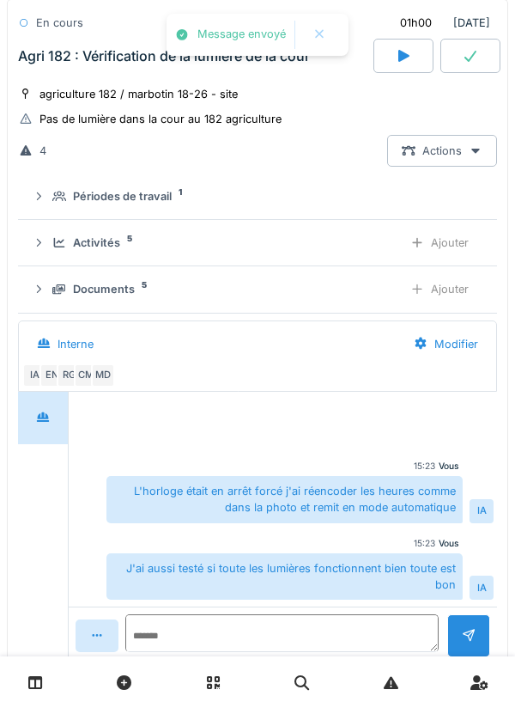
scroll to position [718, 0]
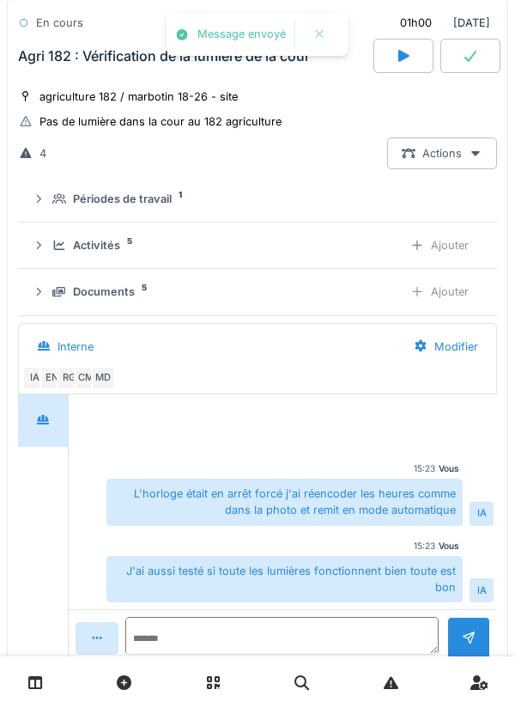
click at [485, 60] on div at bounding box center [471, 56] width 60 height 34
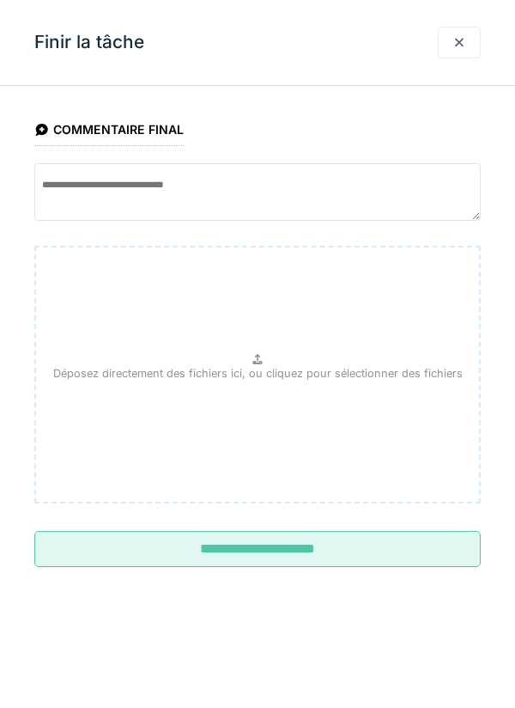
click at [356, 561] on input "**********" at bounding box center [257, 549] width 447 height 36
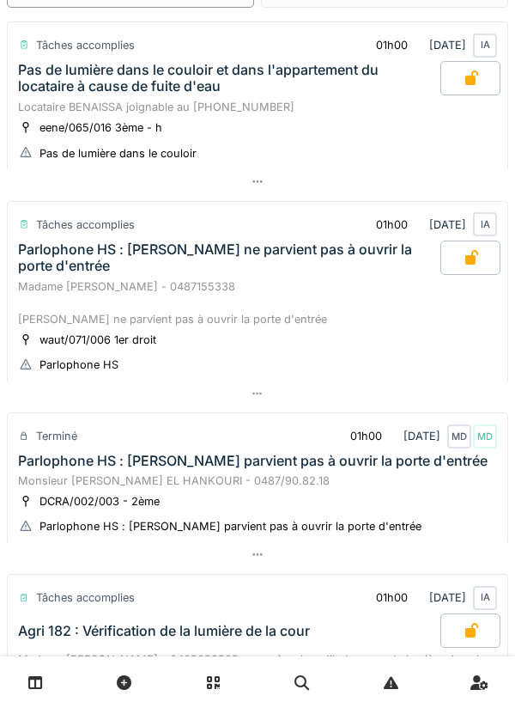
scroll to position [0, 0]
